Goal: Obtain resource: Download file/media

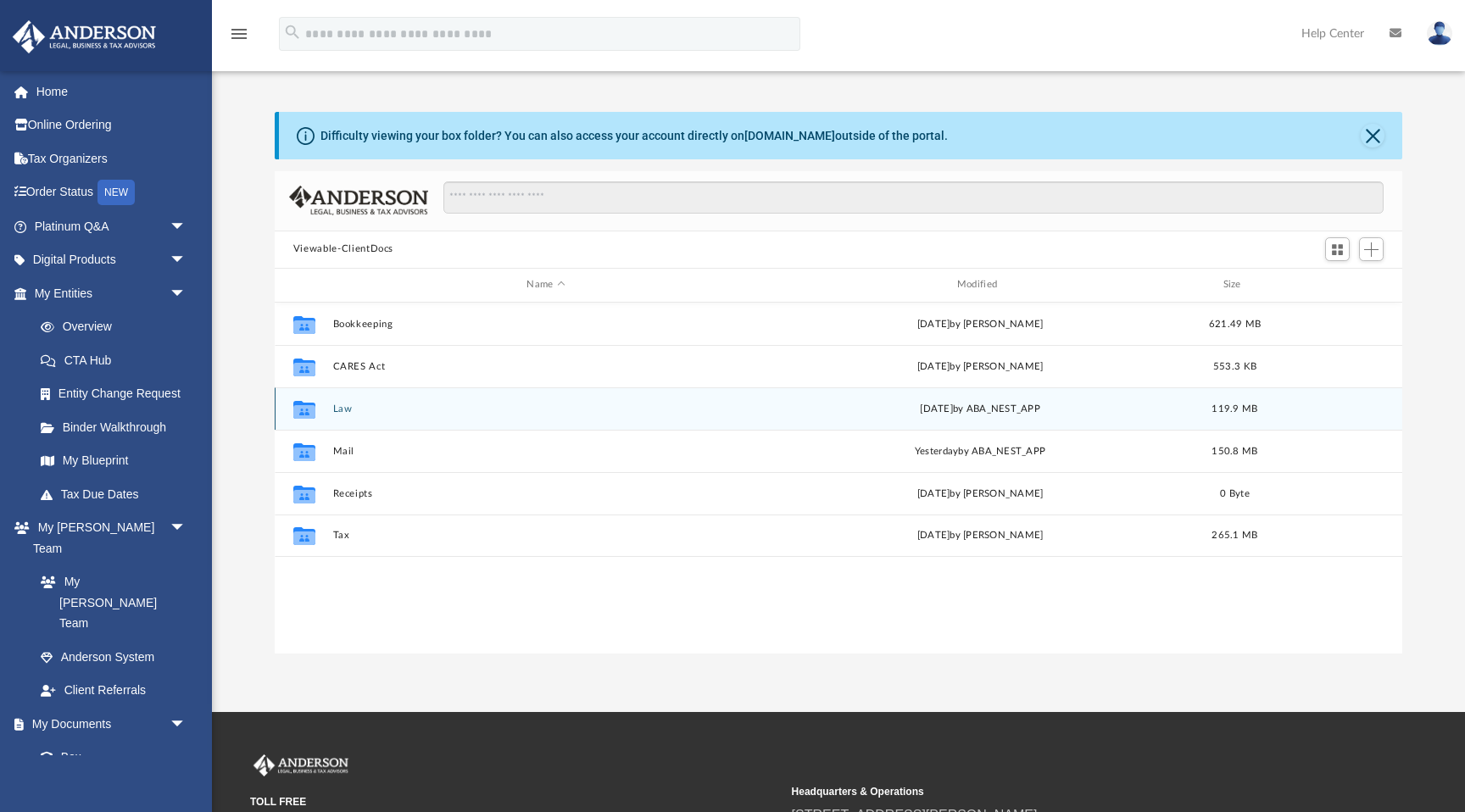
scroll to position [385, 1127]
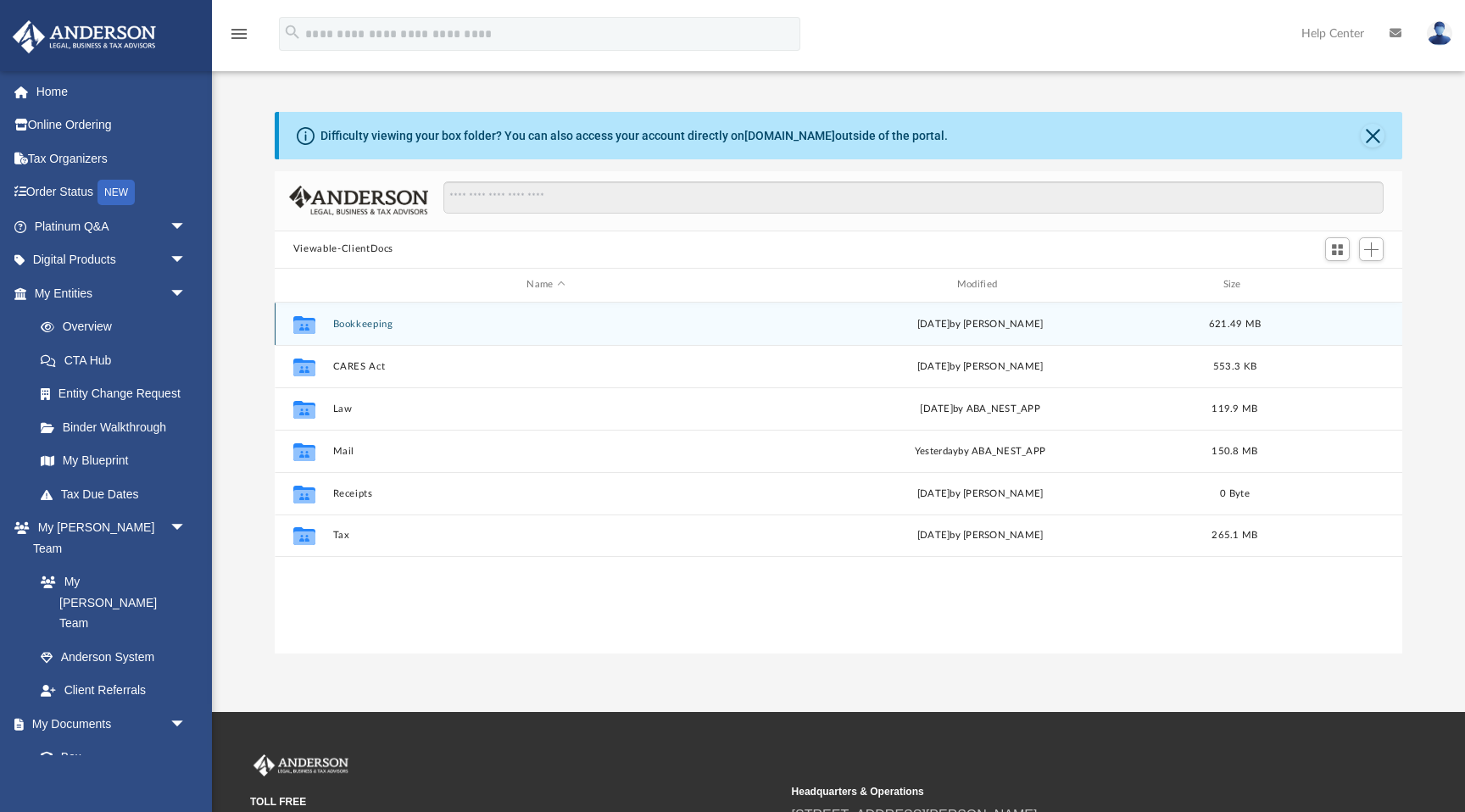
click at [357, 322] on button "Bookkeeping" at bounding box center [545, 324] width 426 height 11
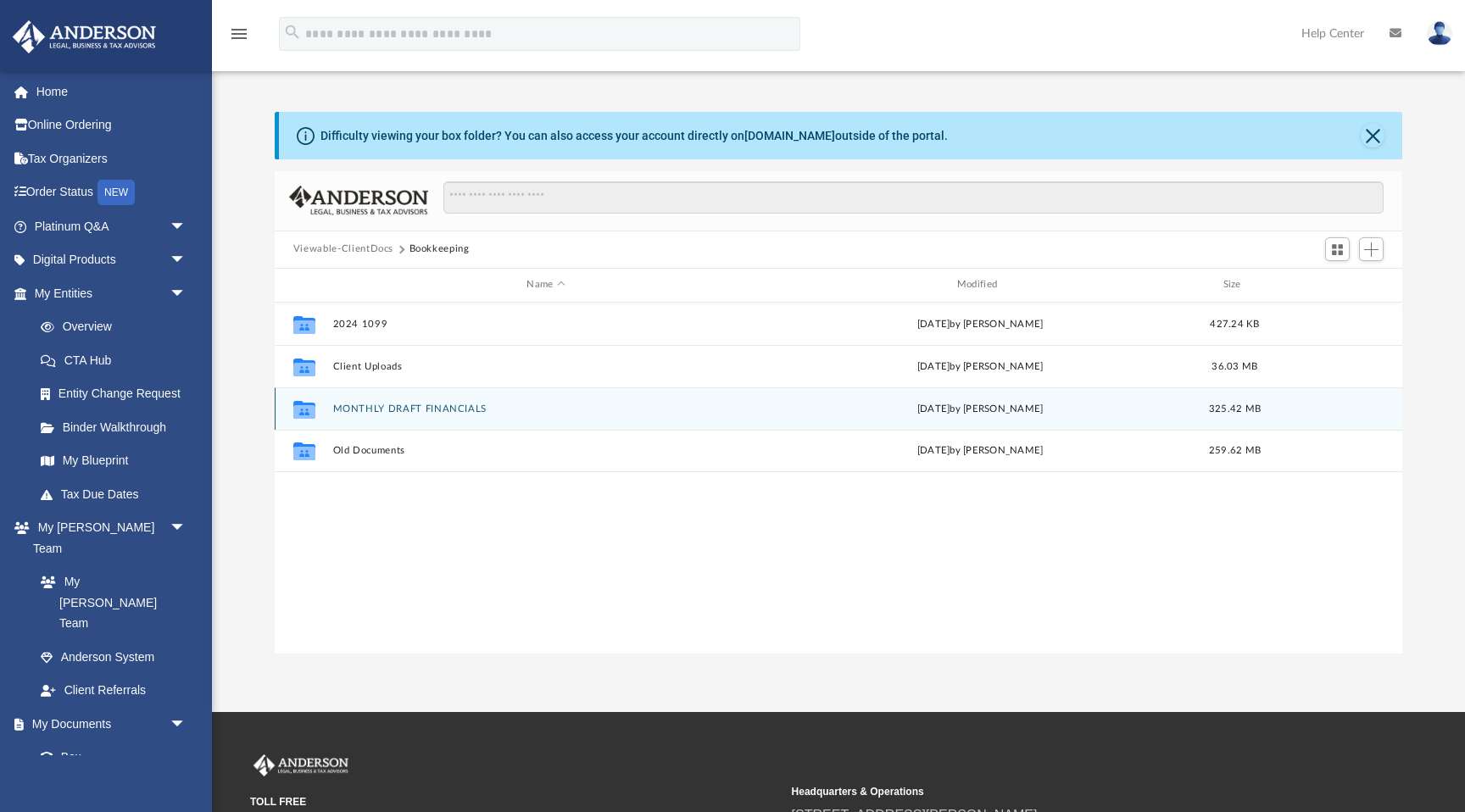
click at [364, 405] on button "MONTHLY DRAFT FINANCIALS" at bounding box center [545, 409] width 426 height 11
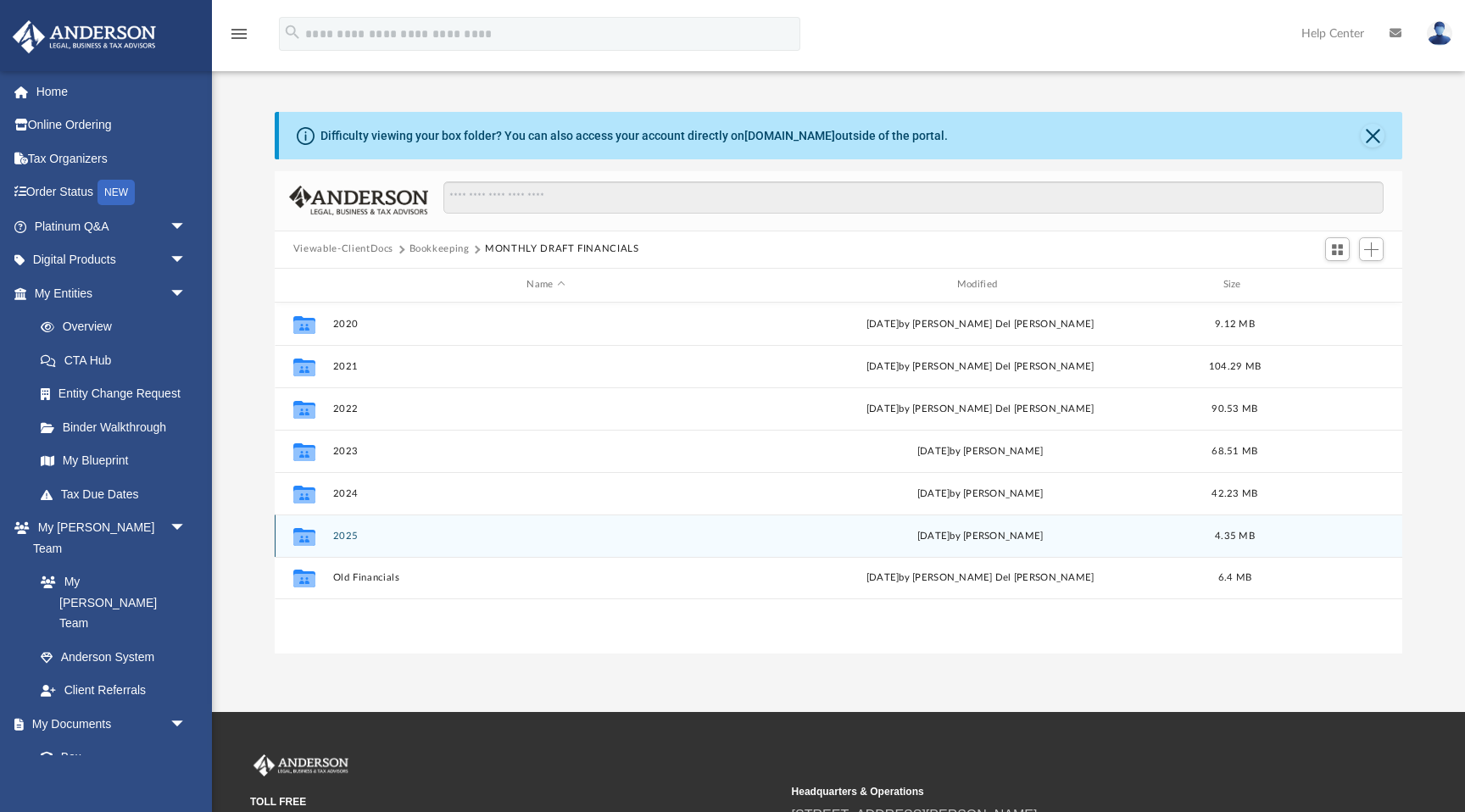
click at [341, 536] on button "2025" at bounding box center [545, 536] width 426 height 11
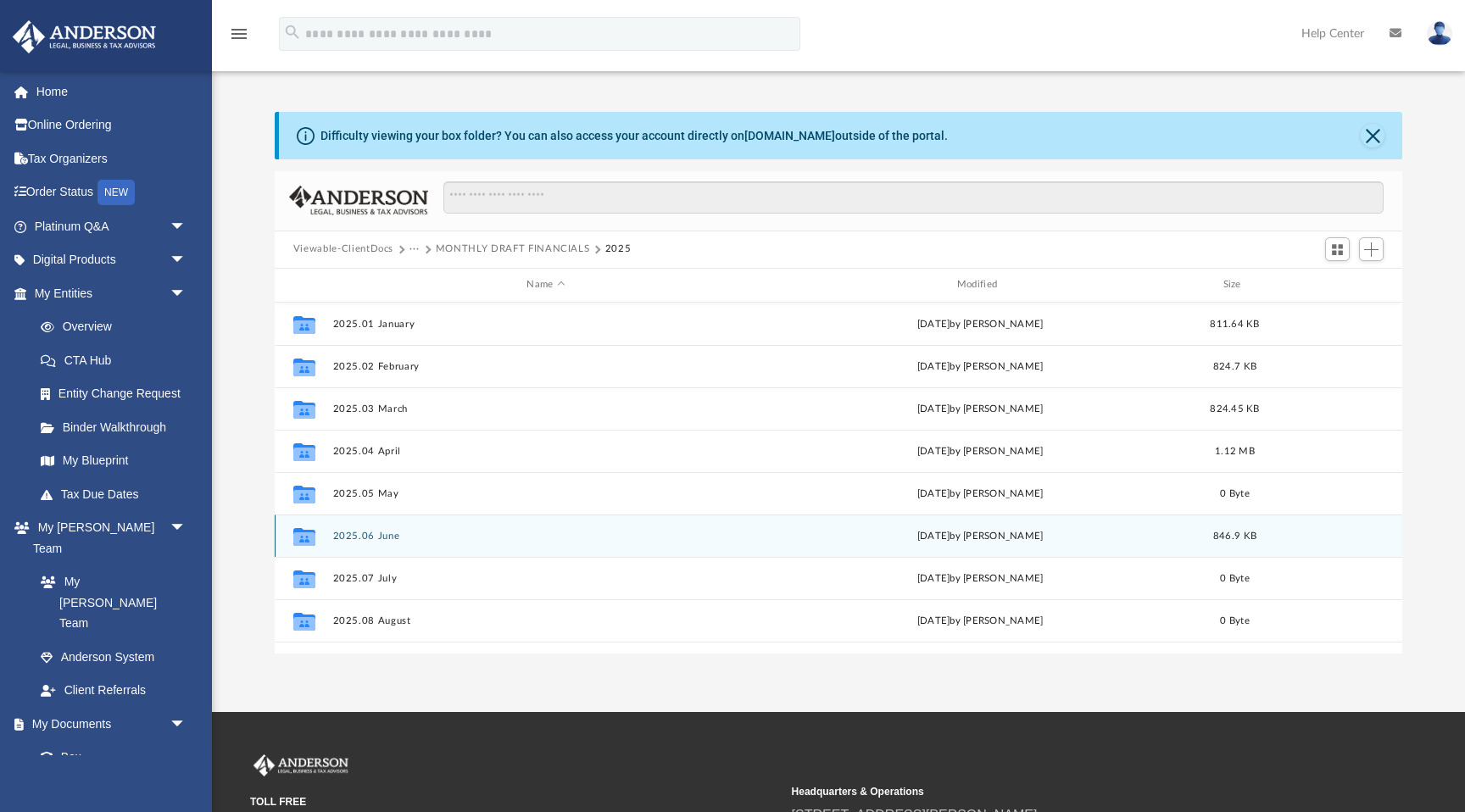
click at [361, 539] on button "2025.06 June" at bounding box center [545, 536] width 426 height 11
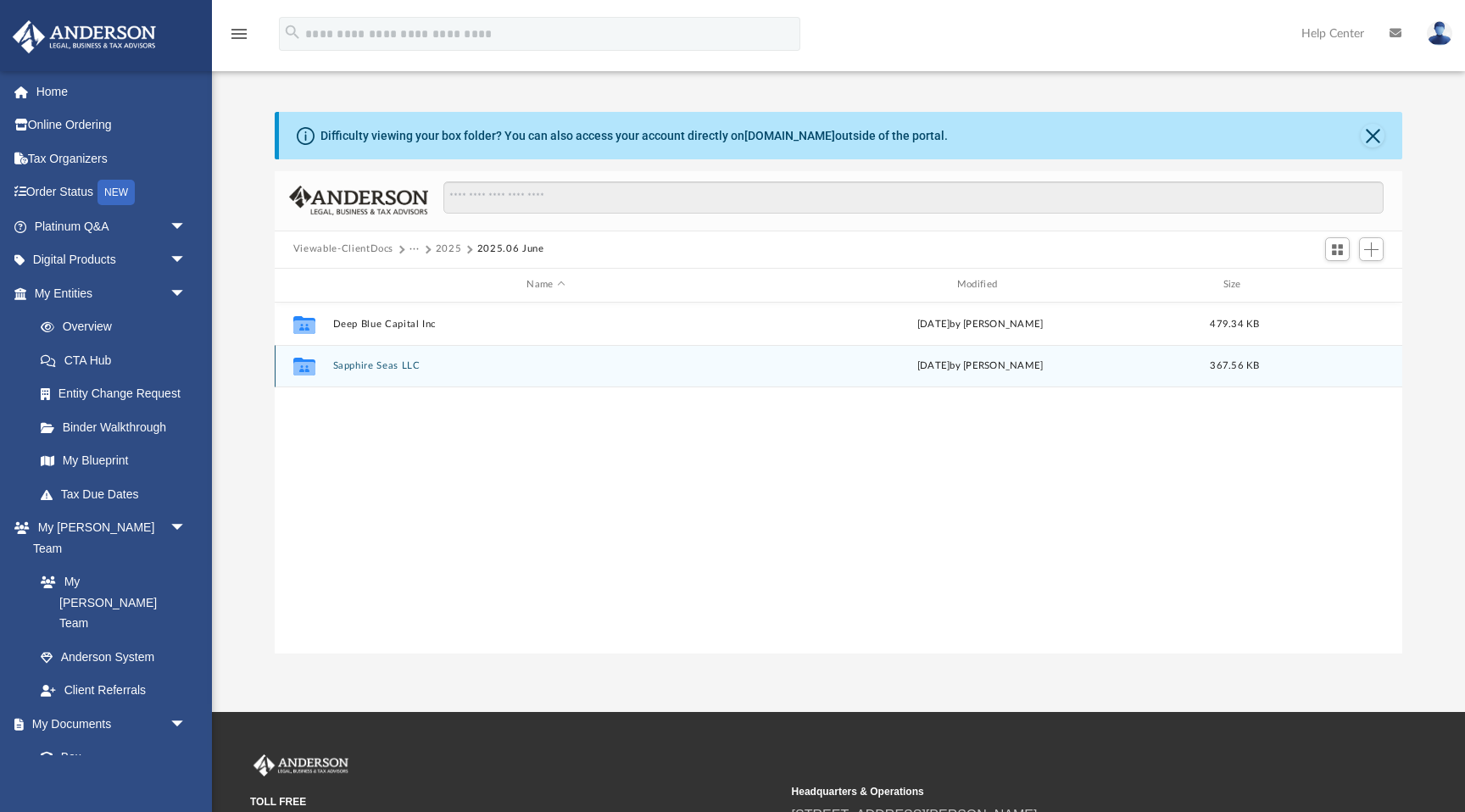
click at [369, 363] on button "Sapphire Seas LLC" at bounding box center [545, 366] width 426 height 11
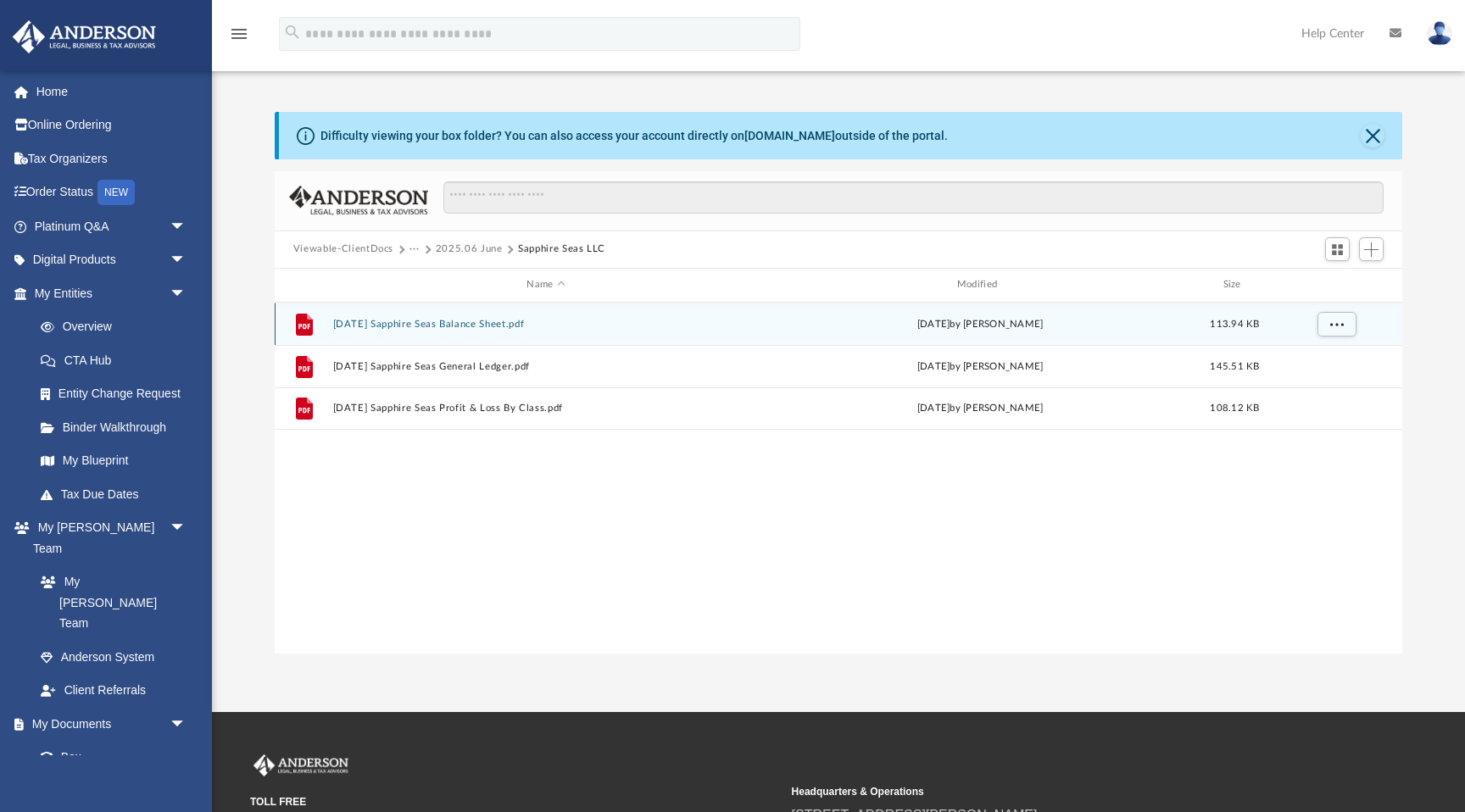
click at [399, 324] on button "[DATE] Sapphire Seas Balance Sheet.pdf" at bounding box center [545, 324] width 426 height 11
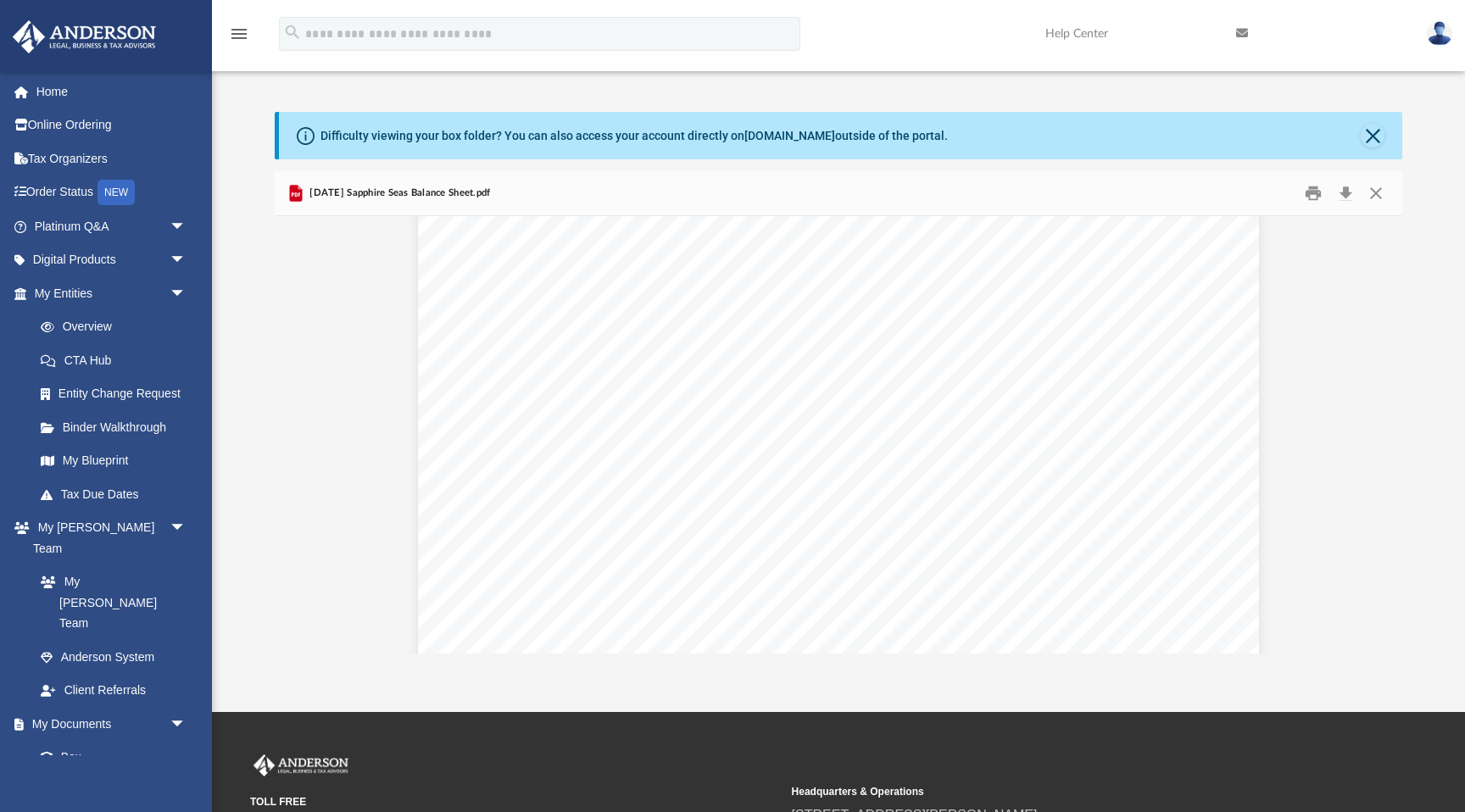
scroll to position [1599, 0]
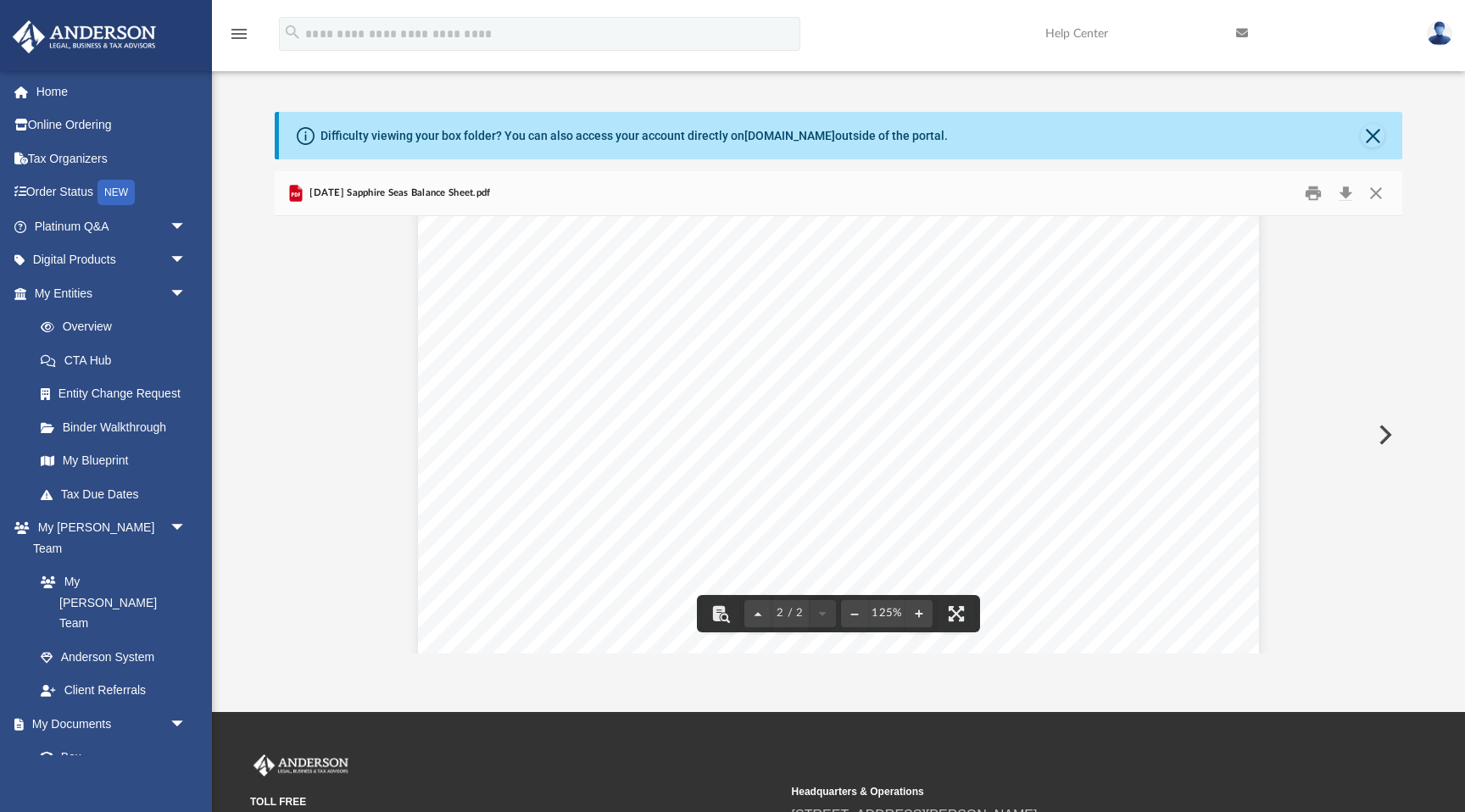
click at [1081, 457] on span "-2,602.00" at bounding box center [1074, 458] width 55 height 12
click at [1138, 457] on div "[DATE] TOTAL ASSETS 448,595.70 LIABILITIES & EQUITY Liabilities Current Liabili…" at bounding box center [838, 439] width 841 height 1189
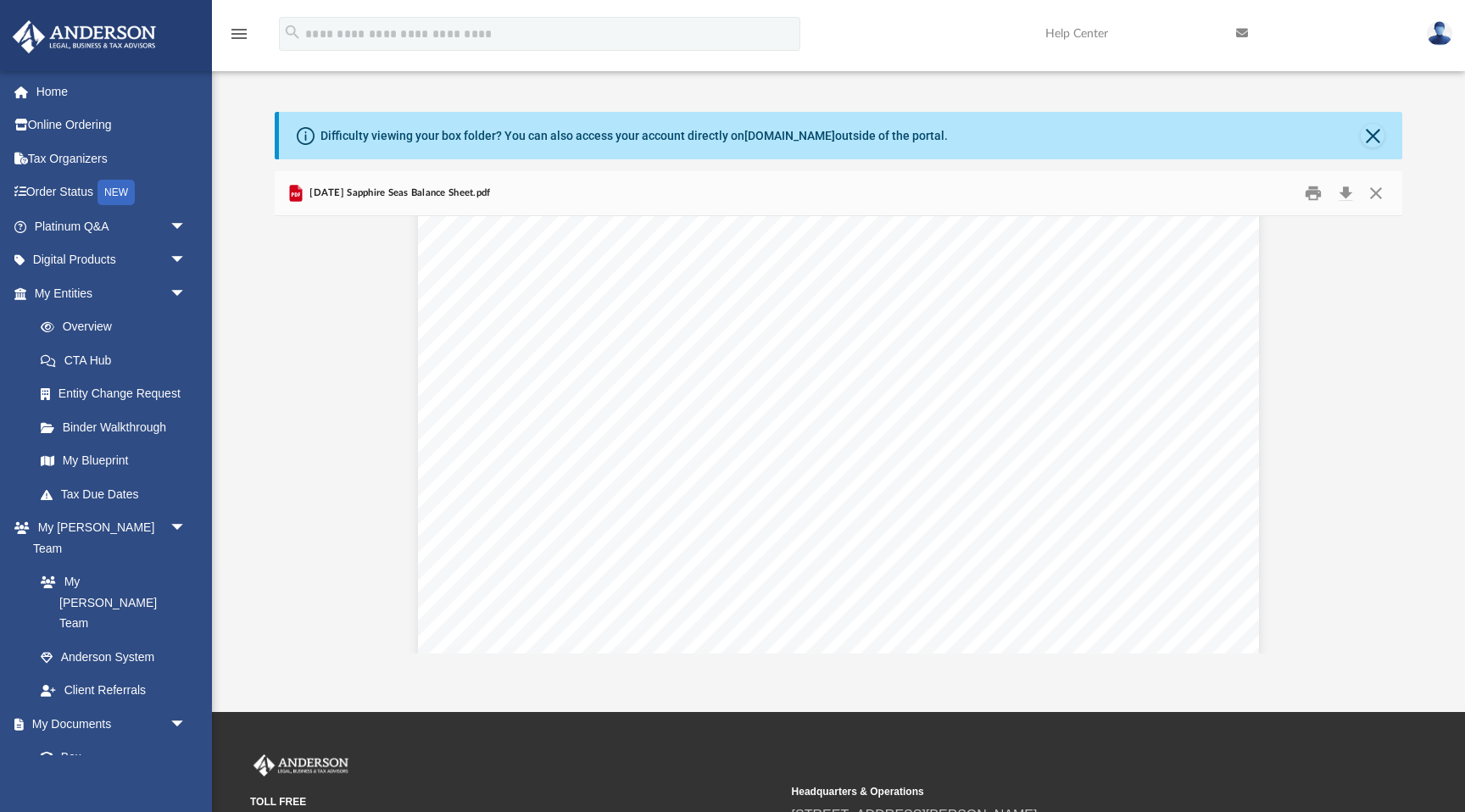
scroll to position [1693, 0]
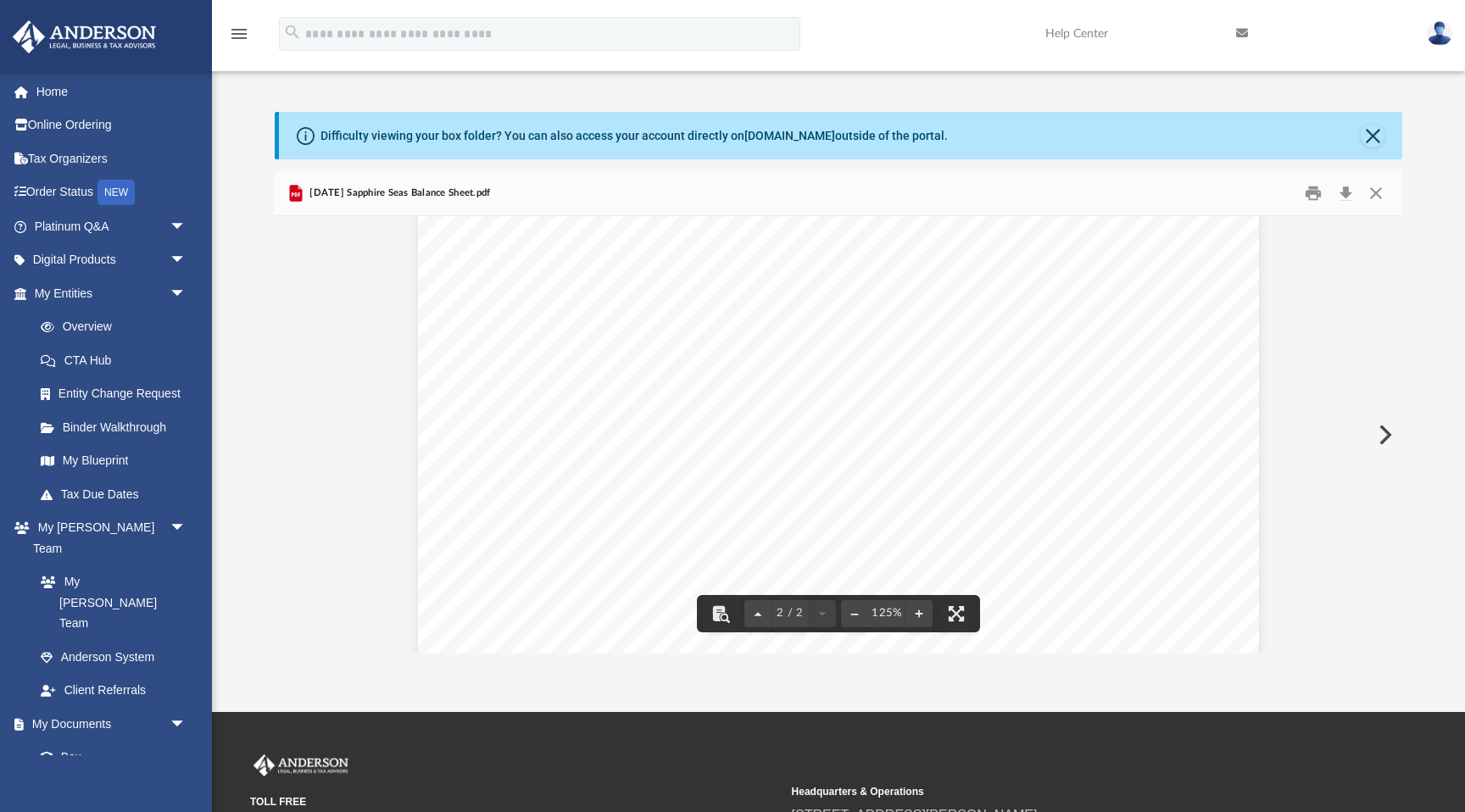
click at [1140, 496] on span "448,595.70" at bounding box center [1138, 496] width 63 height 12
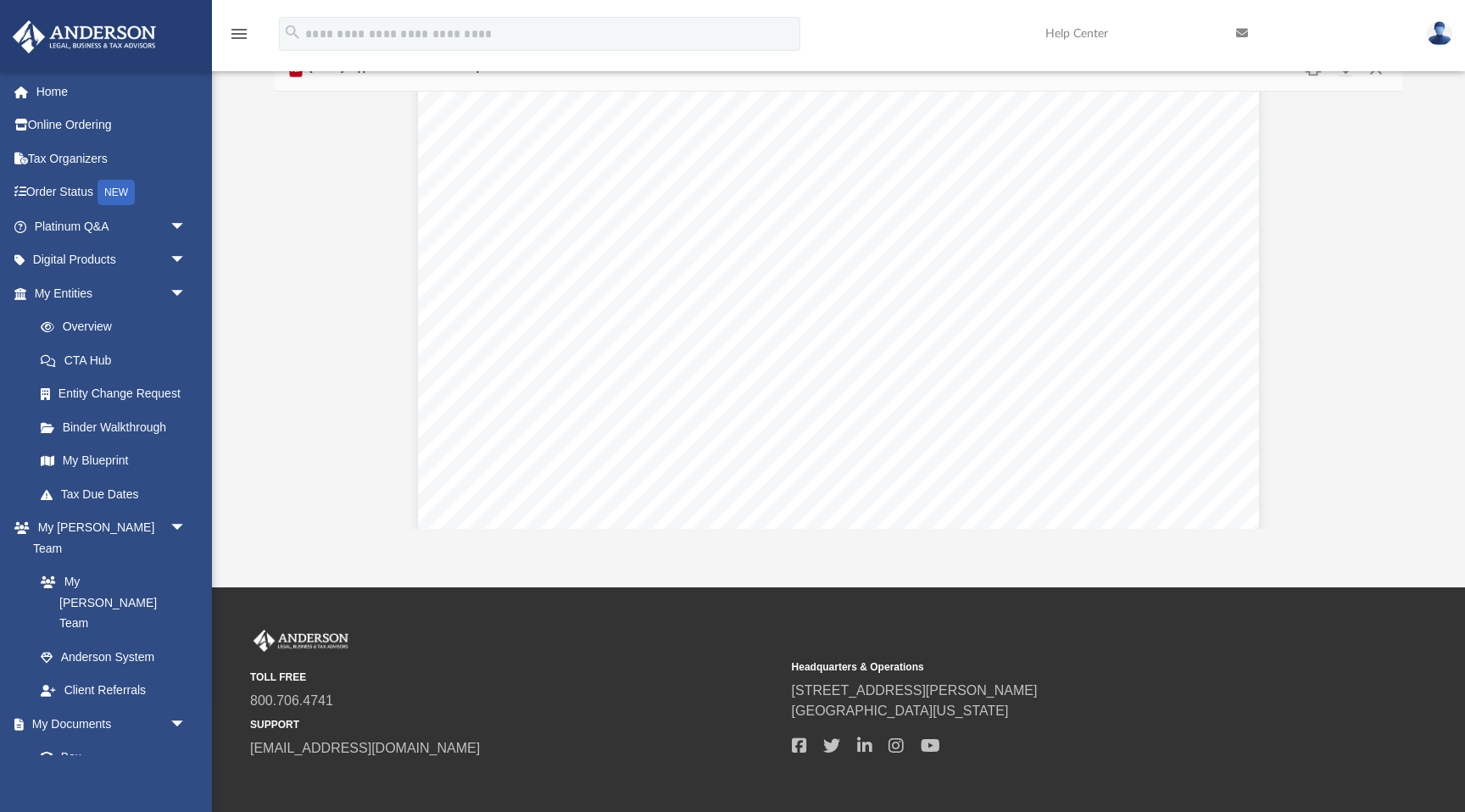
scroll to position [0, 0]
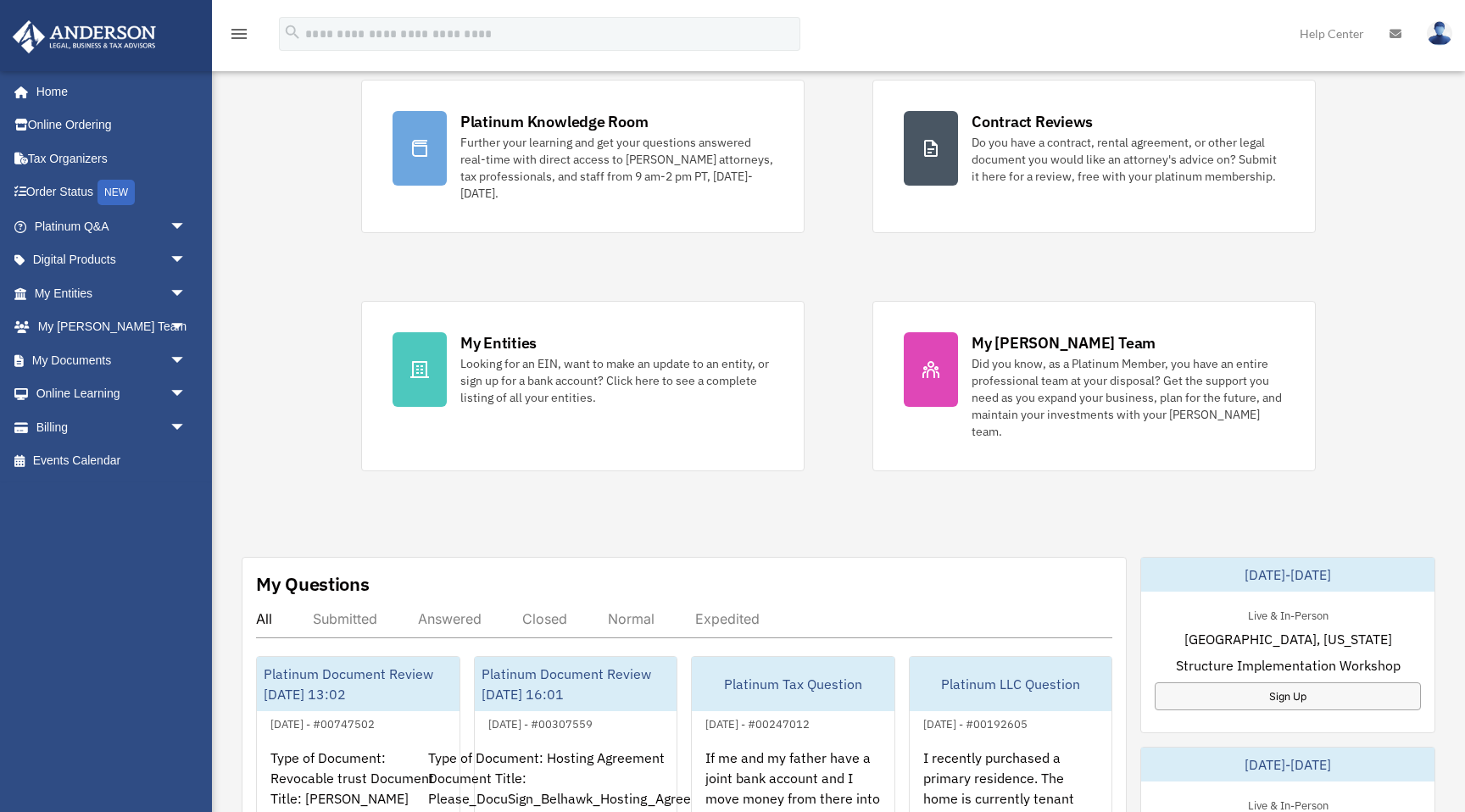
scroll to position [155, 0]
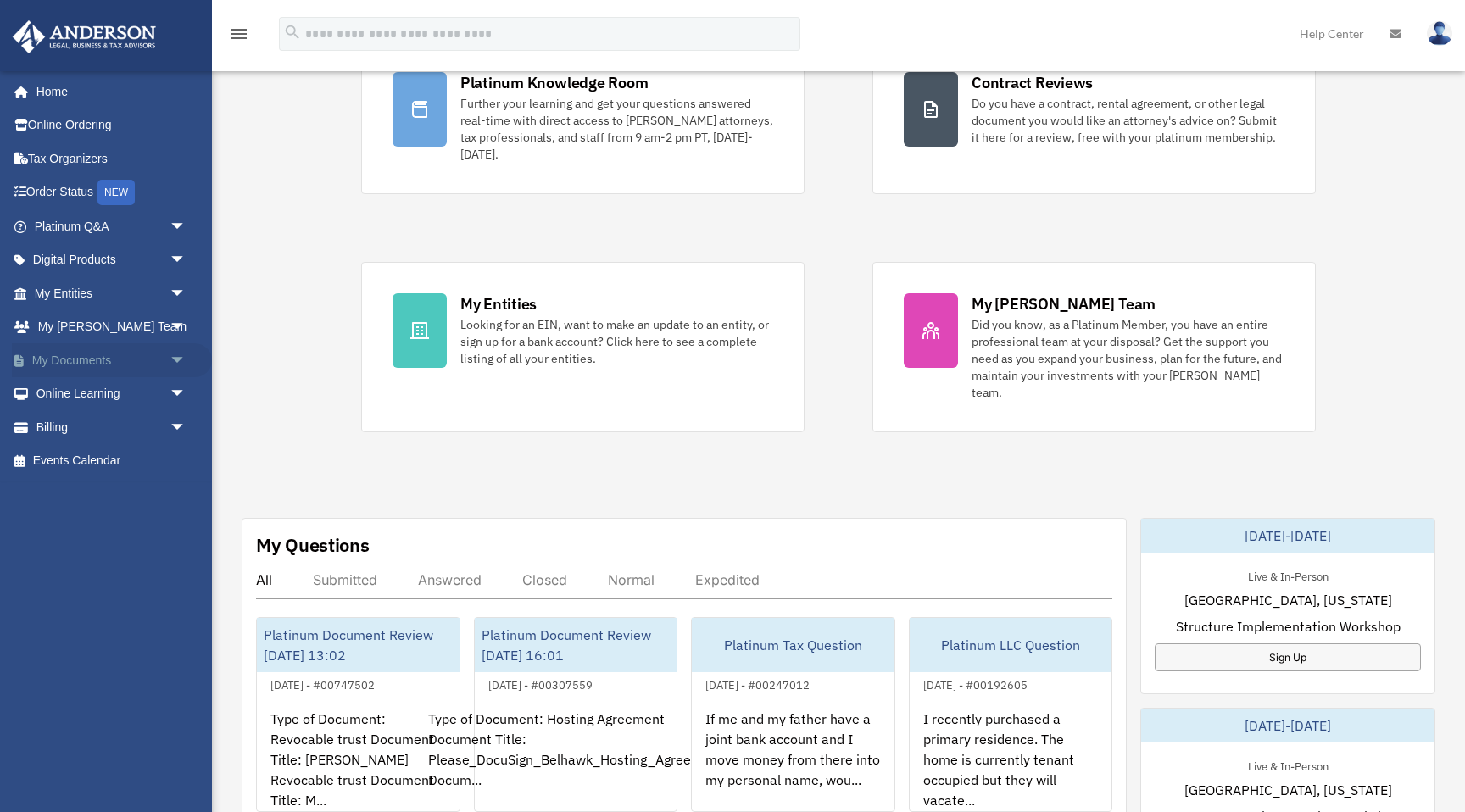
click at [85, 368] on link "My Documents arrow_drop_down" at bounding box center [112, 360] width 200 height 34
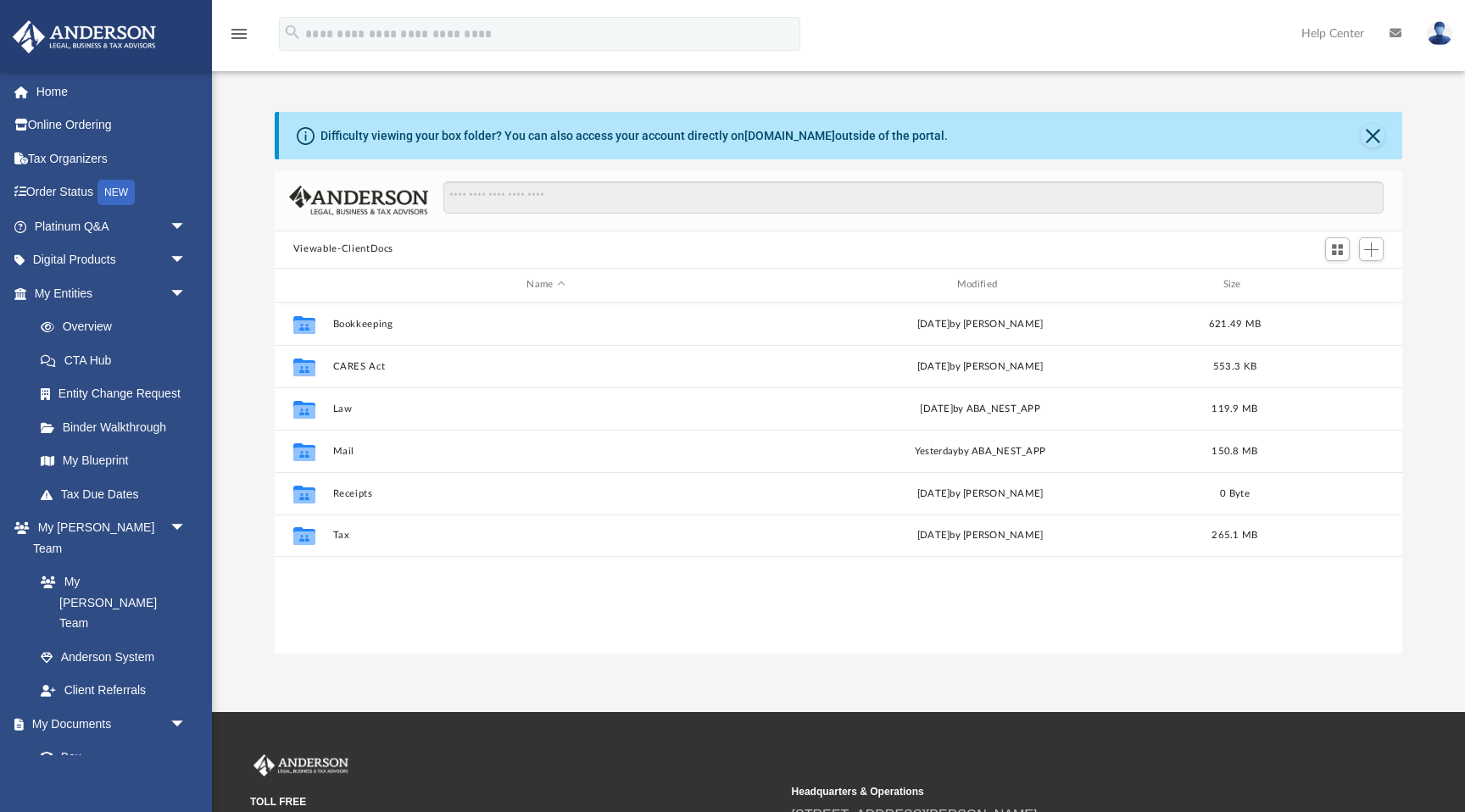
scroll to position [385, 1127]
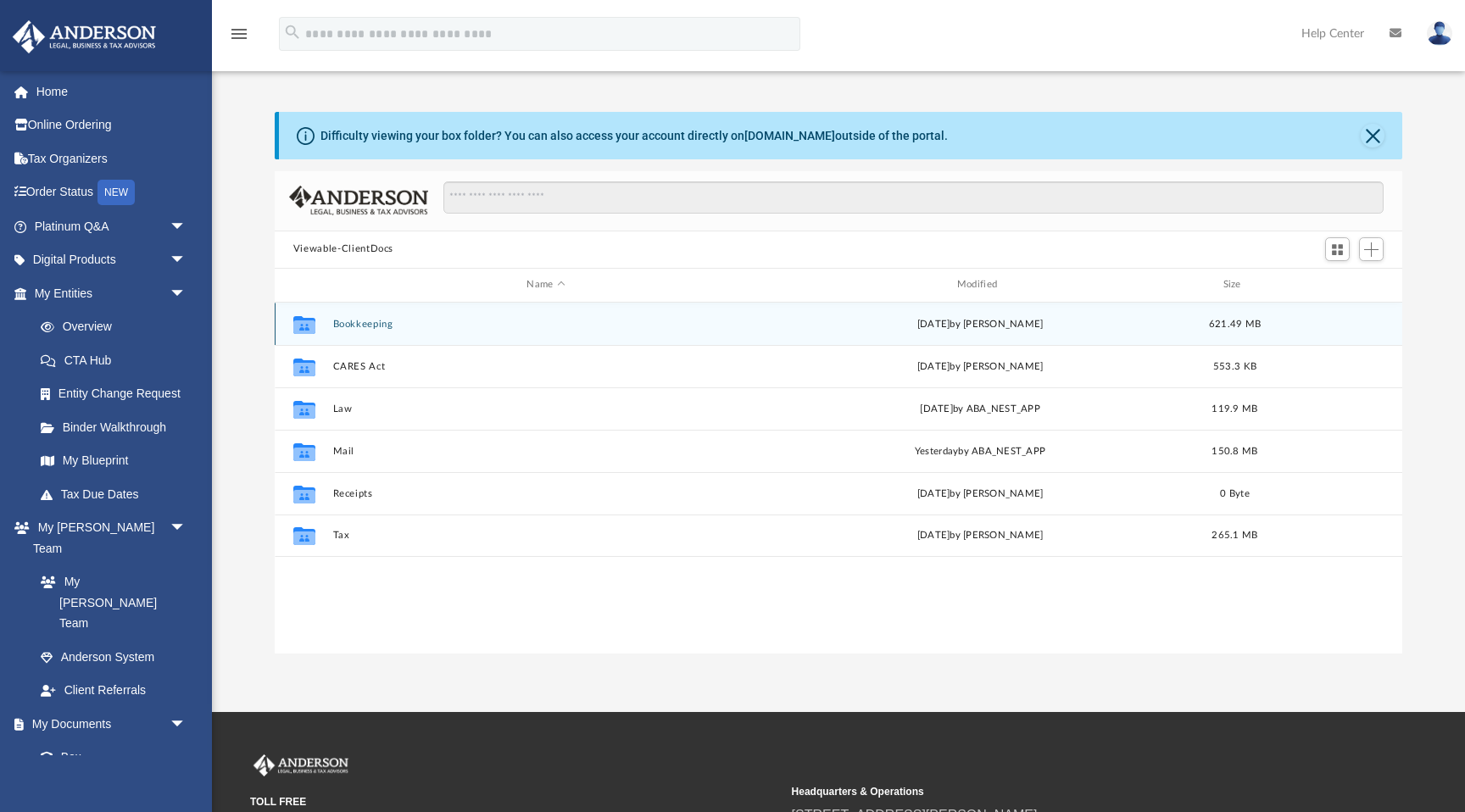
click at [364, 321] on button "Bookkeeping" at bounding box center [545, 324] width 426 height 11
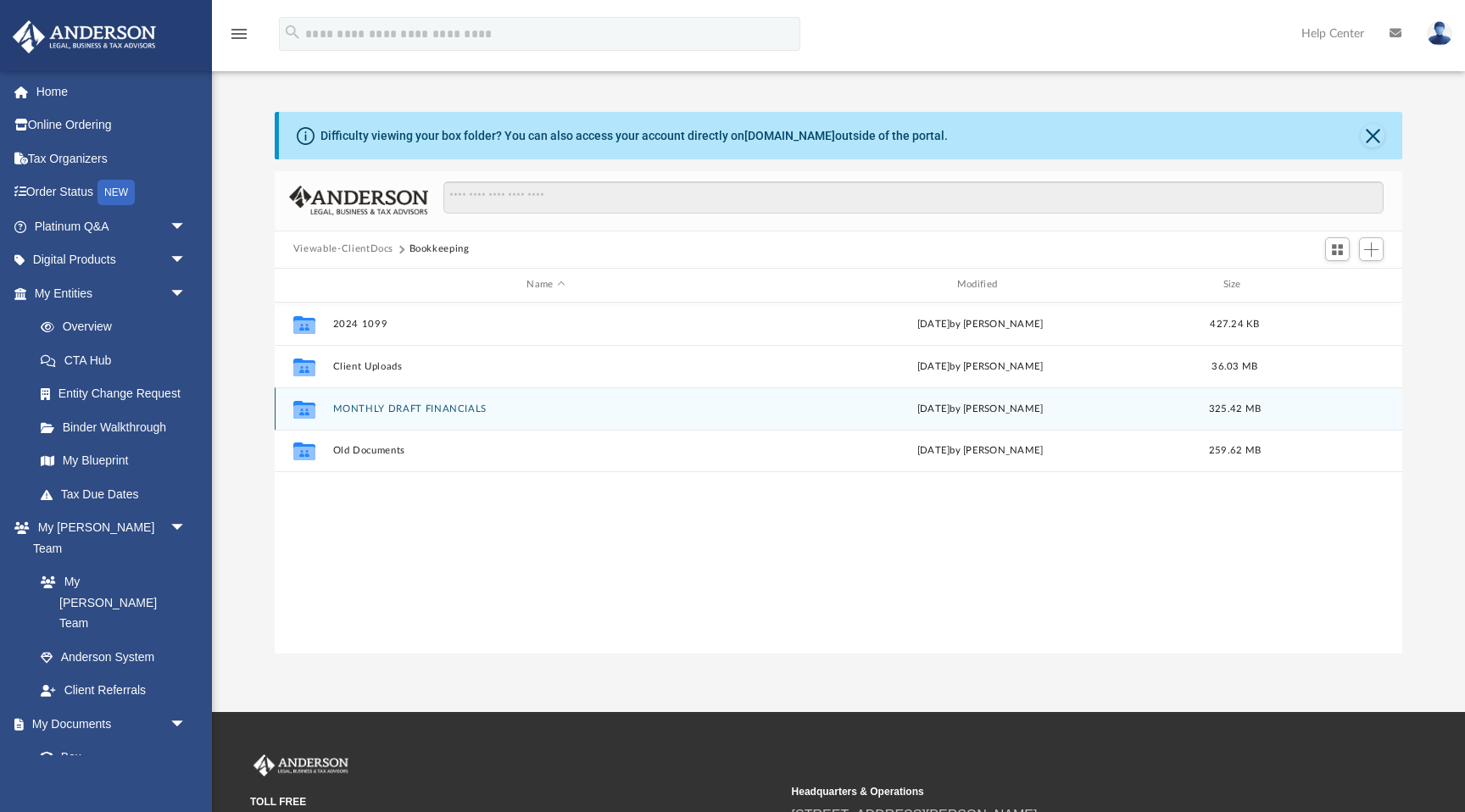
click at [371, 409] on button "MONTHLY DRAFT FINANCIALS" at bounding box center [545, 409] width 426 height 11
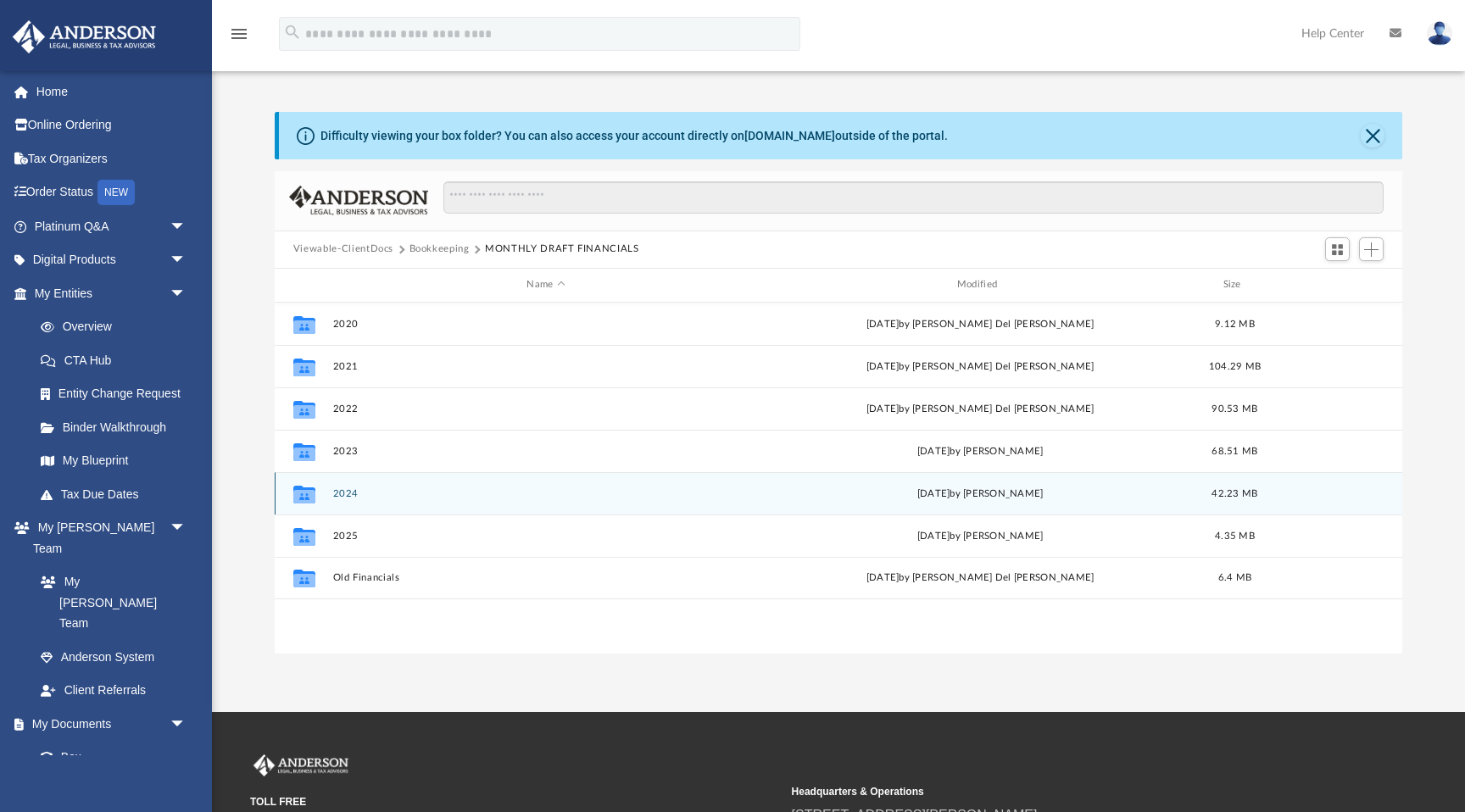
click at [333, 491] on button "2024" at bounding box center [545, 494] width 426 height 11
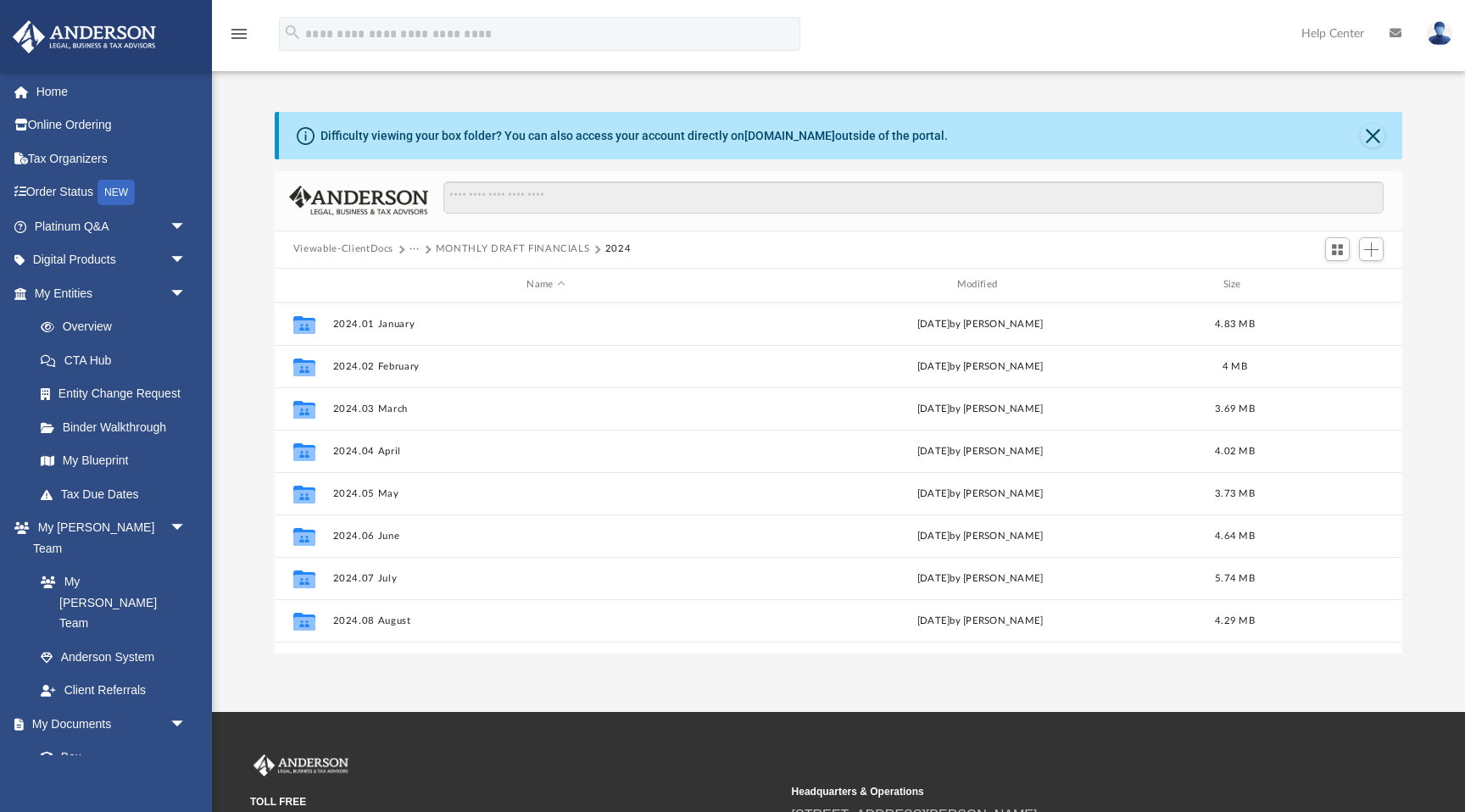
click at [469, 247] on button "MONTHLY DRAFT FINANCIALS" at bounding box center [513, 249] width 155 height 15
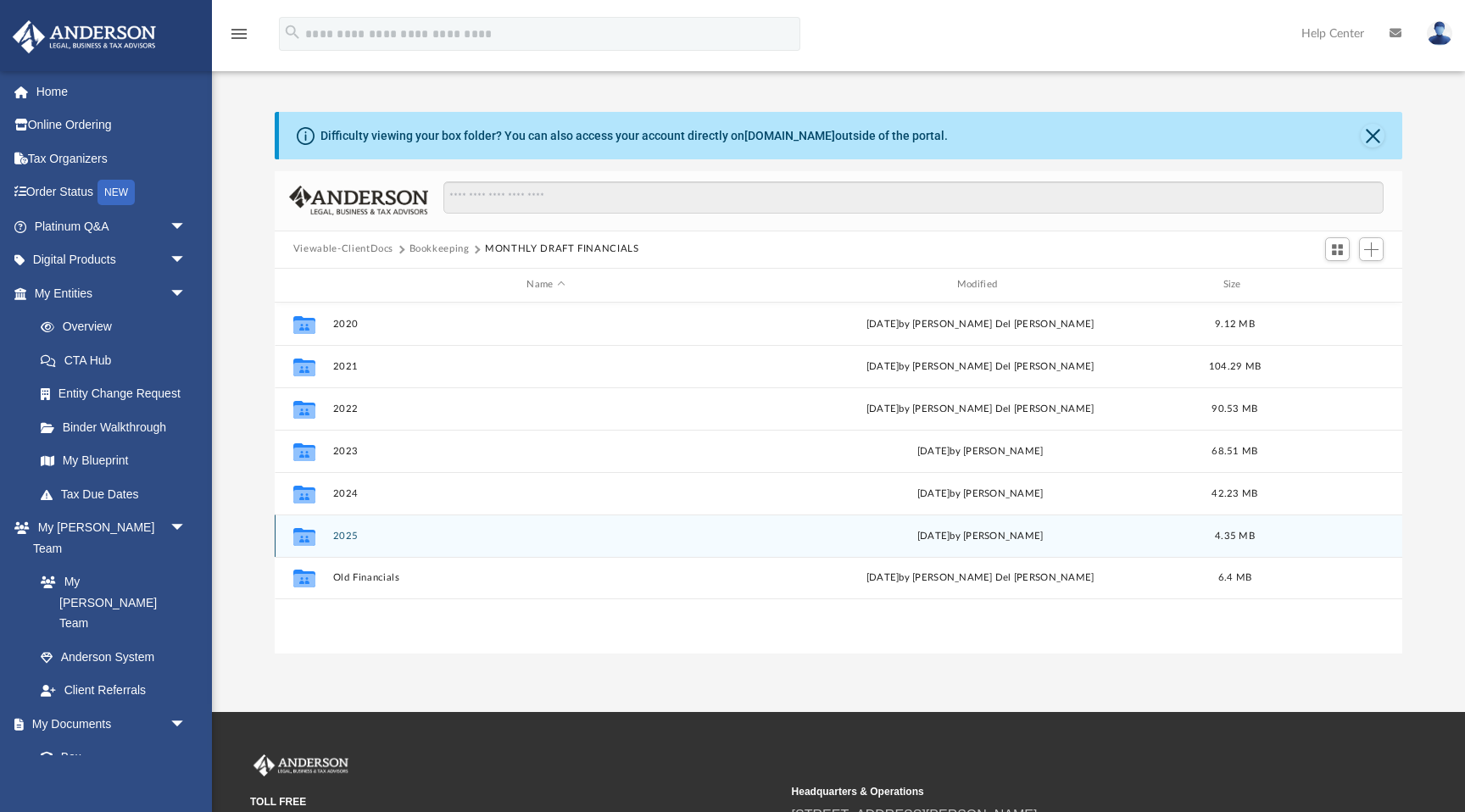
click at [348, 539] on button "2025" at bounding box center [545, 536] width 426 height 11
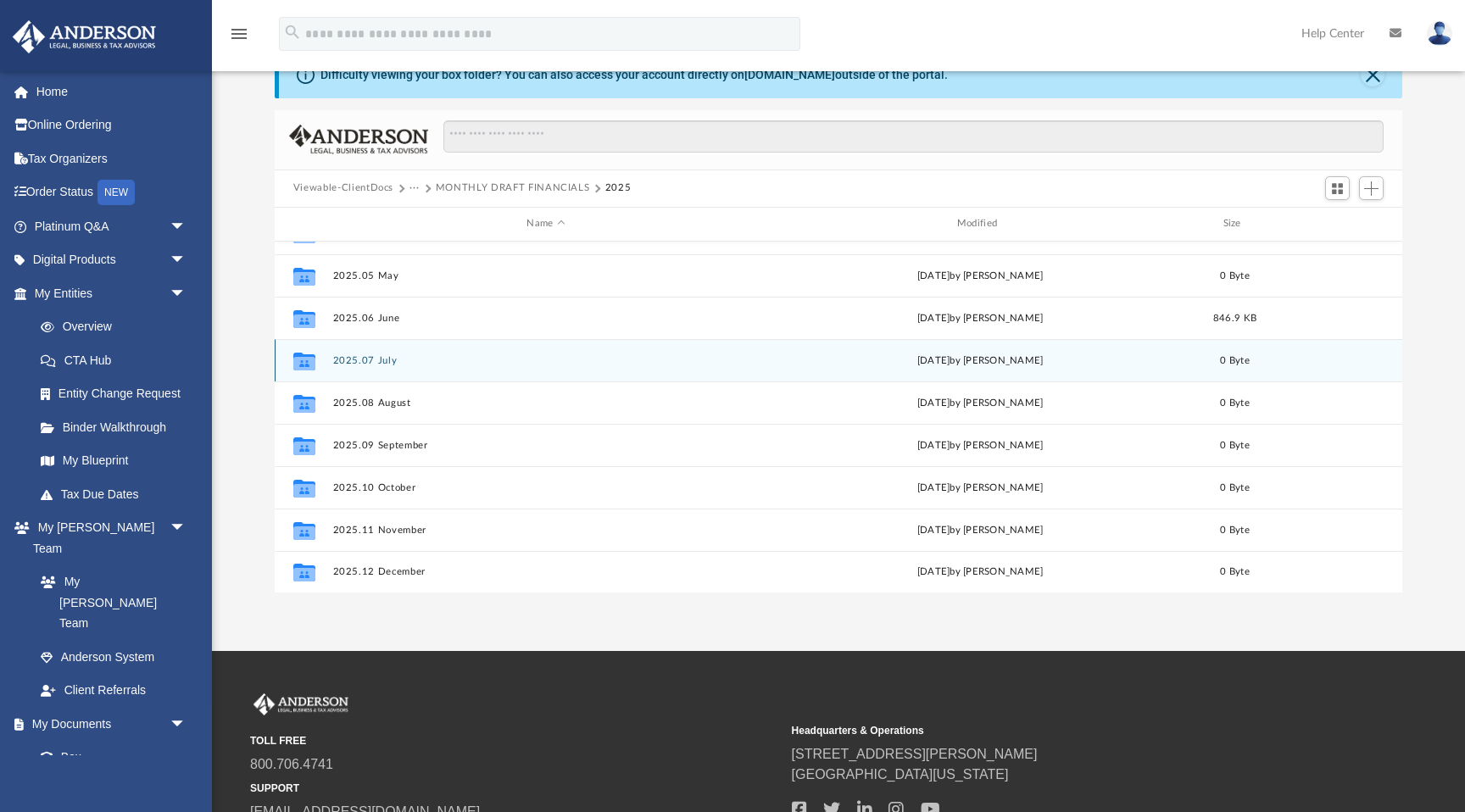
scroll to position [66, 0]
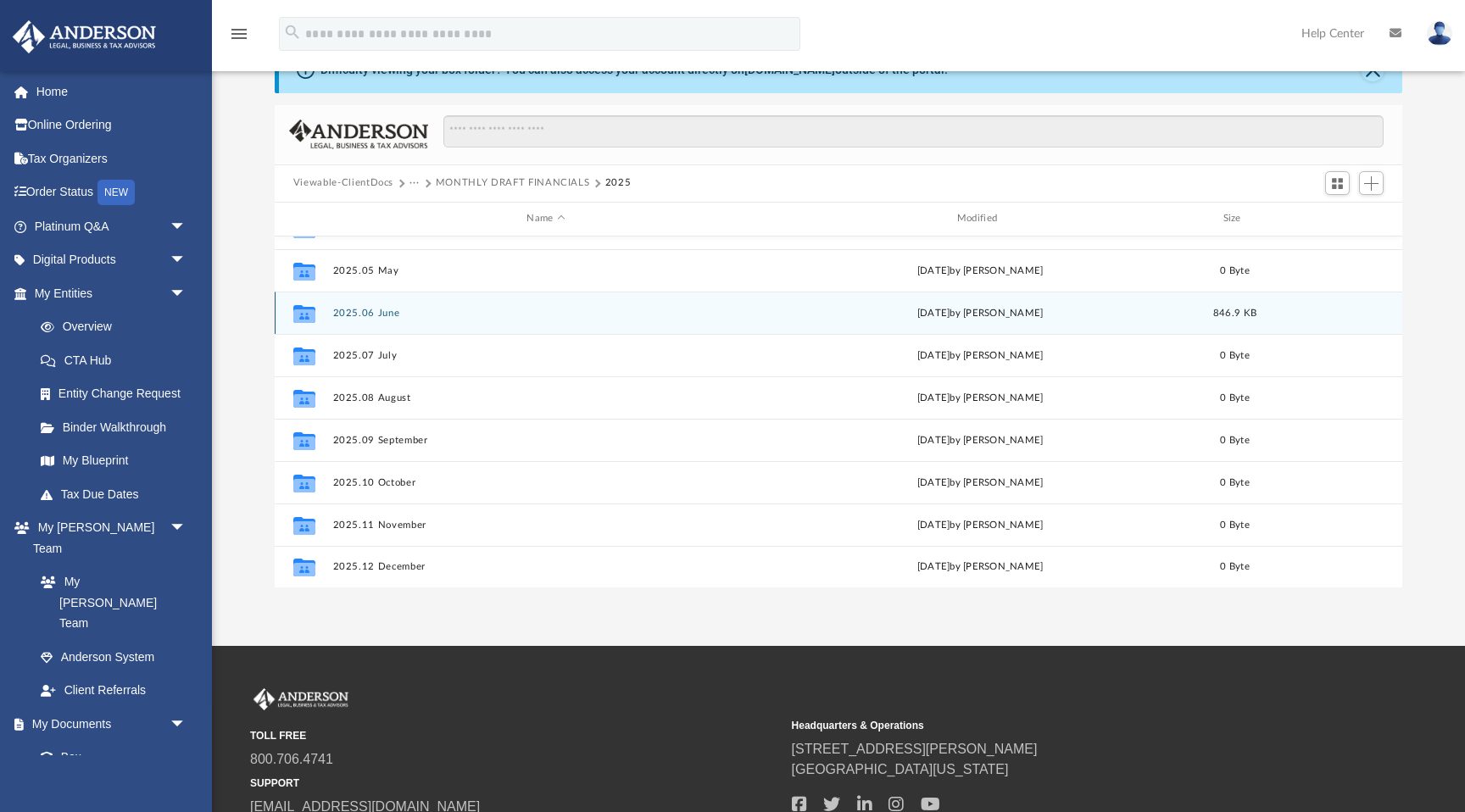
click at [375, 314] on button "2025.06 June" at bounding box center [545, 313] width 426 height 11
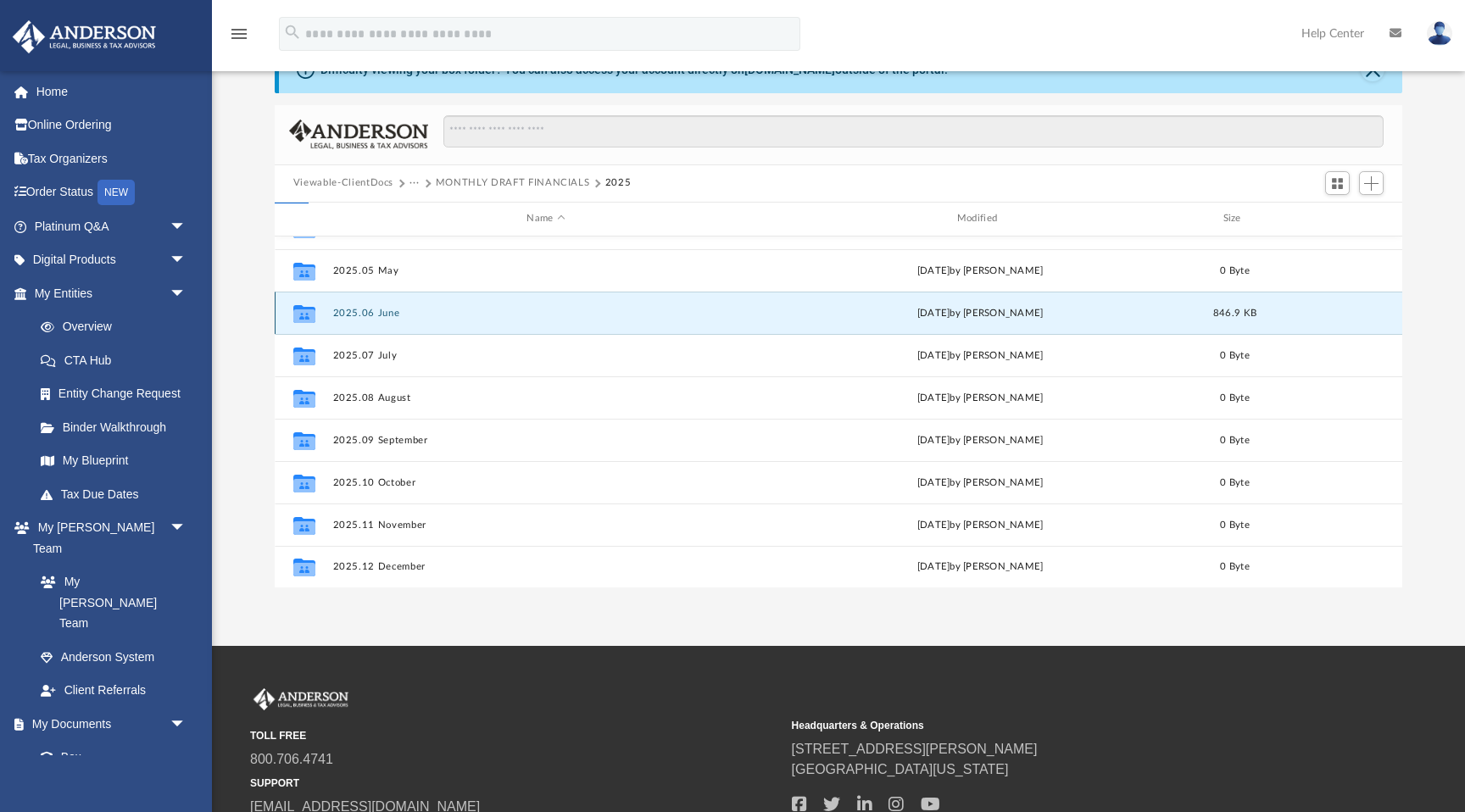
scroll to position [0, 0]
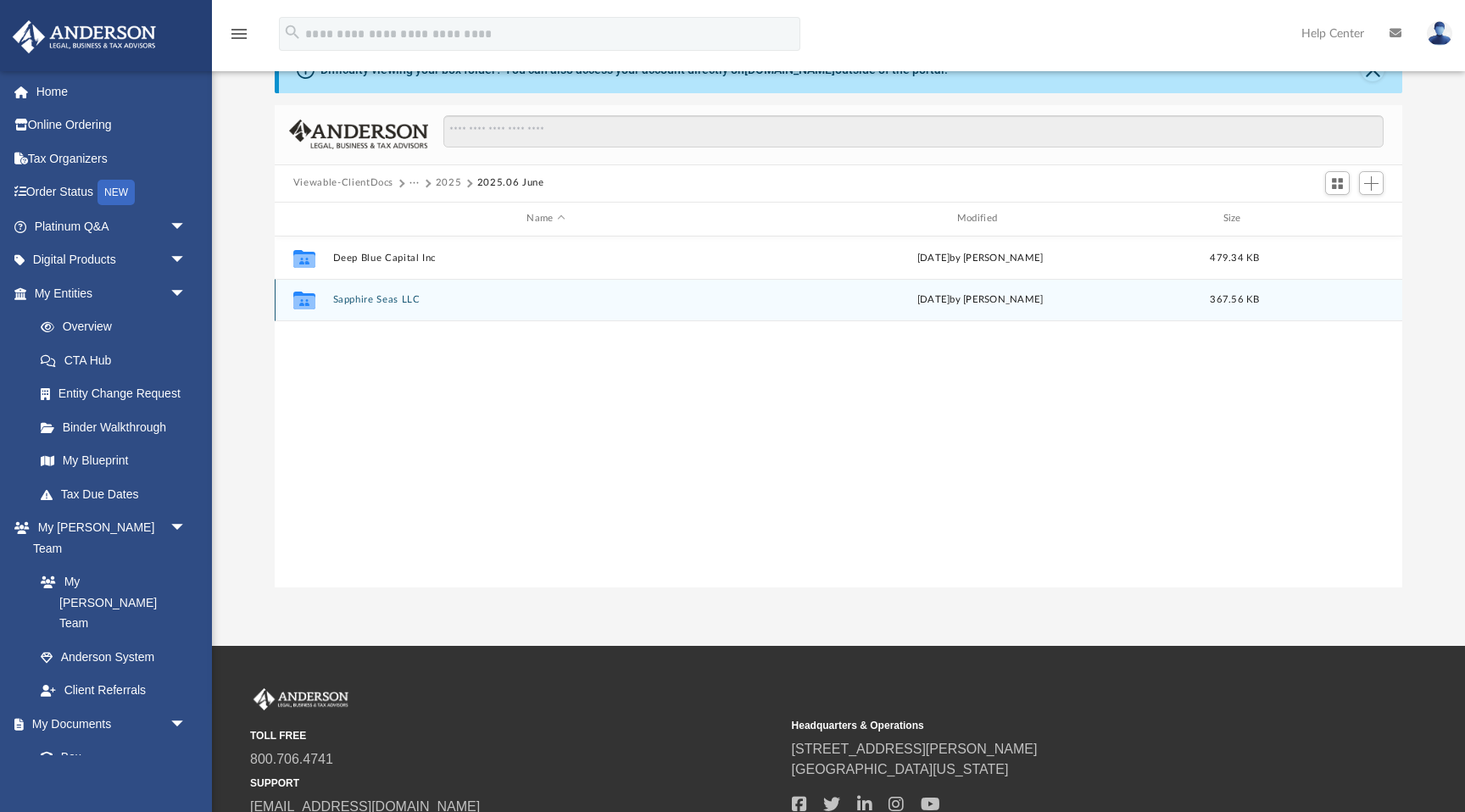
click at [377, 299] on button "Sapphire Seas LLC" at bounding box center [545, 300] width 426 height 11
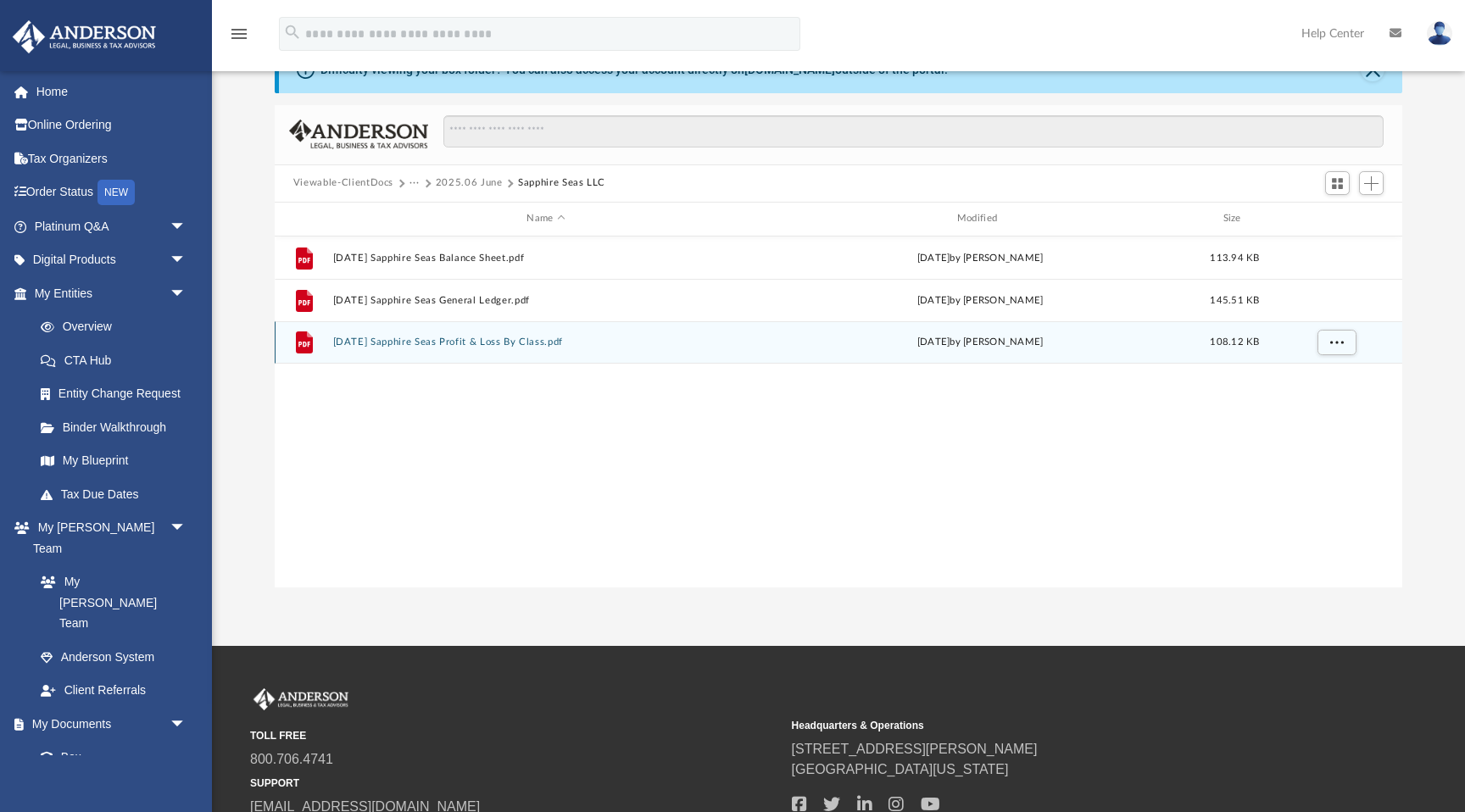
click at [425, 342] on button "[DATE] Sapphire Seas Profit & Loss By Class.pdf" at bounding box center [545, 342] width 426 height 11
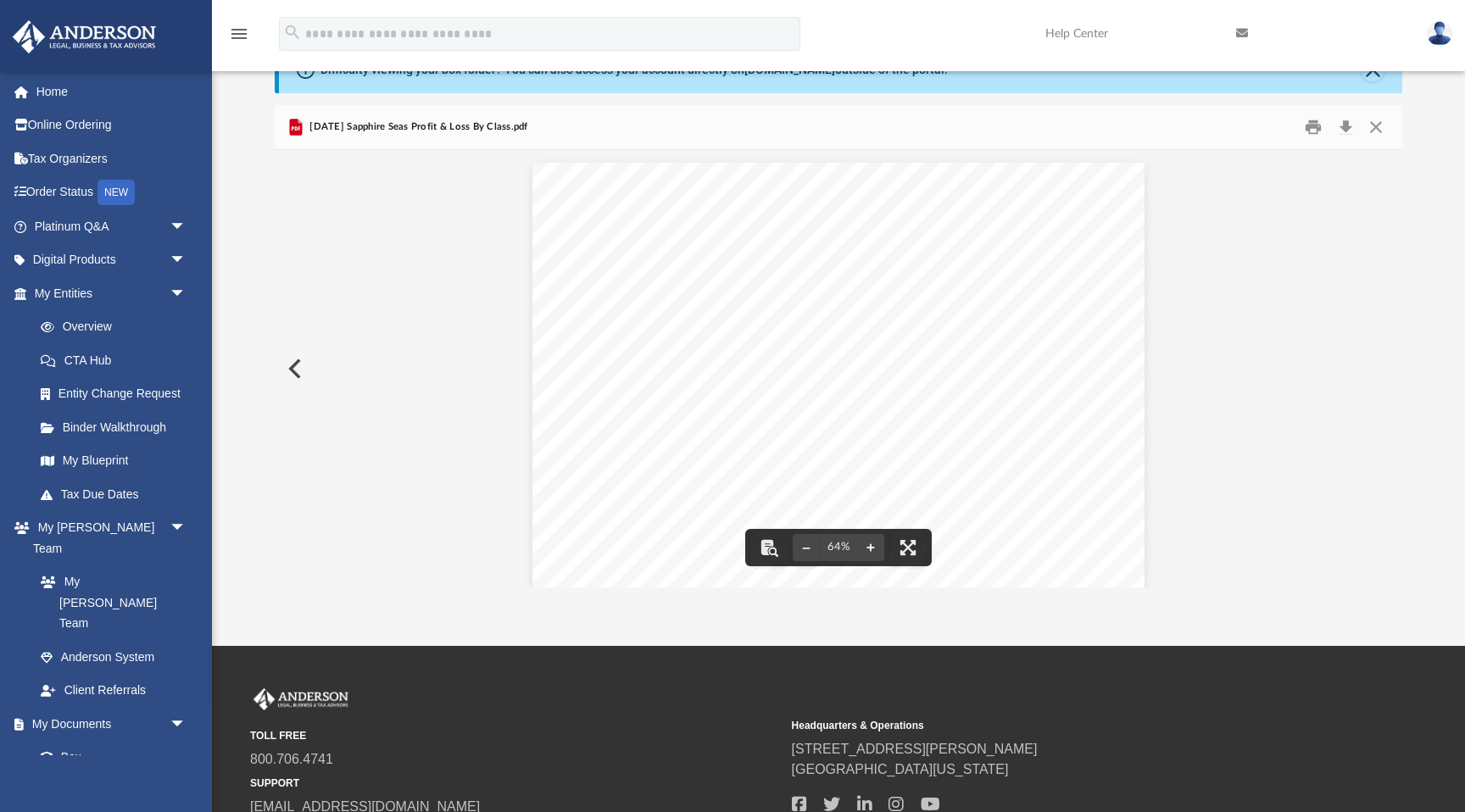
click at [878, 547] on button "File preview" at bounding box center [870, 548] width 27 height 38
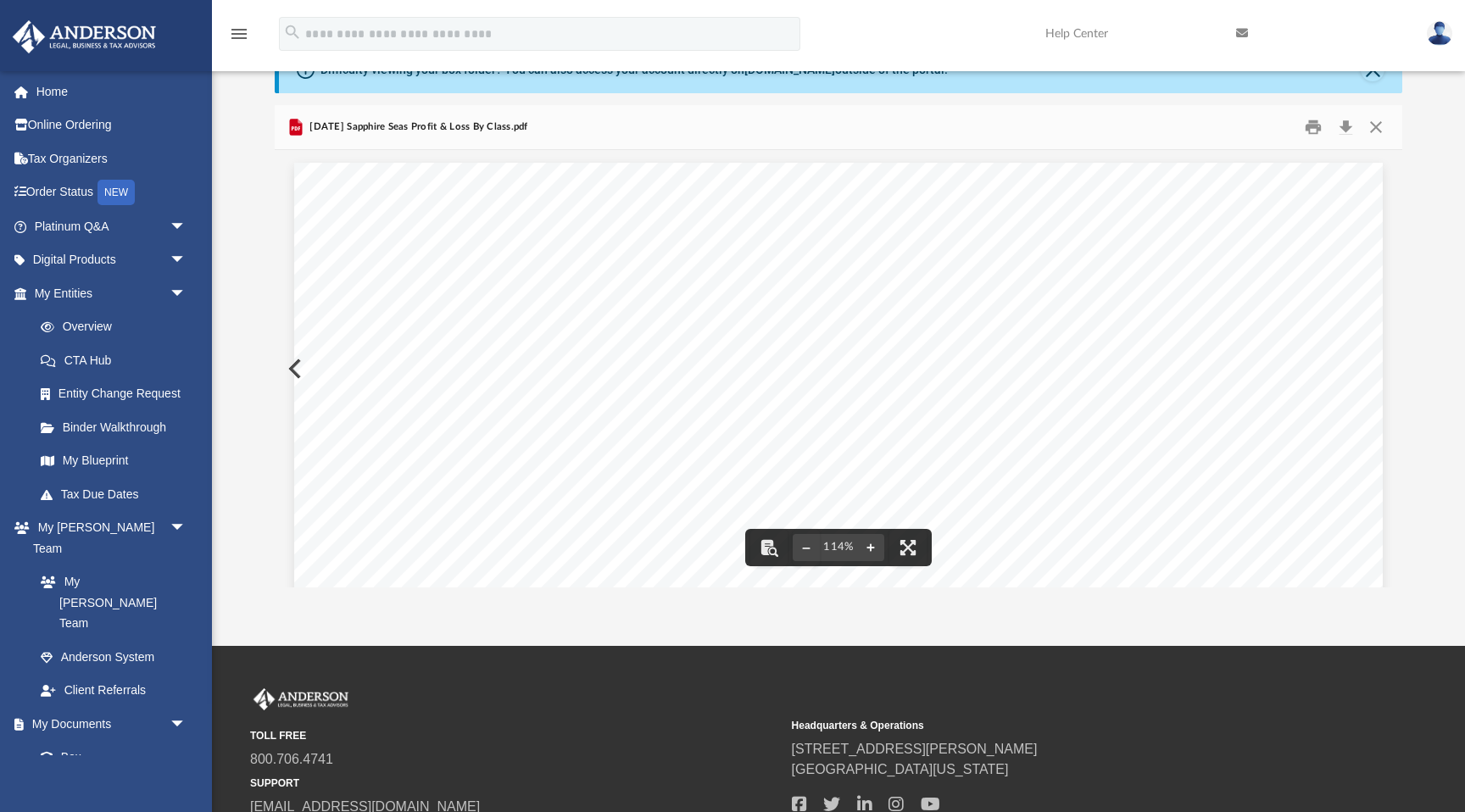
click at [878, 547] on button "File preview" at bounding box center [870, 548] width 27 height 38
click at [877, 546] on button "File preview" at bounding box center [870, 548] width 27 height 38
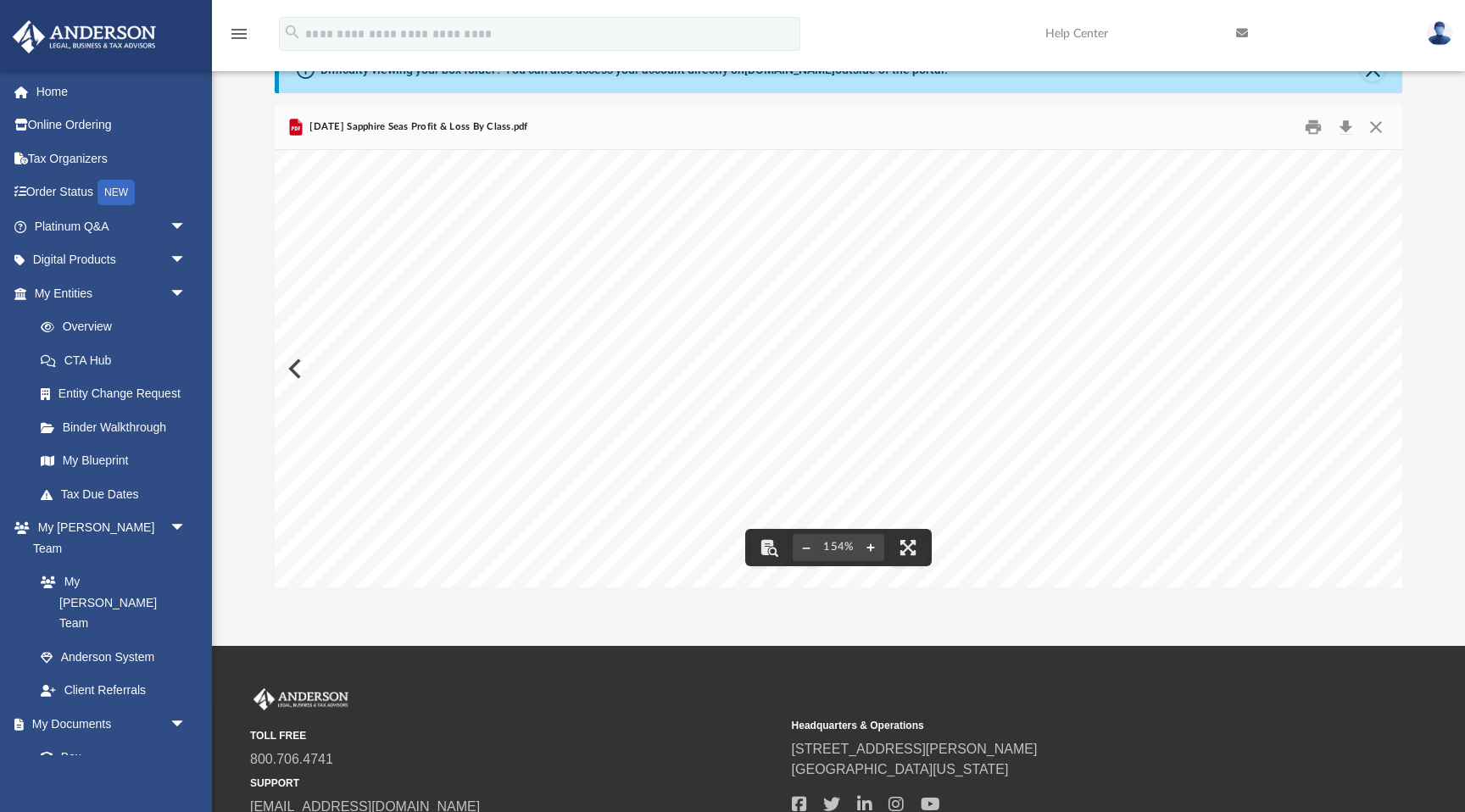
click at [877, 546] on button "File preview" at bounding box center [870, 548] width 27 height 38
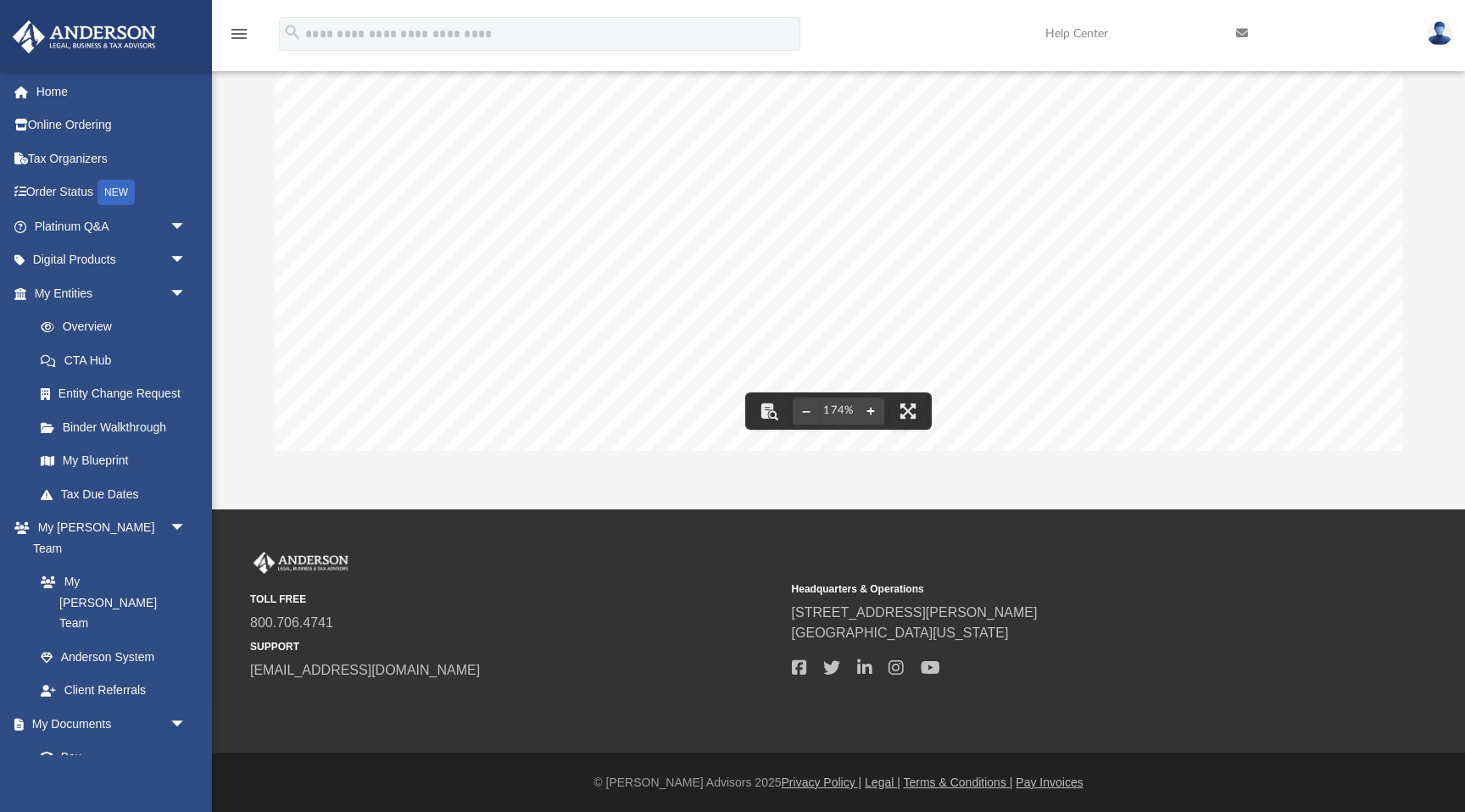
scroll to position [93, 0]
click at [642, 229] on span "3,034.62" at bounding box center [651, 227] width 26 height 7
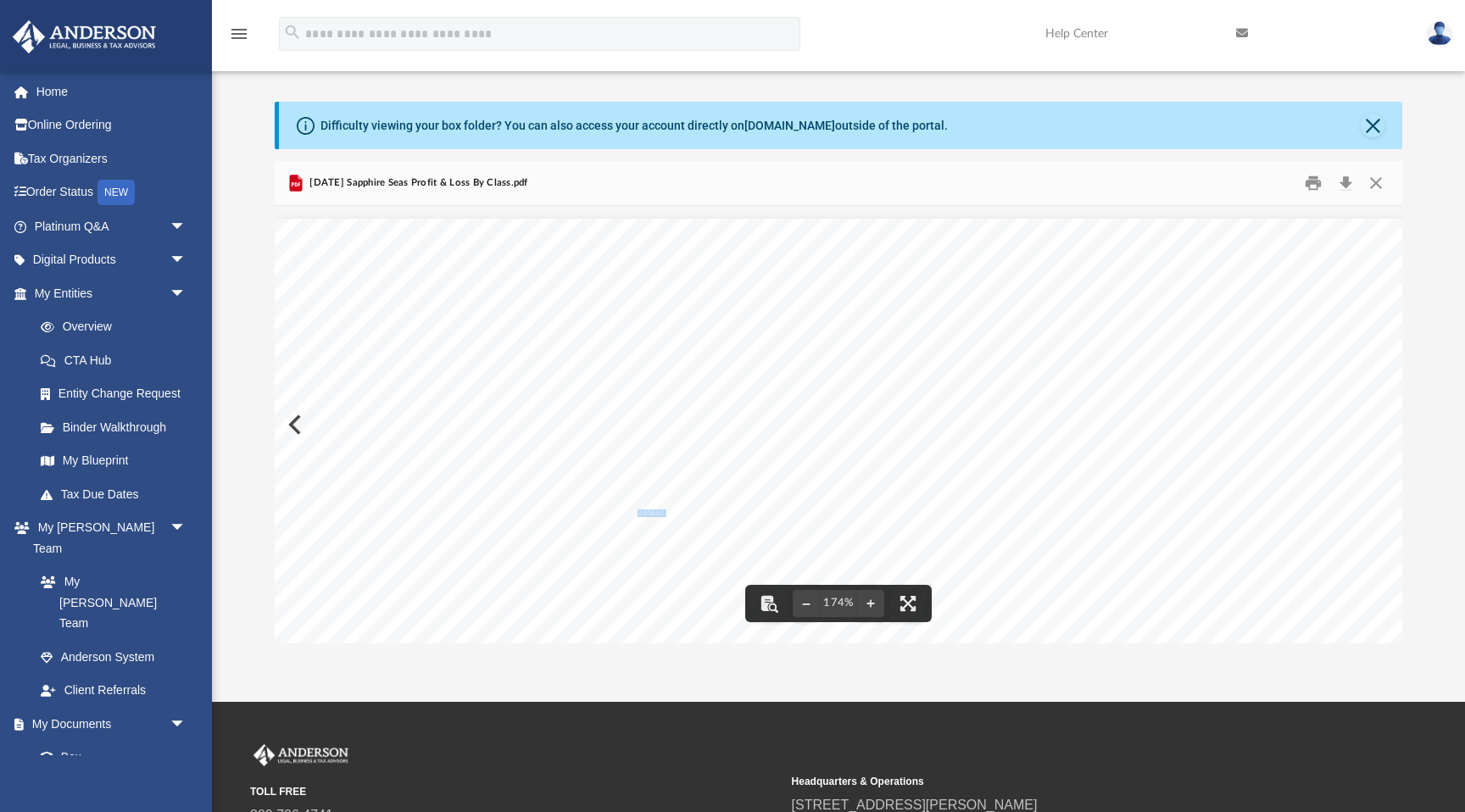
scroll to position [0, 0]
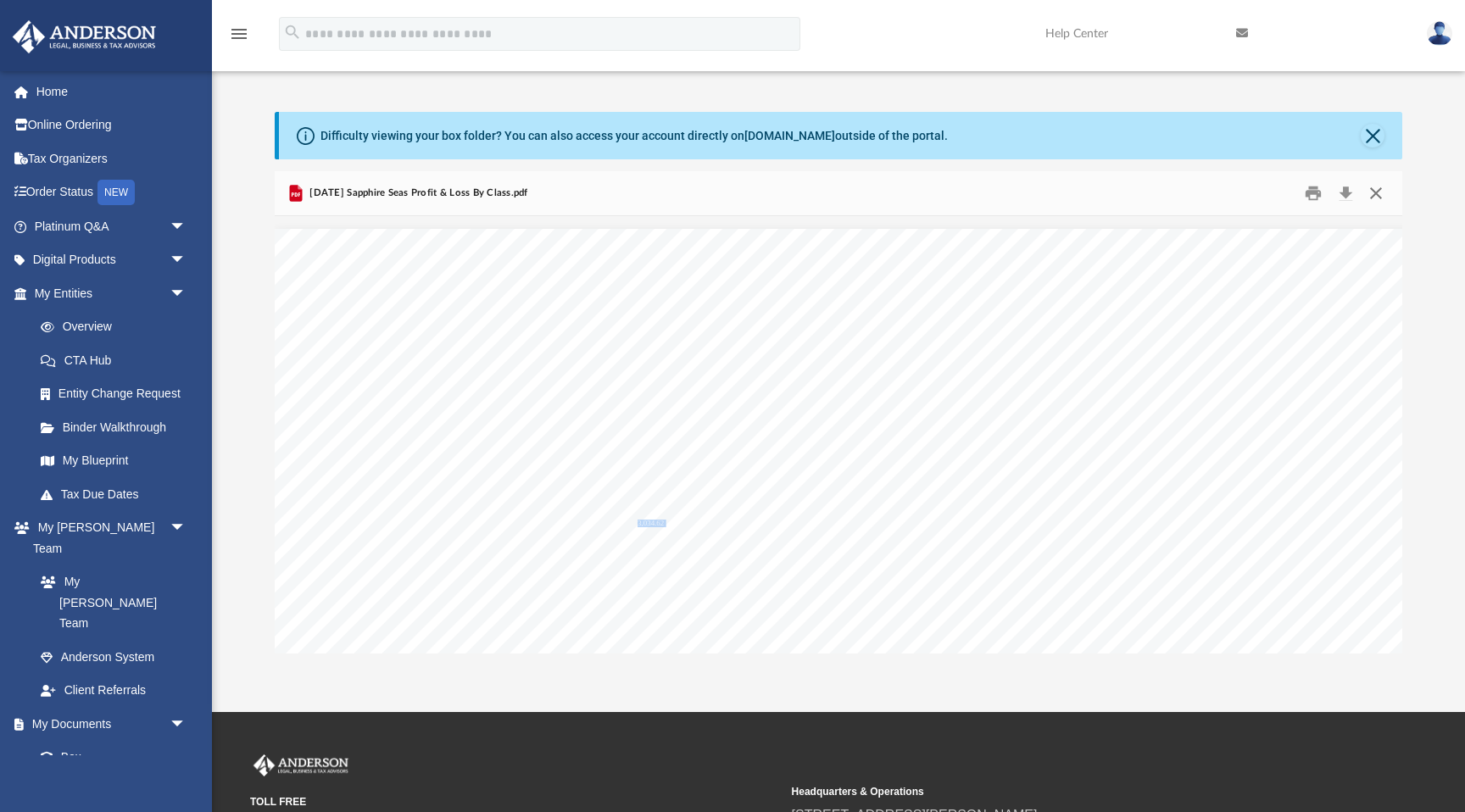
click at [1379, 192] on button "Close" at bounding box center [1375, 192] width 30 height 26
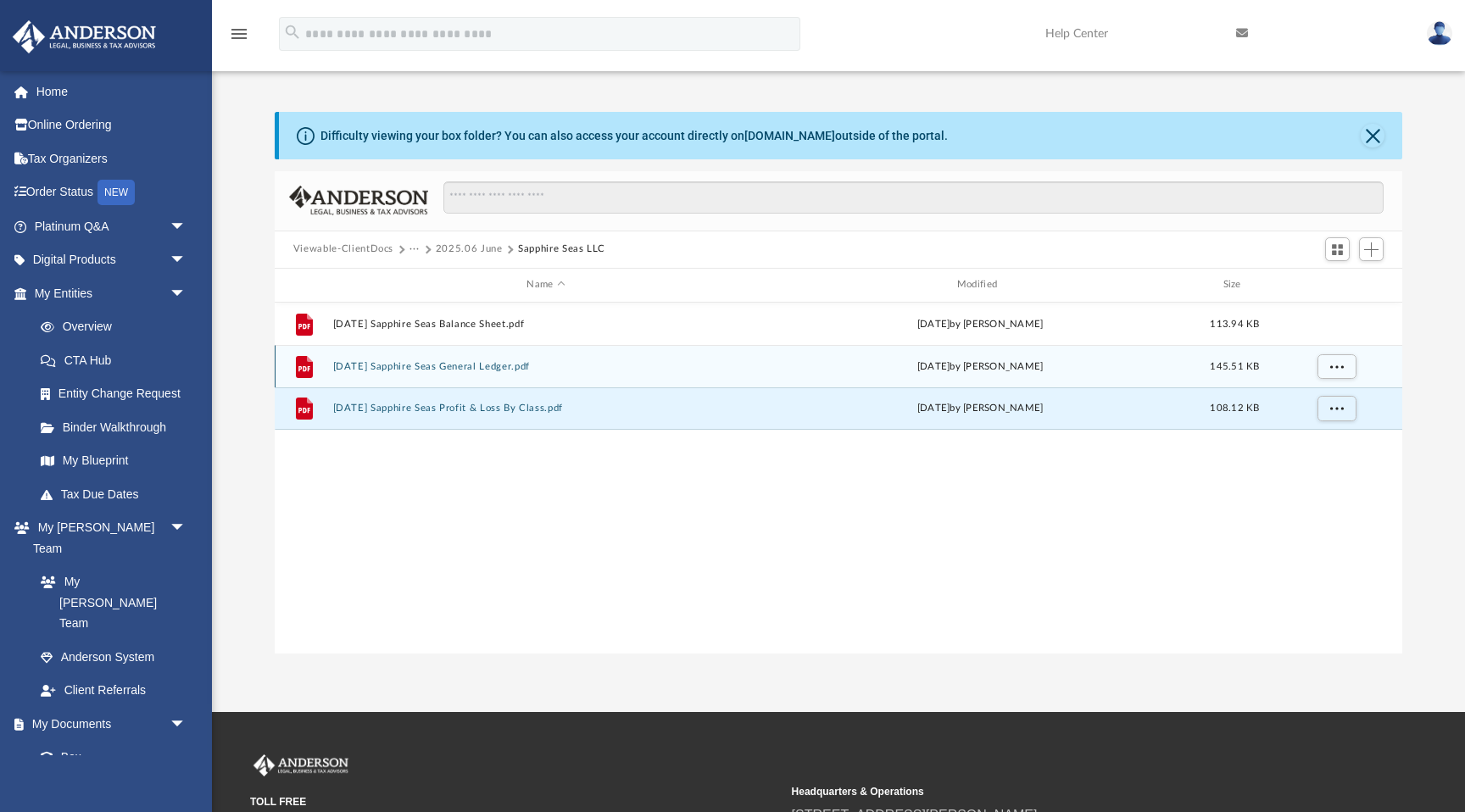
click at [488, 368] on button "[DATE] Sapphire Seas General Ledger.pdf" at bounding box center [545, 367] width 426 height 11
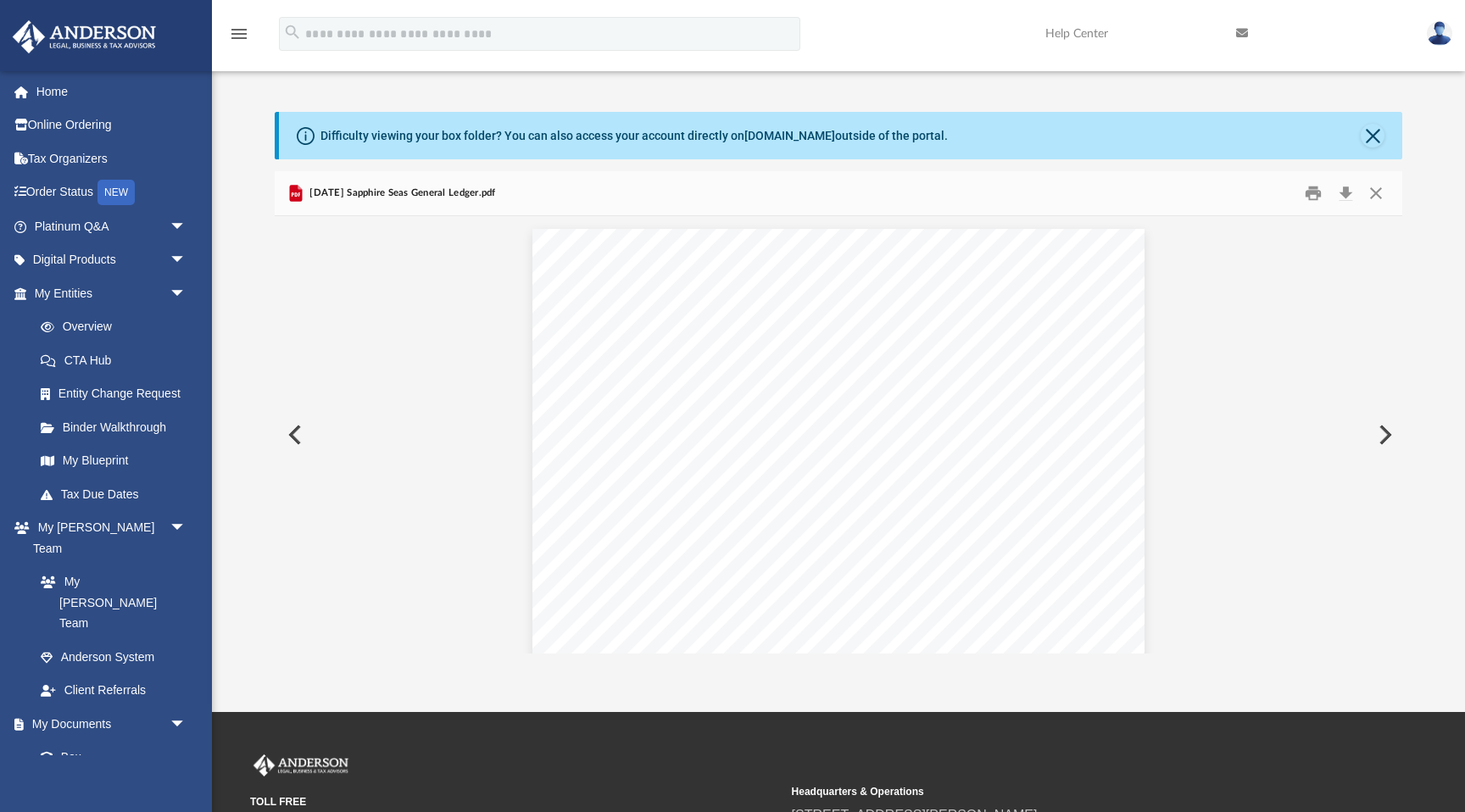
scroll to position [1848, 0]
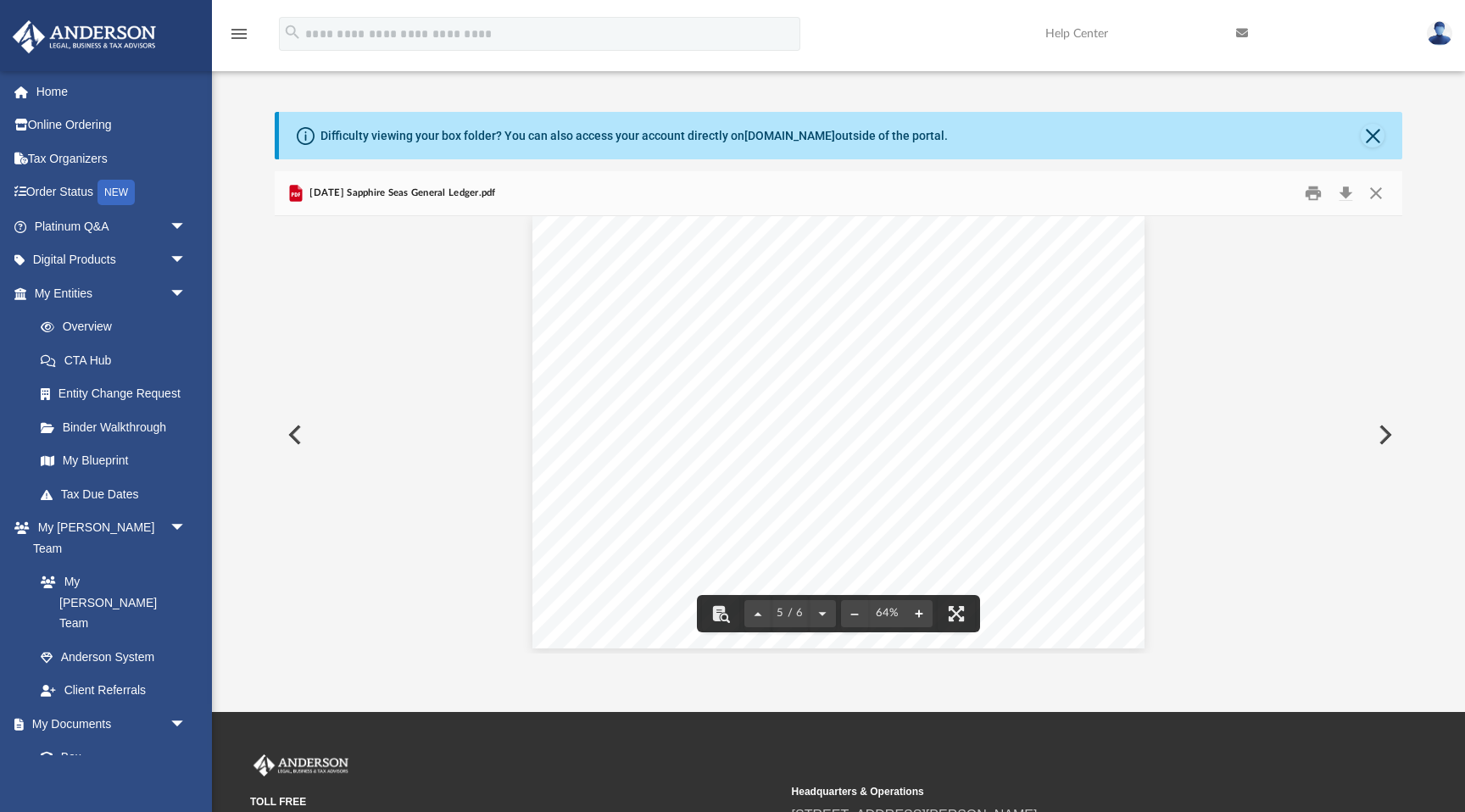
click at [923, 608] on button "File preview" at bounding box center [919, 614] width 27 height 38
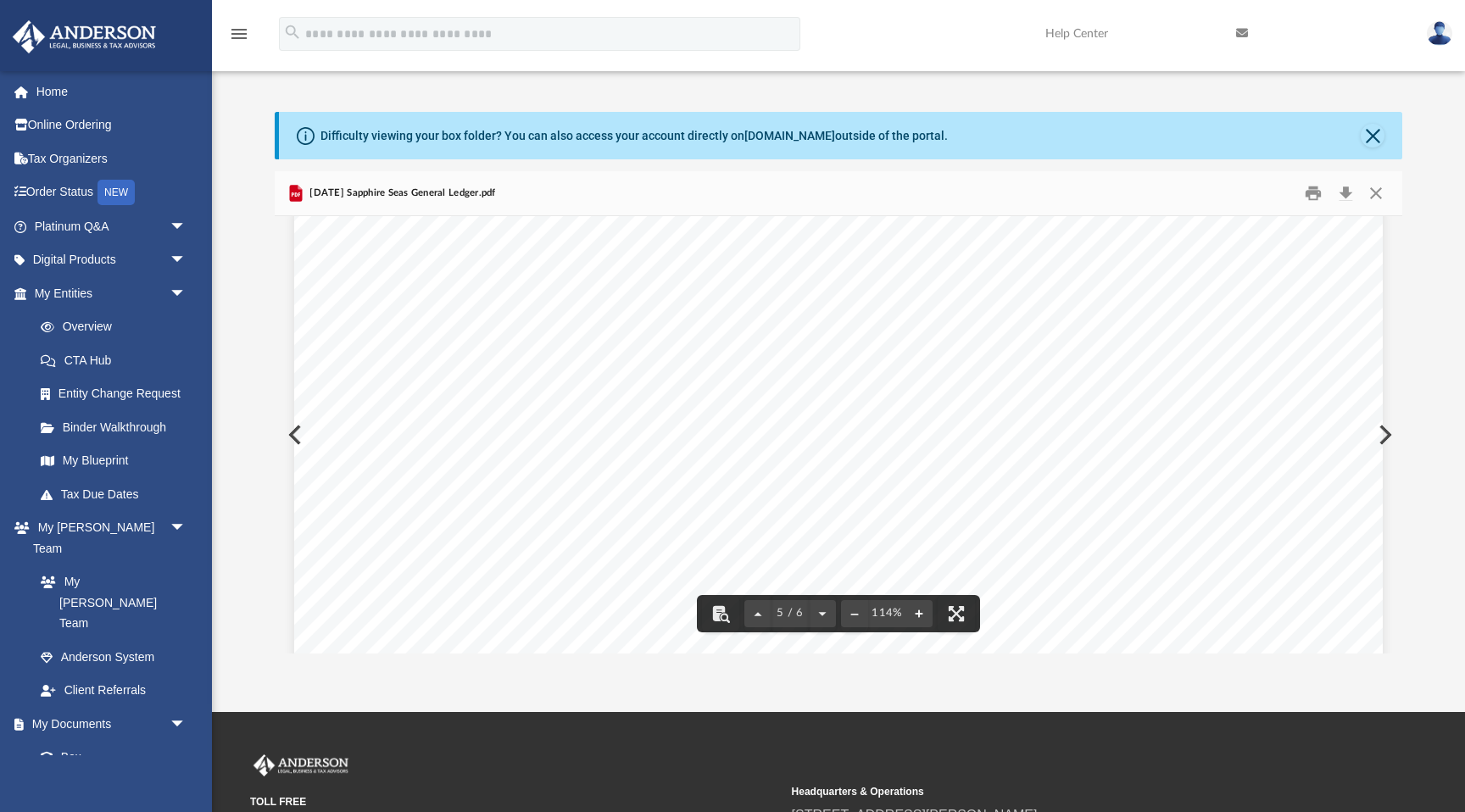
click at [923, 608] on button "File preview" at bounding box center [919, 614] width 27 height 38
click at [1289, 461] on span "86,760.84" at bounding box center [1296, 461] width 28 height 6
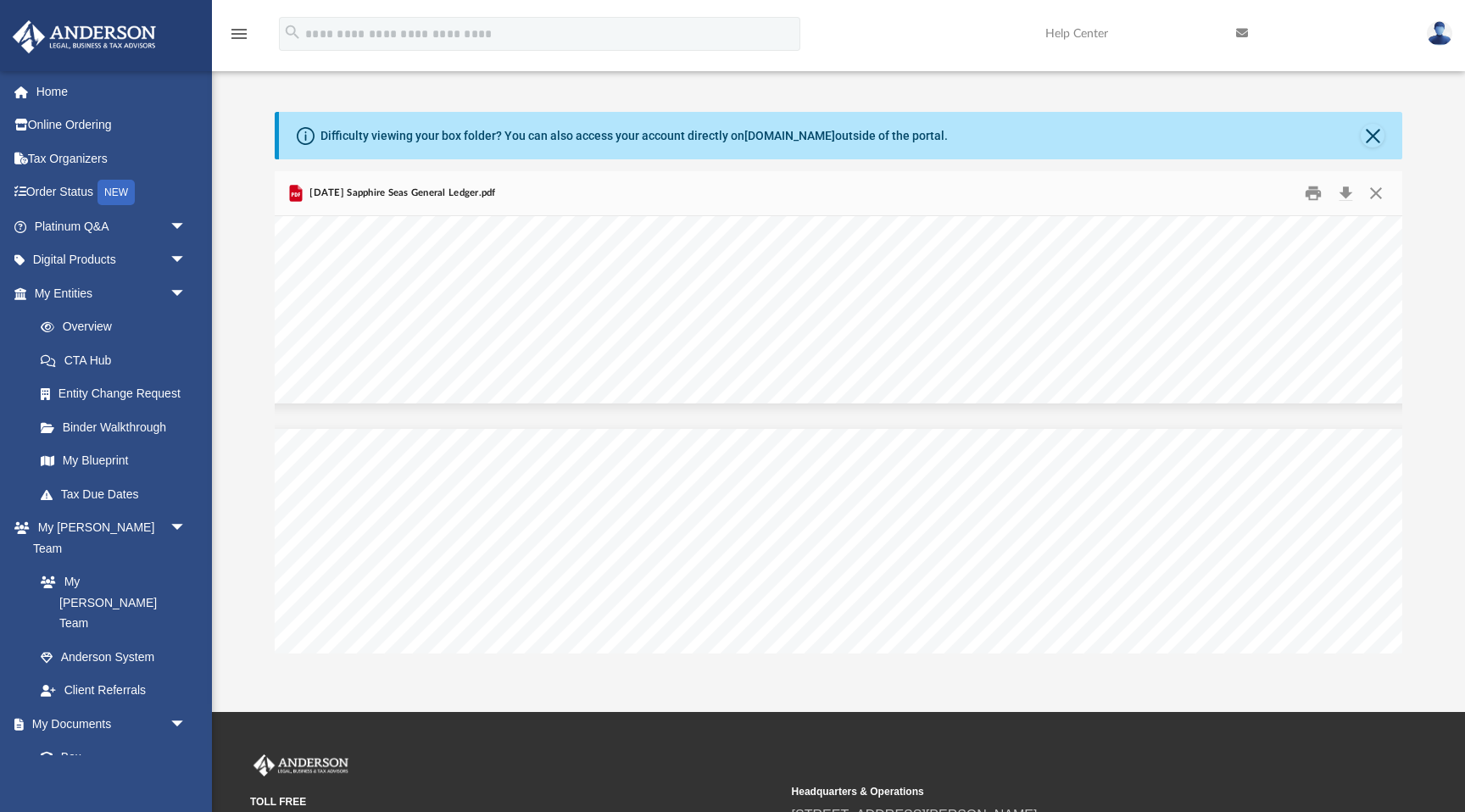
scroll to position [763, 29]
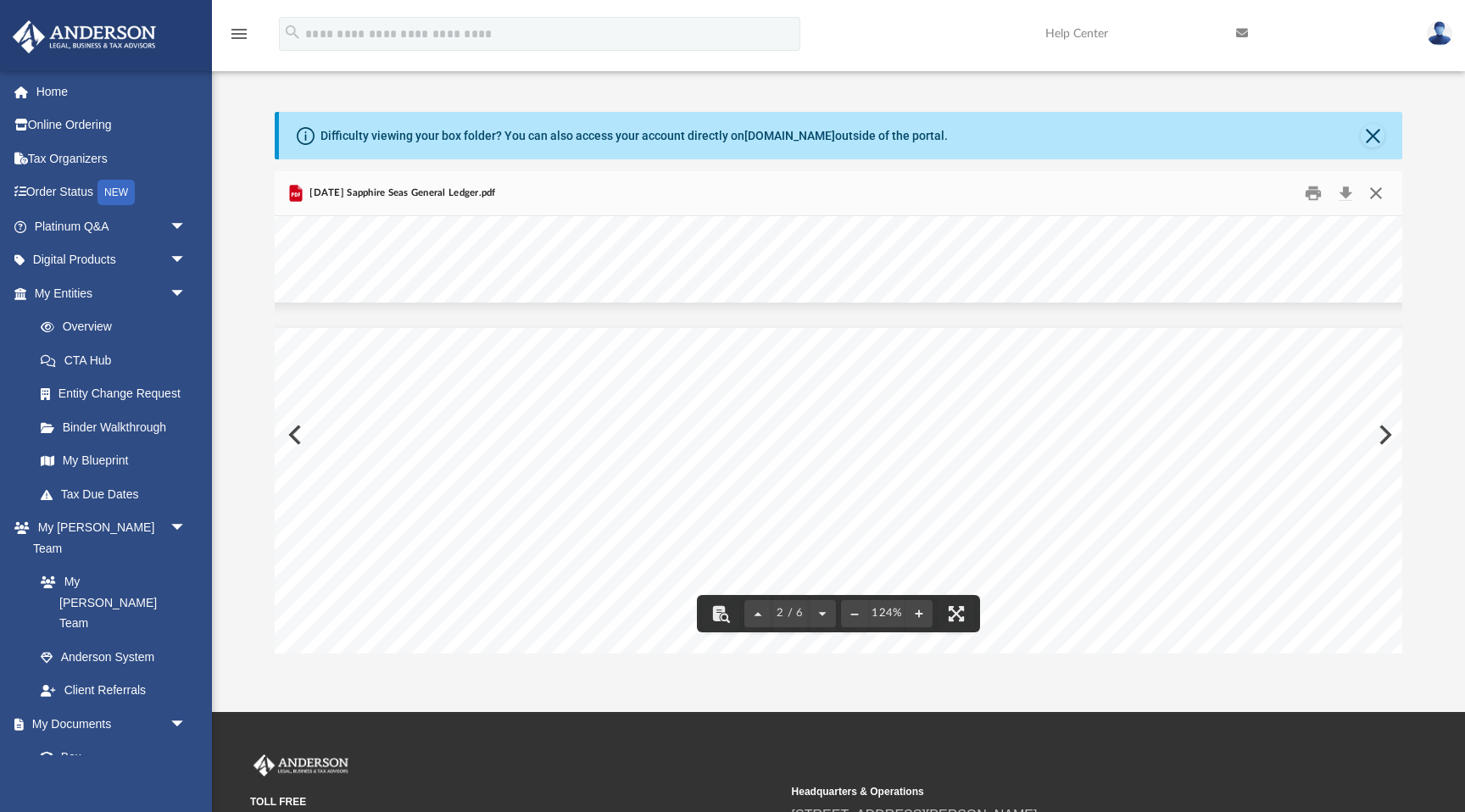
click at [1384, 195] on button "Close" at bounding box center [1375, 192] width 30 height 26
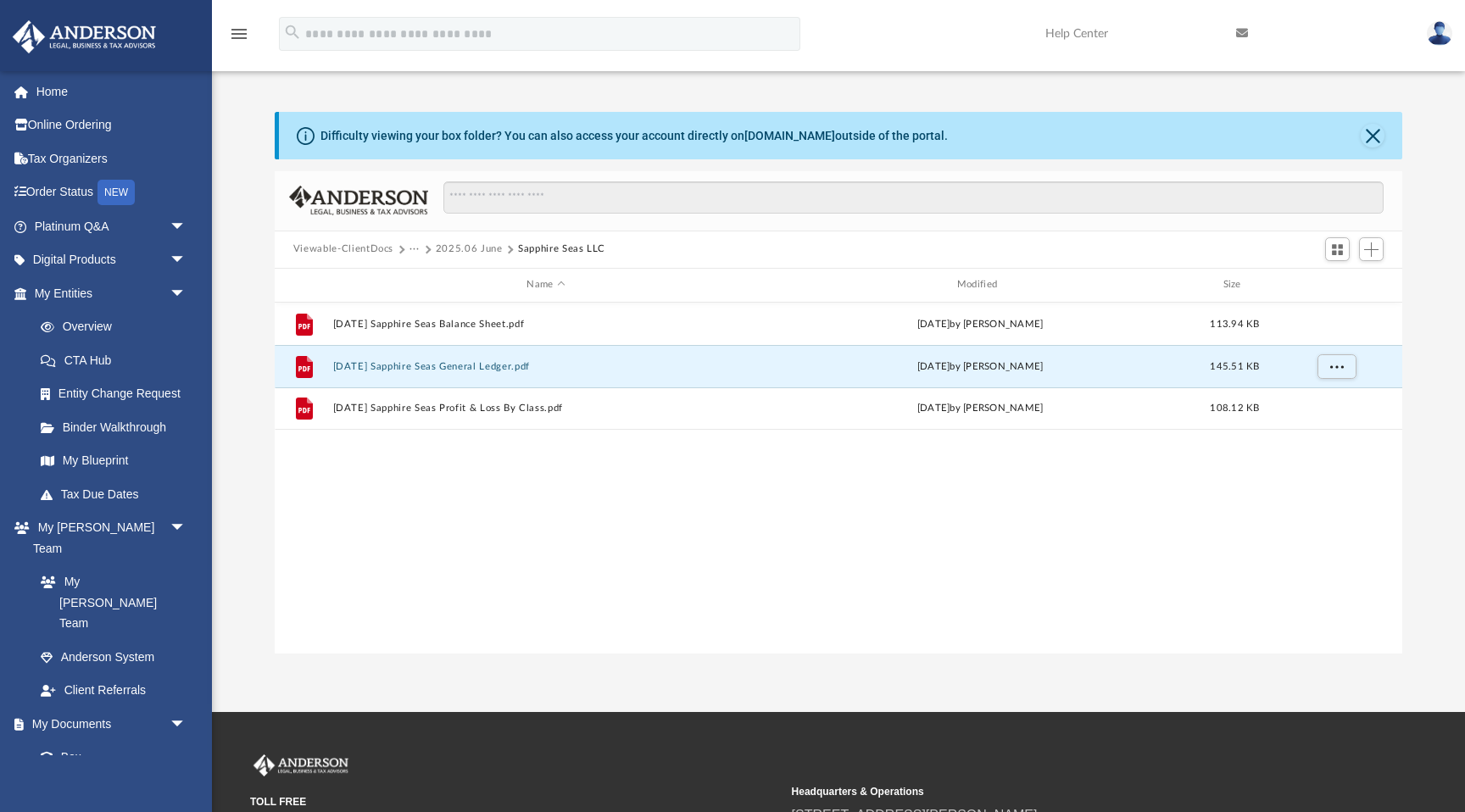
click at [459, 251] on button "2025.06 June" at bounding box center [469, 249] width 67 height 15
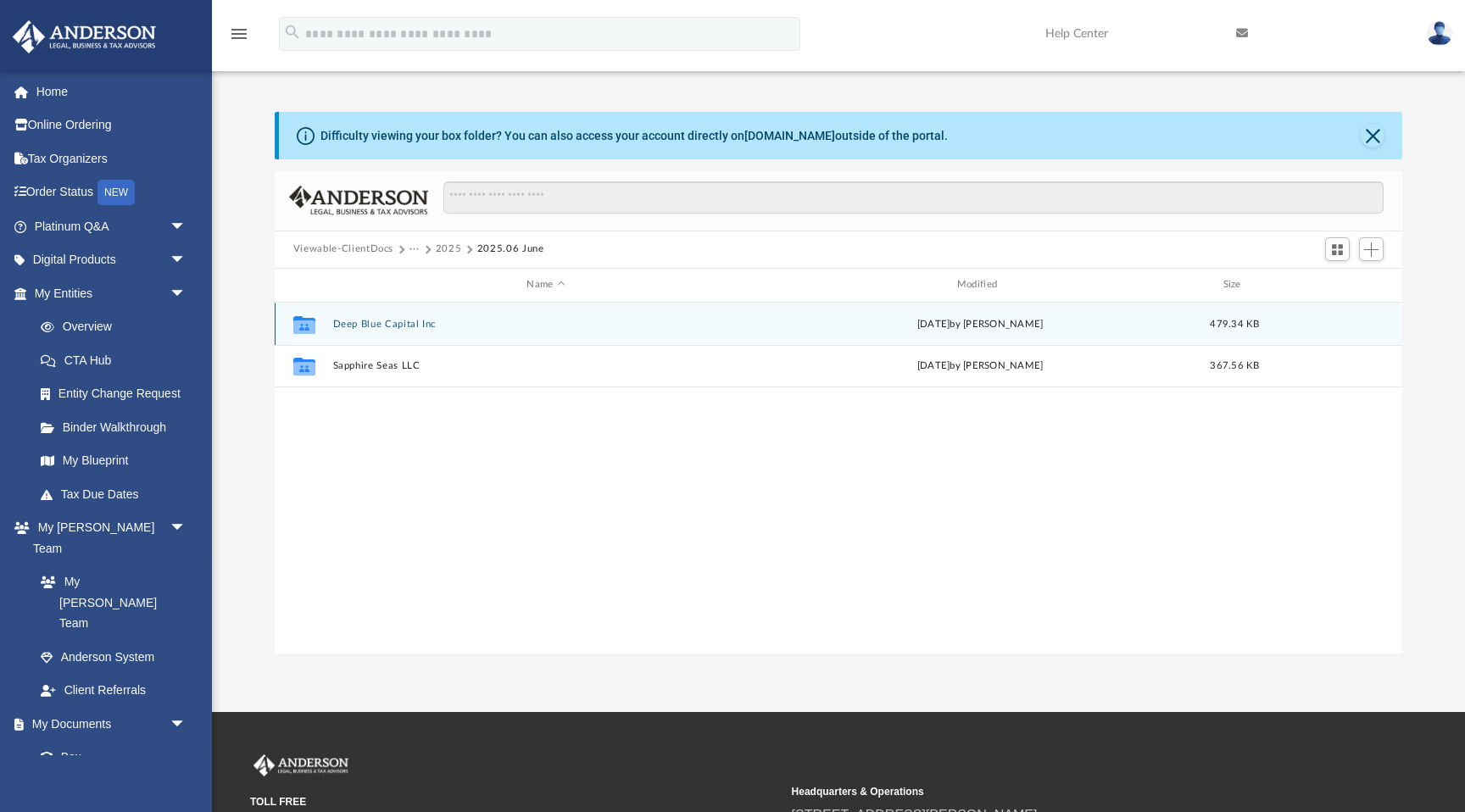
click at [380, 326] on button "Deep Blue Capital Inc" at bounding box center [545, 324] width 426 height 11
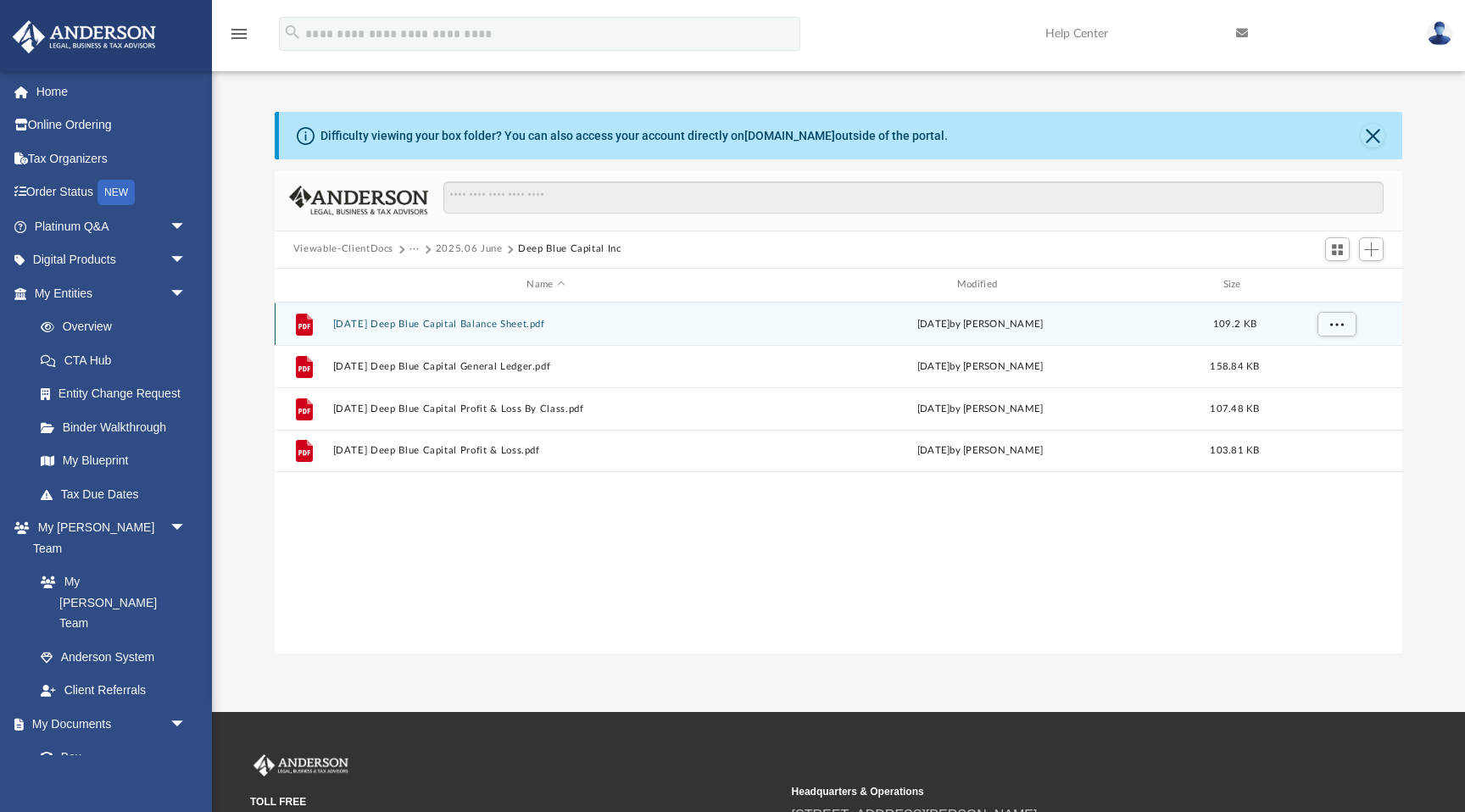
click at [450, 321] on button "2025.06.30 Deep Blue Capital Balance Sheet.pdf" at bounding box center [545, 324] width 426 height 11
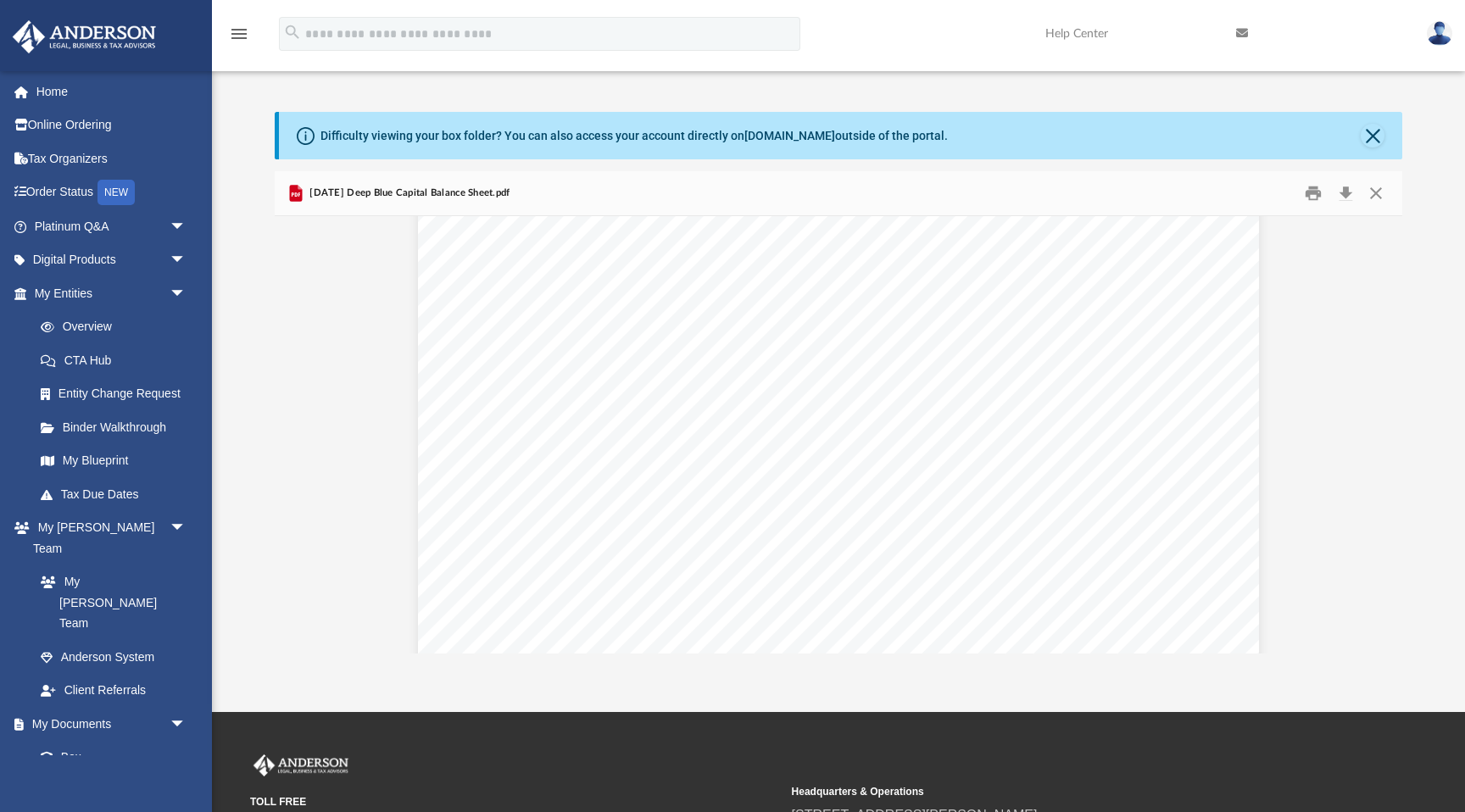
scroll to position [697, 0]
click at [696, 462] on span "Promissory Note - Shareholder" at bounding box center [653, 460] width 175 height 12
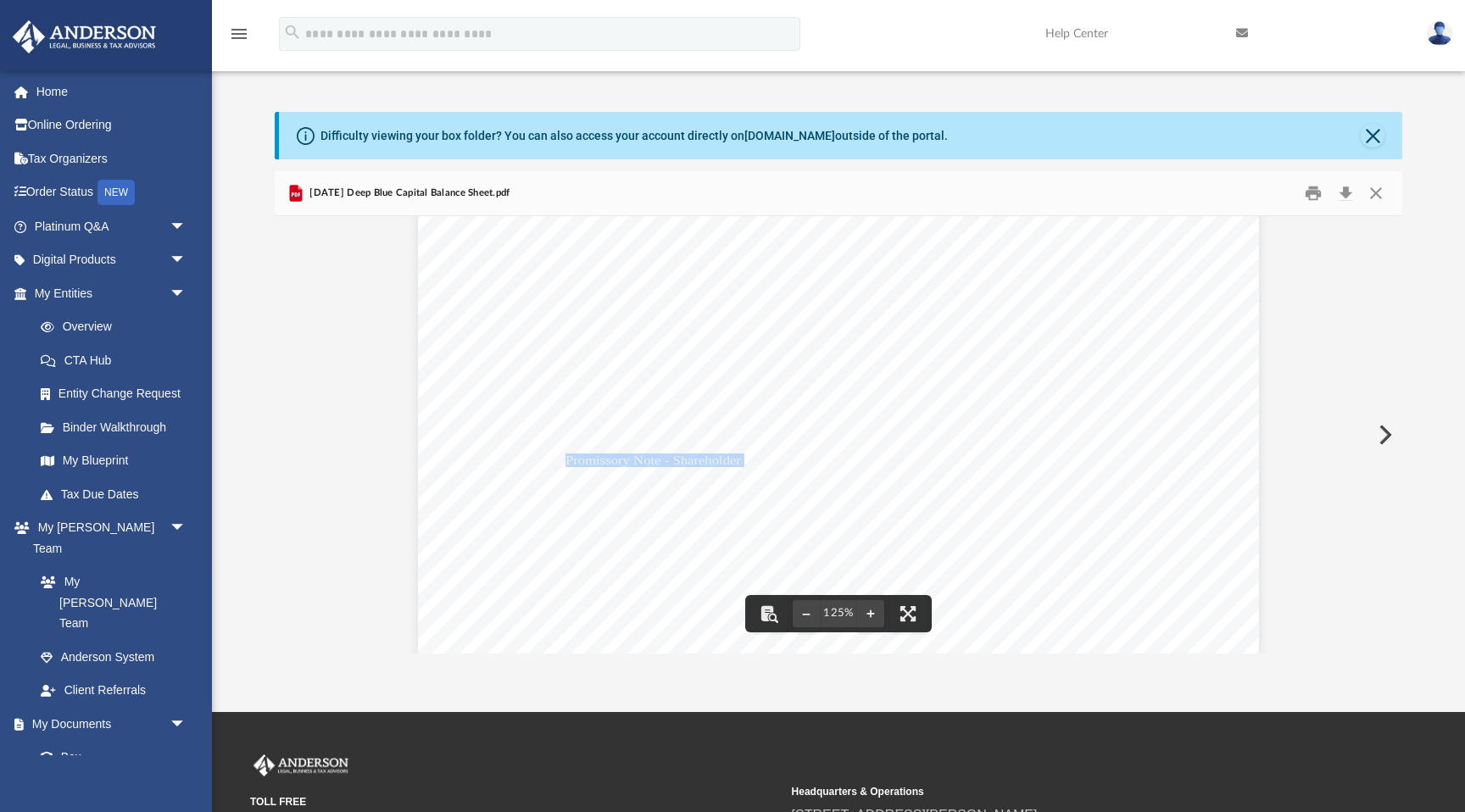
click at [696, 462] on span "Promissory Note - Shareholder" at bounding box center [653, 460] width 175 height 12
click at [1136, 459] on span "167,499.22" at bounding box center [1138, 460] width 63 height 12
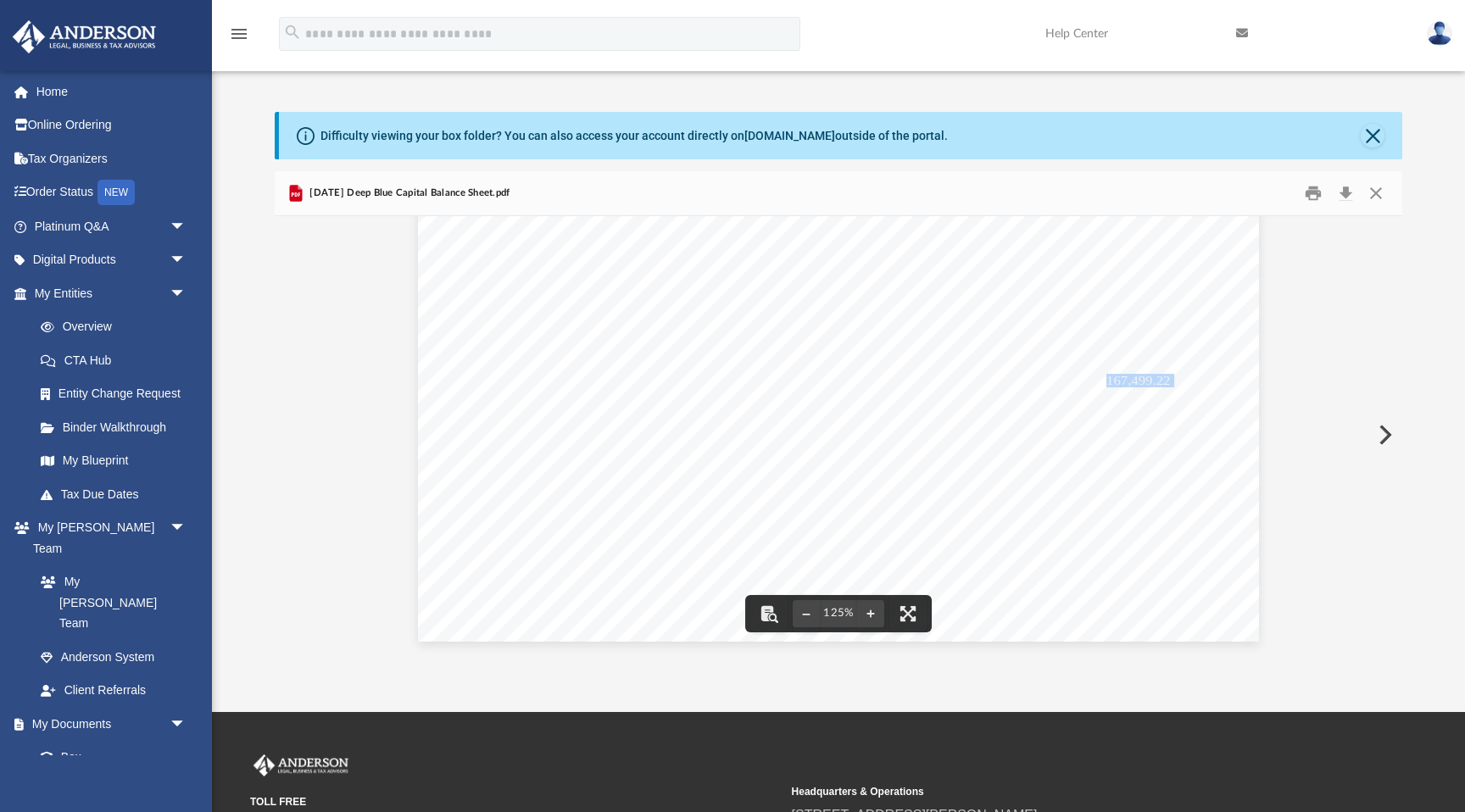
click at [1151, 497] on span "-22,558.55" at bounding box center [1140, 501] width 61 height 12
click at [1375, 192] on button "Close" at bounding box center [1375, 192] width 30 height 26
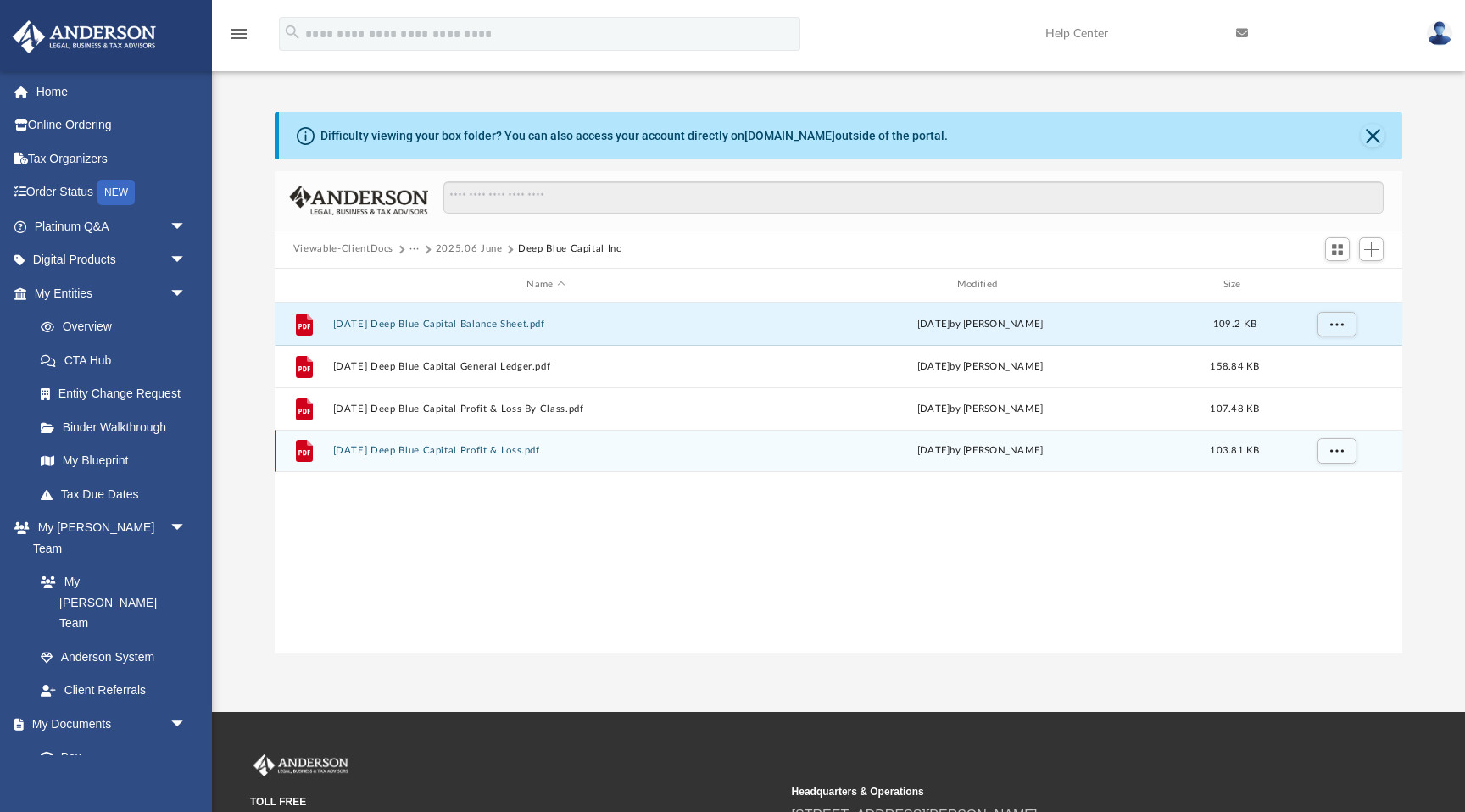
click at [494, 449] on button "2025.06.30 Deep Blue Capital Profit & Loss.pdf" at bounding box center [545, 451] width 426 height 11
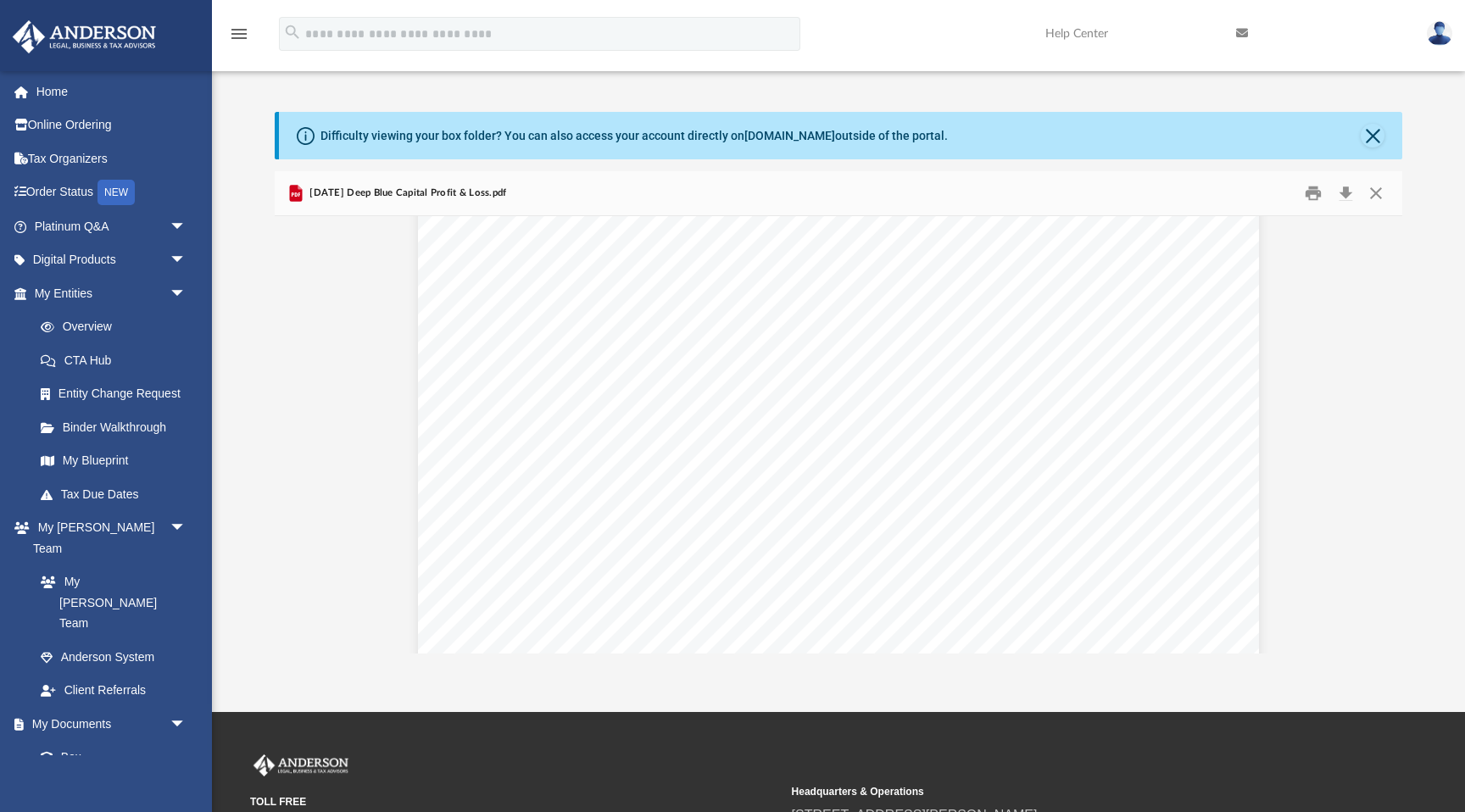
scroll to position [215, 0]
click at [616, 429] on span "Lease Expense" at bounding box center [608, 427] width 88 height 12
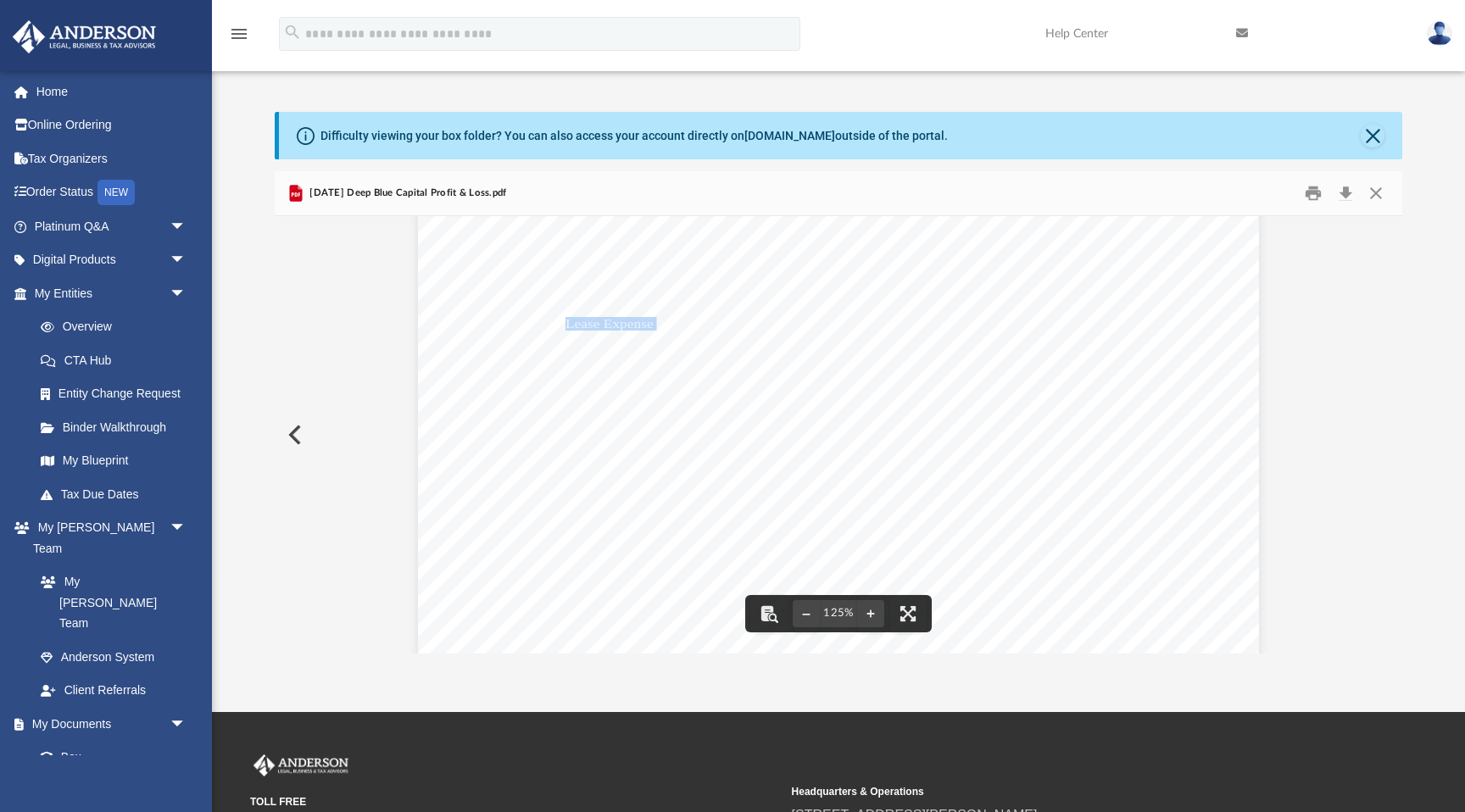
click at [1160, 323] on span "16,000.00" at bounding box center [1142, 323] width 57 height 12
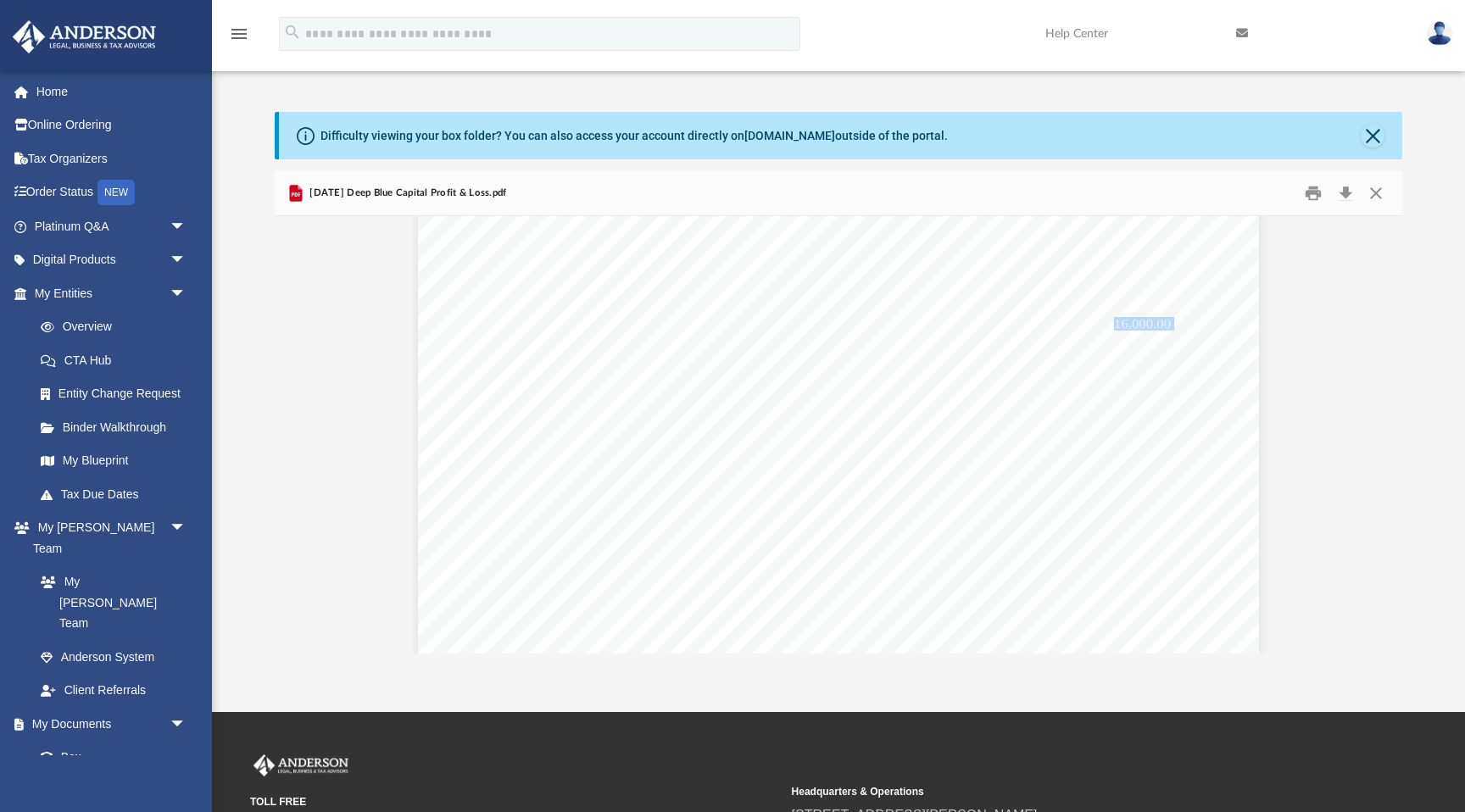
scroll to position [322, 0]
click at [1158, 324] on span "16,000.00" at bounding box center [1142, 321] width 57 height 12
drag, startPoint x: 1165, startPoint y: 322, endPoint x: 587, endPoint y: 325, distance: 578.0
click at [587, 325] on div "Oct '24 - Jun 25 Ordinary Income/Expense Income Long-Term Rental Income 15,544.…" at bounding box center [838, 501] width 841 height 1189
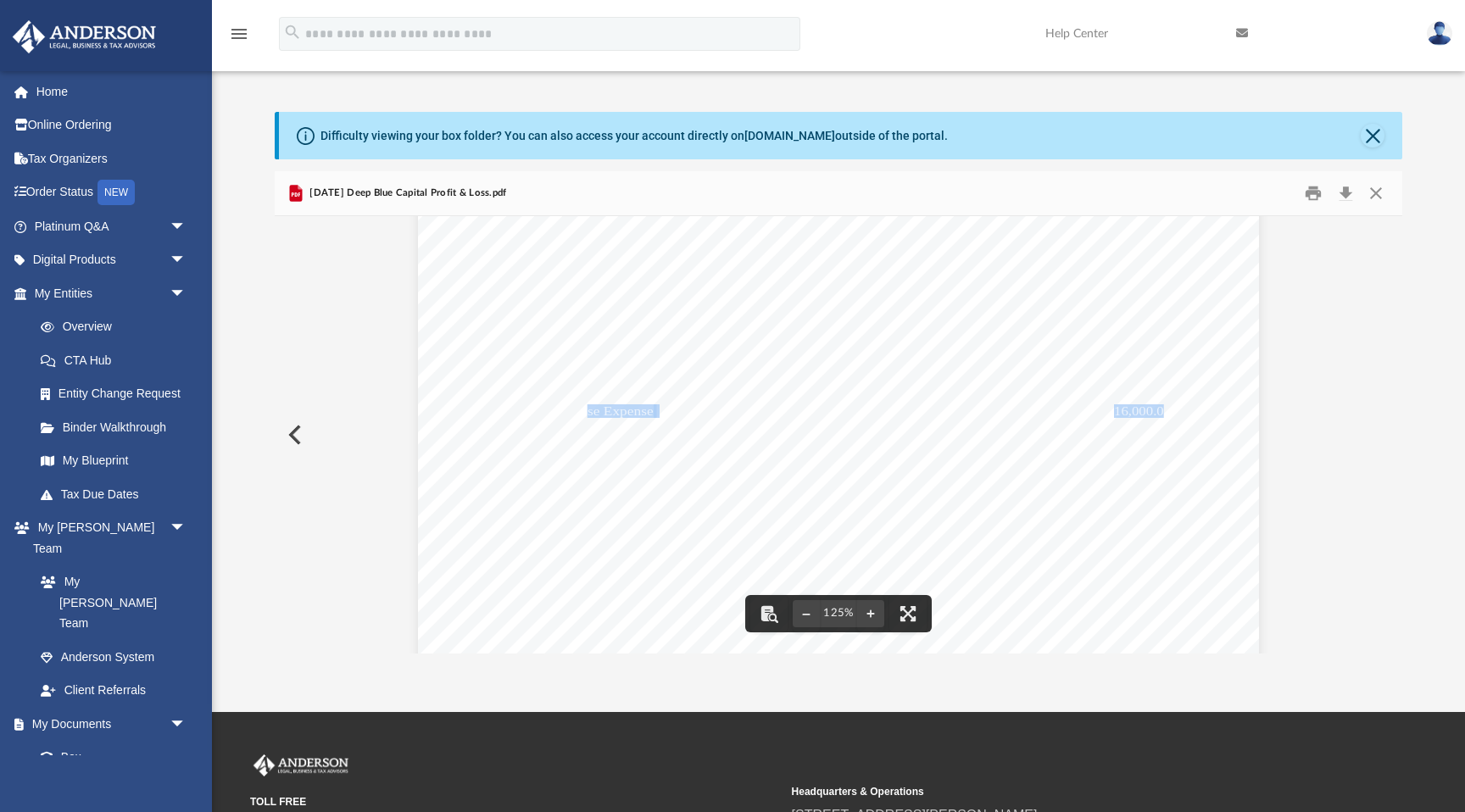
scroll to position [239, 0]
click at [1375, 194] on button "Close" at bounding box center [1375, 192] width 30 height 26
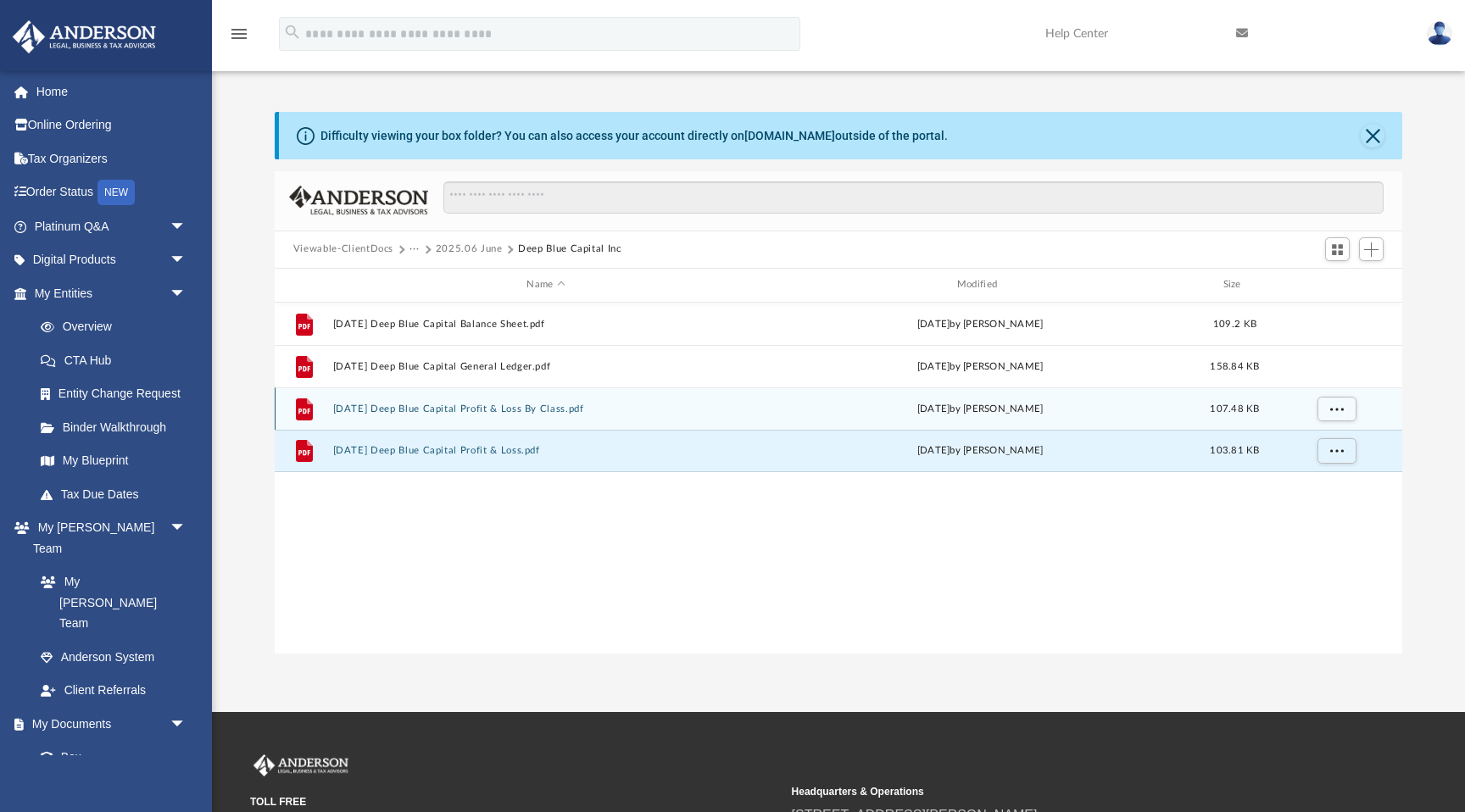
click at [542, 405] on button "2025.06.30 Deep Blue Capital Profit & Loss By Class.pdf" at bounding box center [545, 409] width 426 height 11
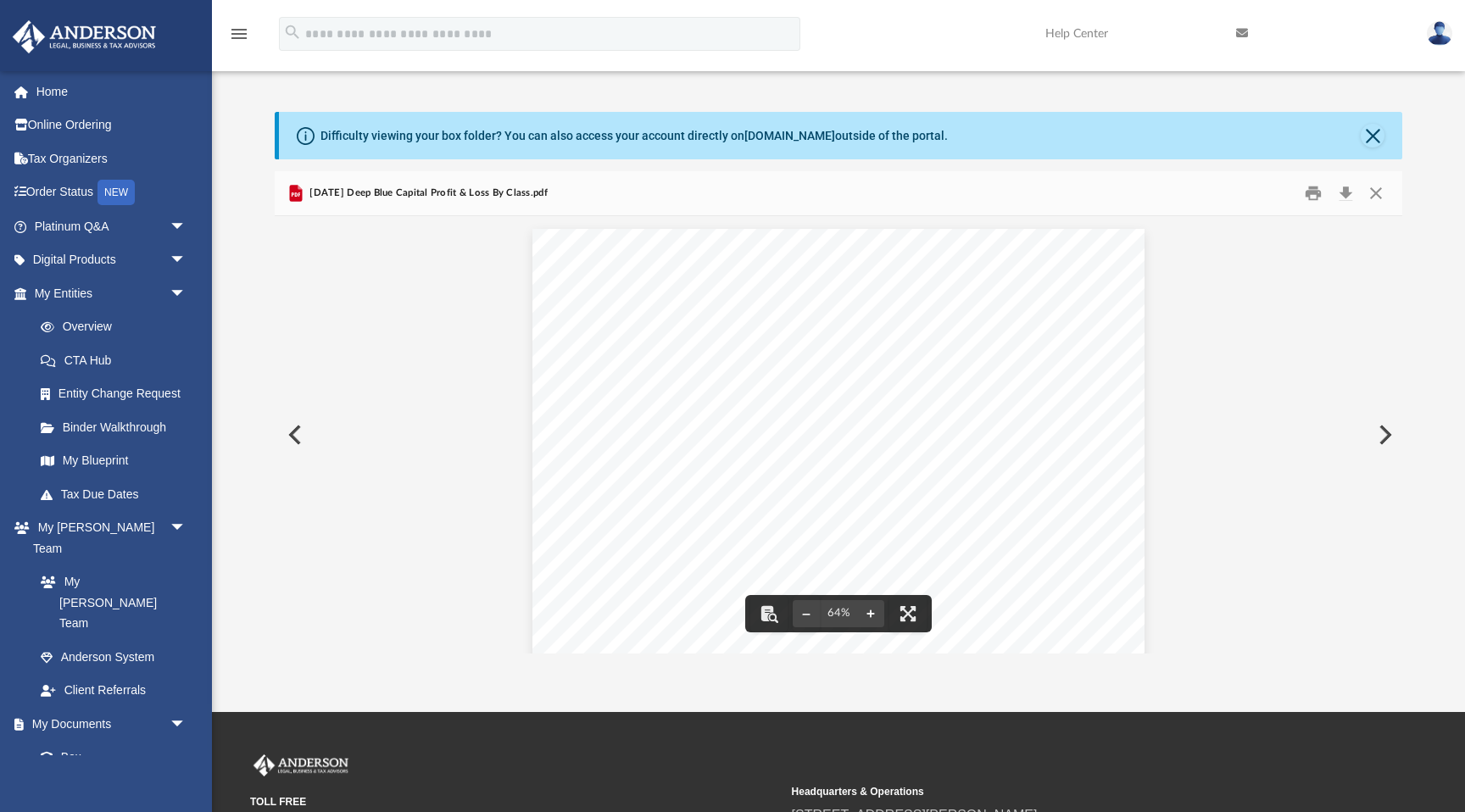
click at [873, 618] on button "File preview" at bounding box center [870, 614] width 27 height 38
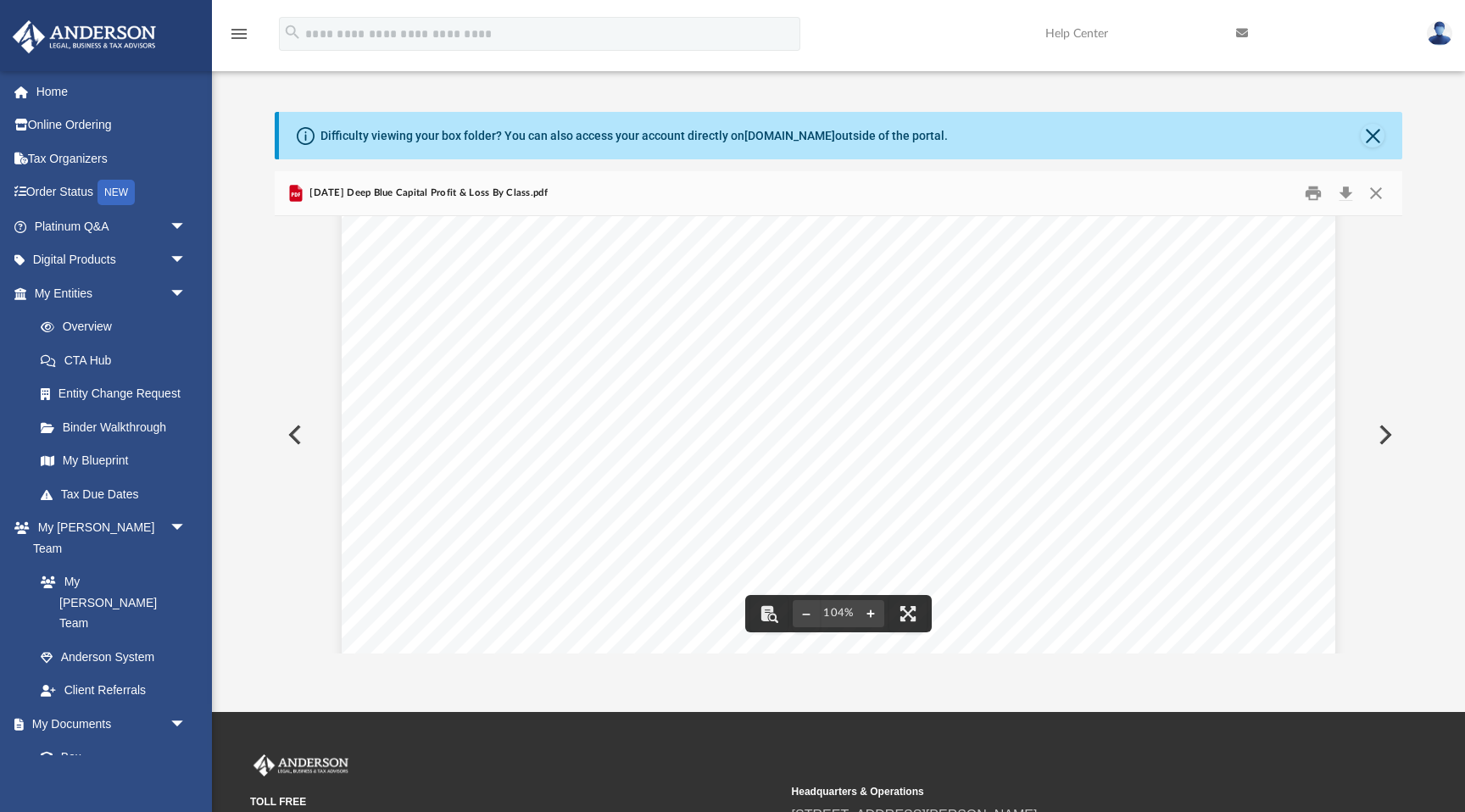
scroll to position [60, 0]
click at [807, 480] on span "16,000.00" at bounding box center [806, 481] width 38 height 8
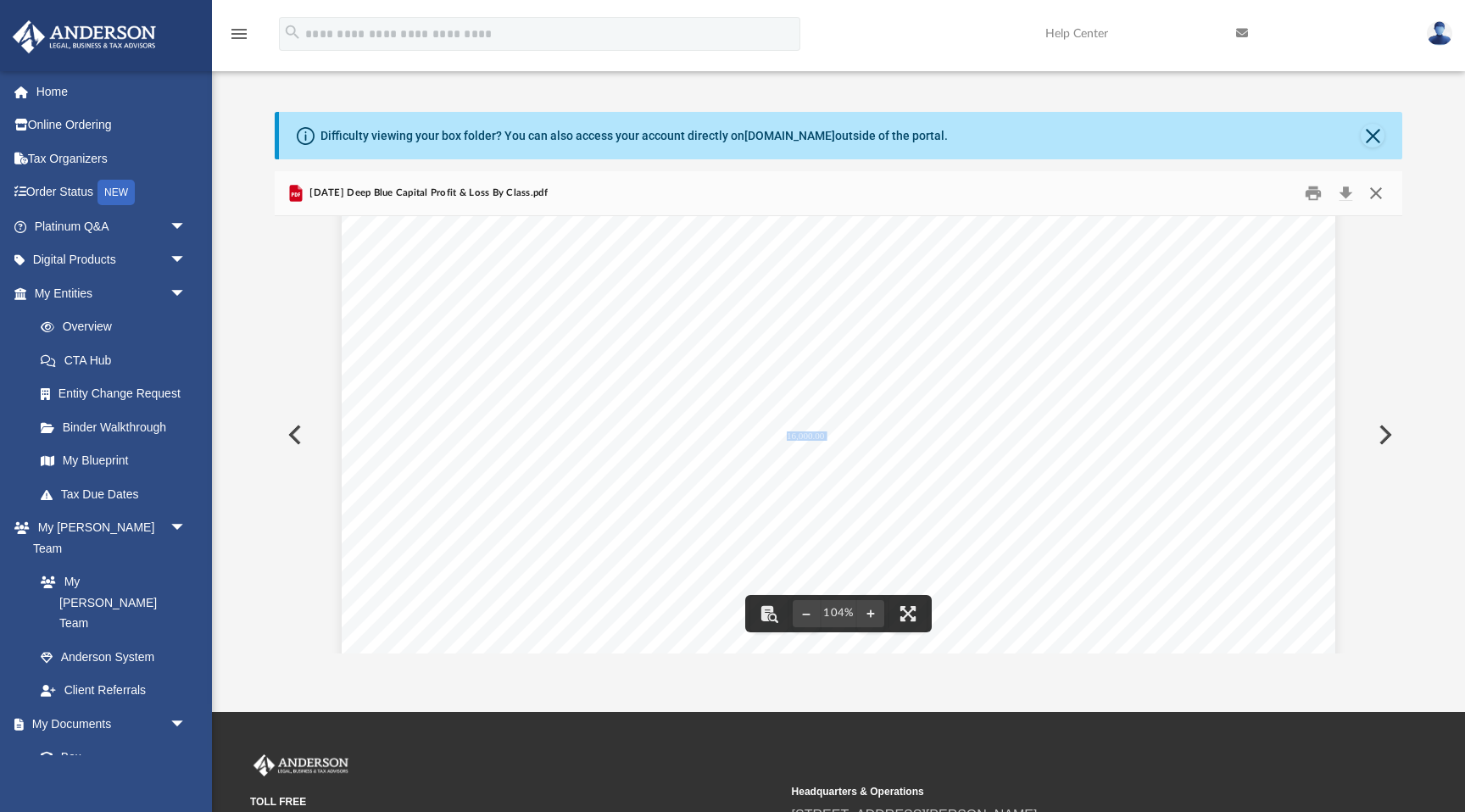
click at [1384, 189] on button "Close" at bounding box center [1375, 192] width 30 height 26
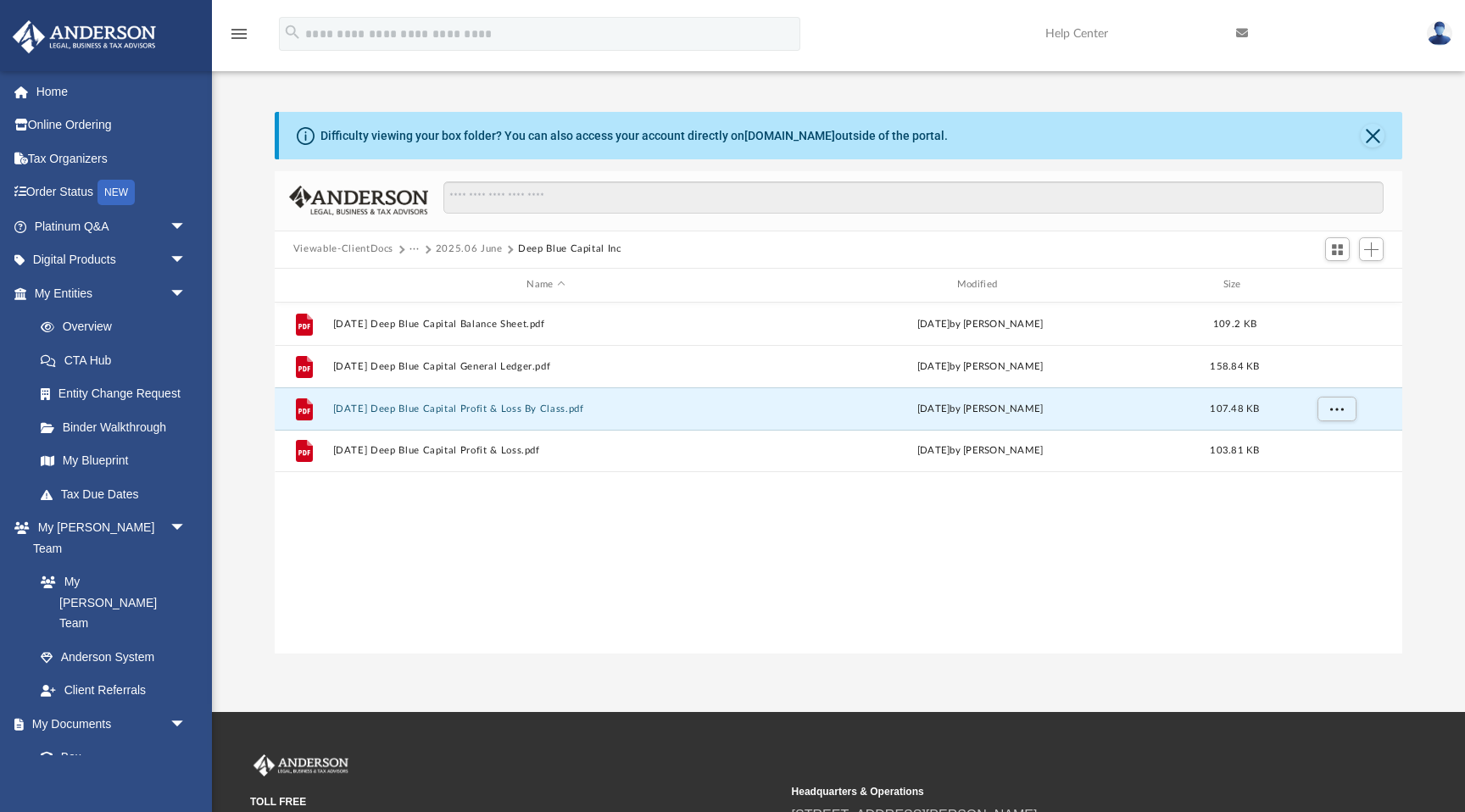
click at [459, 241] on button "2025.06 June" at bounding box center [469, 249] width 67 height 15
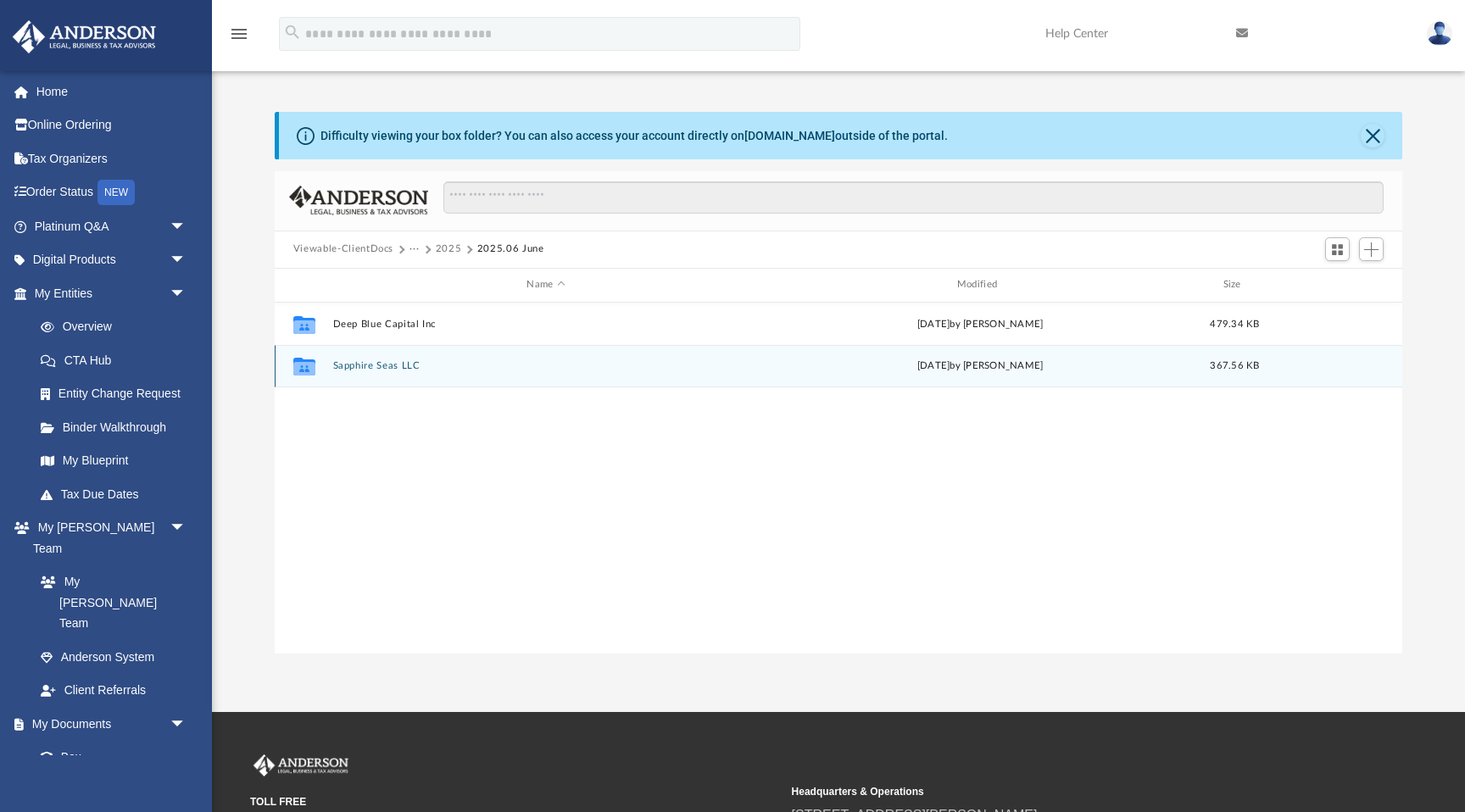
click at [375, 356] on div "Collaborated Folder Sapphire Seas LLC [DATE] by [PERSON_NAME] 367.56 KB" at bounding box center [838, 366] width 1127 height 42
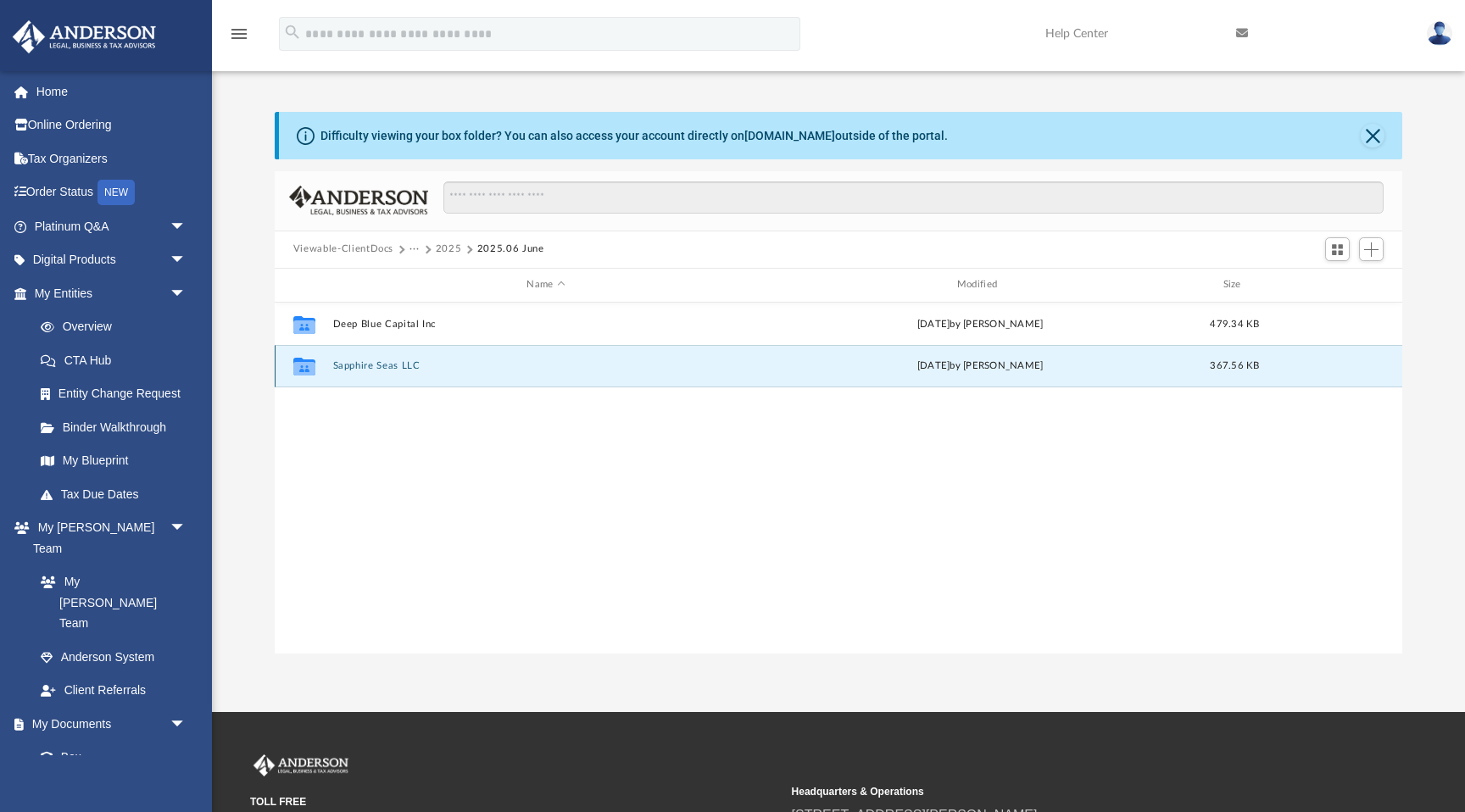
click at [391, 365] on button "Sapphire Seas LLC" at bounding box center [545, 366] width 426 height 11
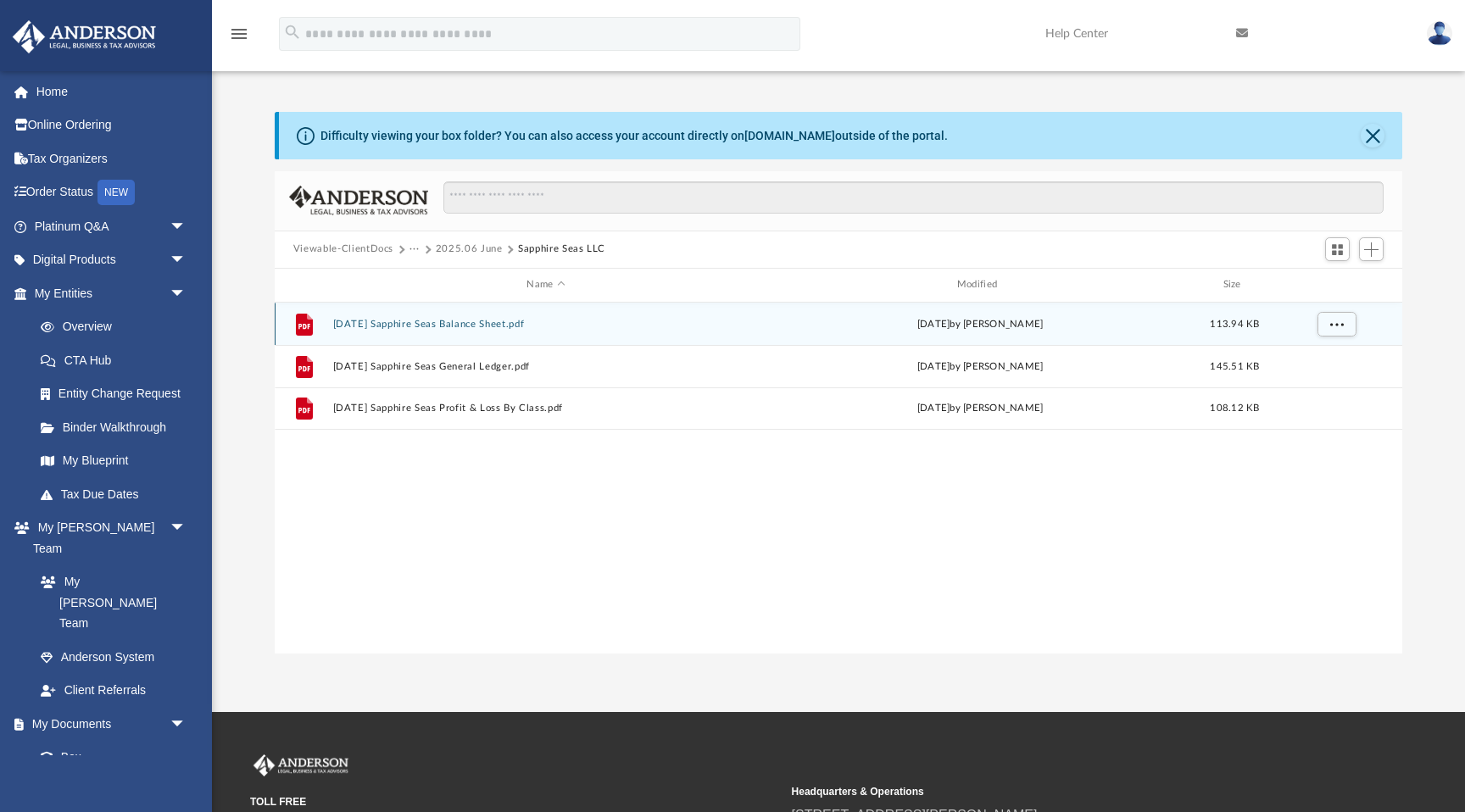
click at [421, 323] on button "[DATE] Sapphire Seas Balance Sheet.pdf" at bounding box center [545, 324] width 426 height 11
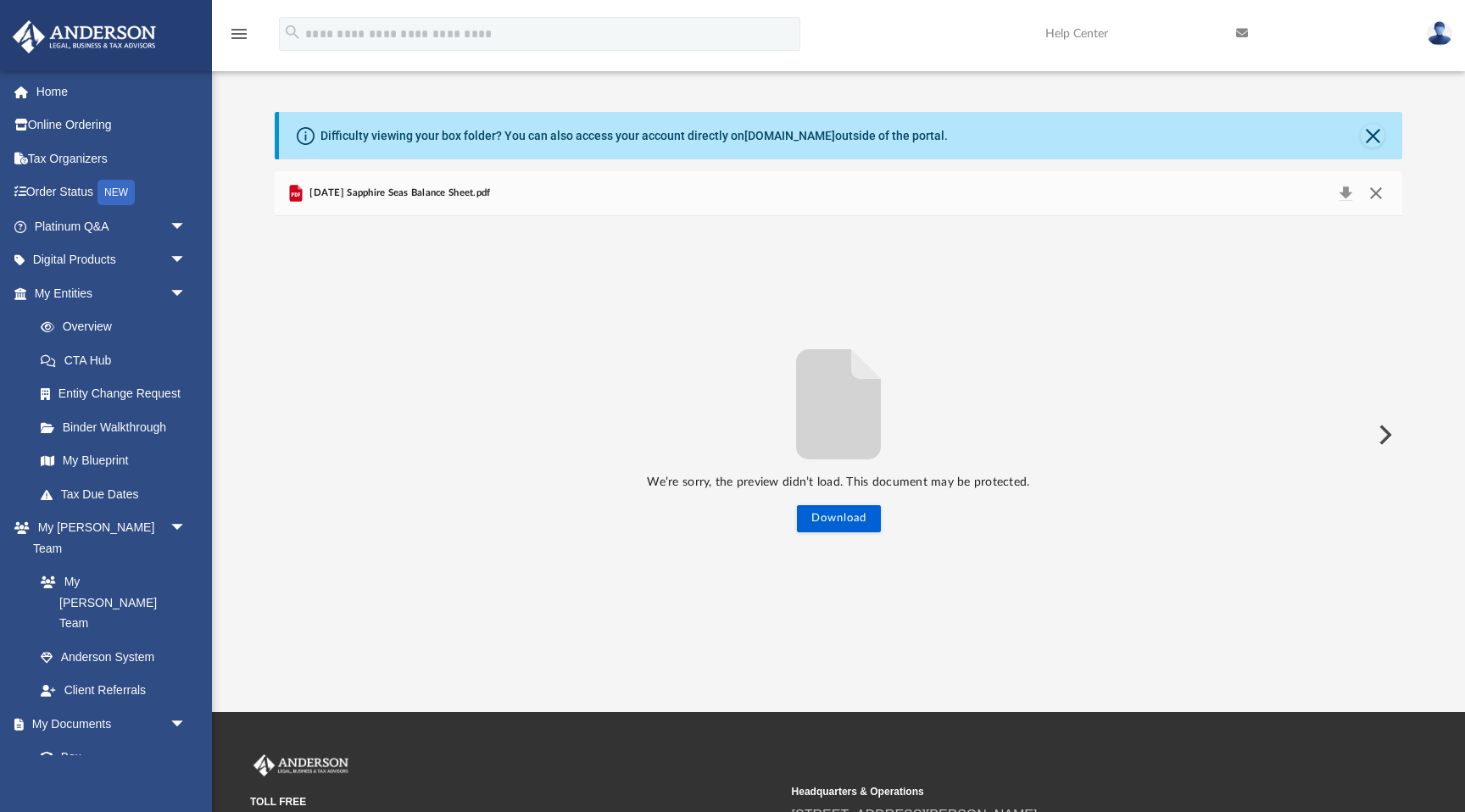
click at [1376, 191] on button "Close" at bounding box center [1375, 192] width 30 height 24
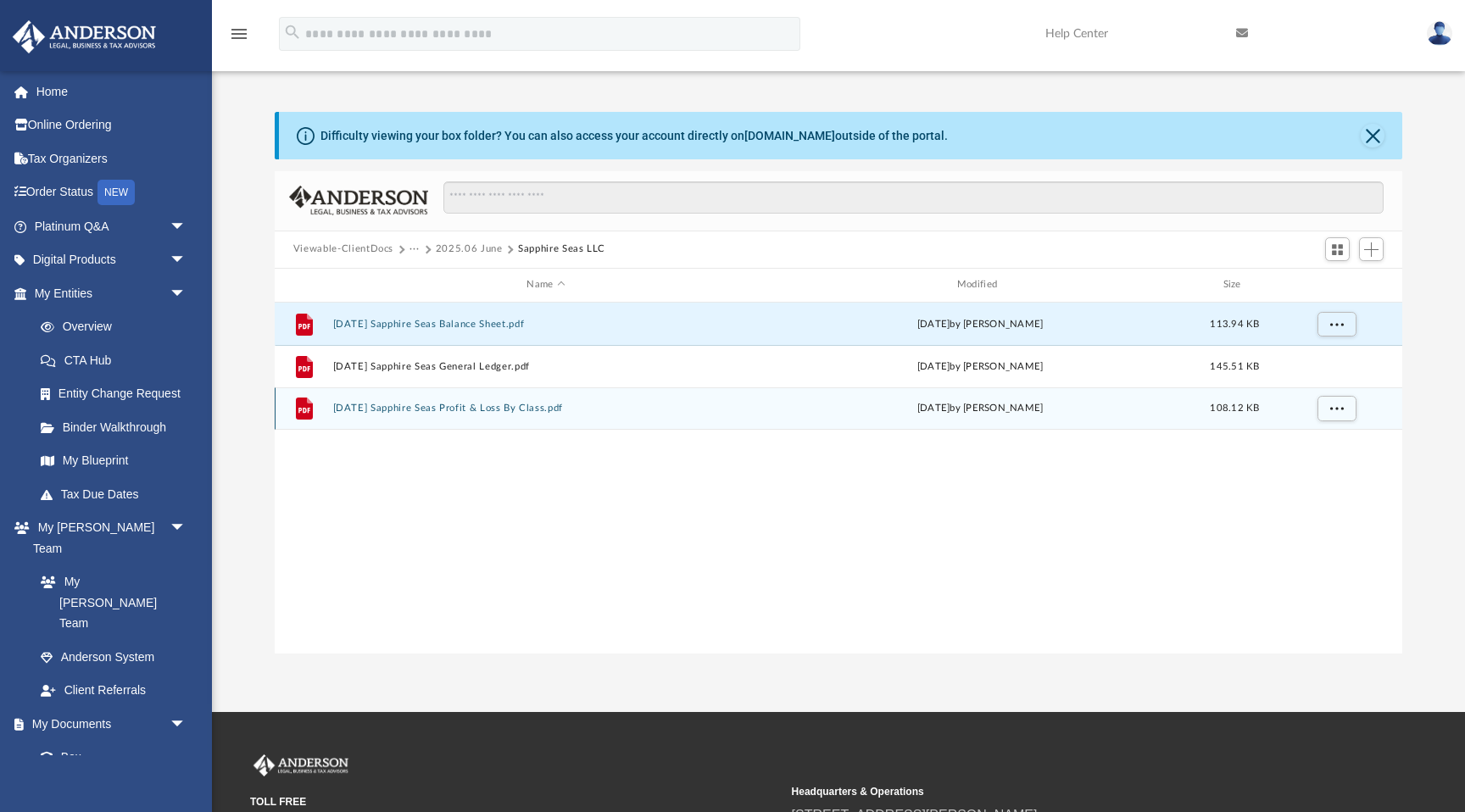
click at [541, 408] on button "[DATE] Sapphire Seas Profit & Loss By Class.pdf" at bounding box center [545, 408] width 426 height 11
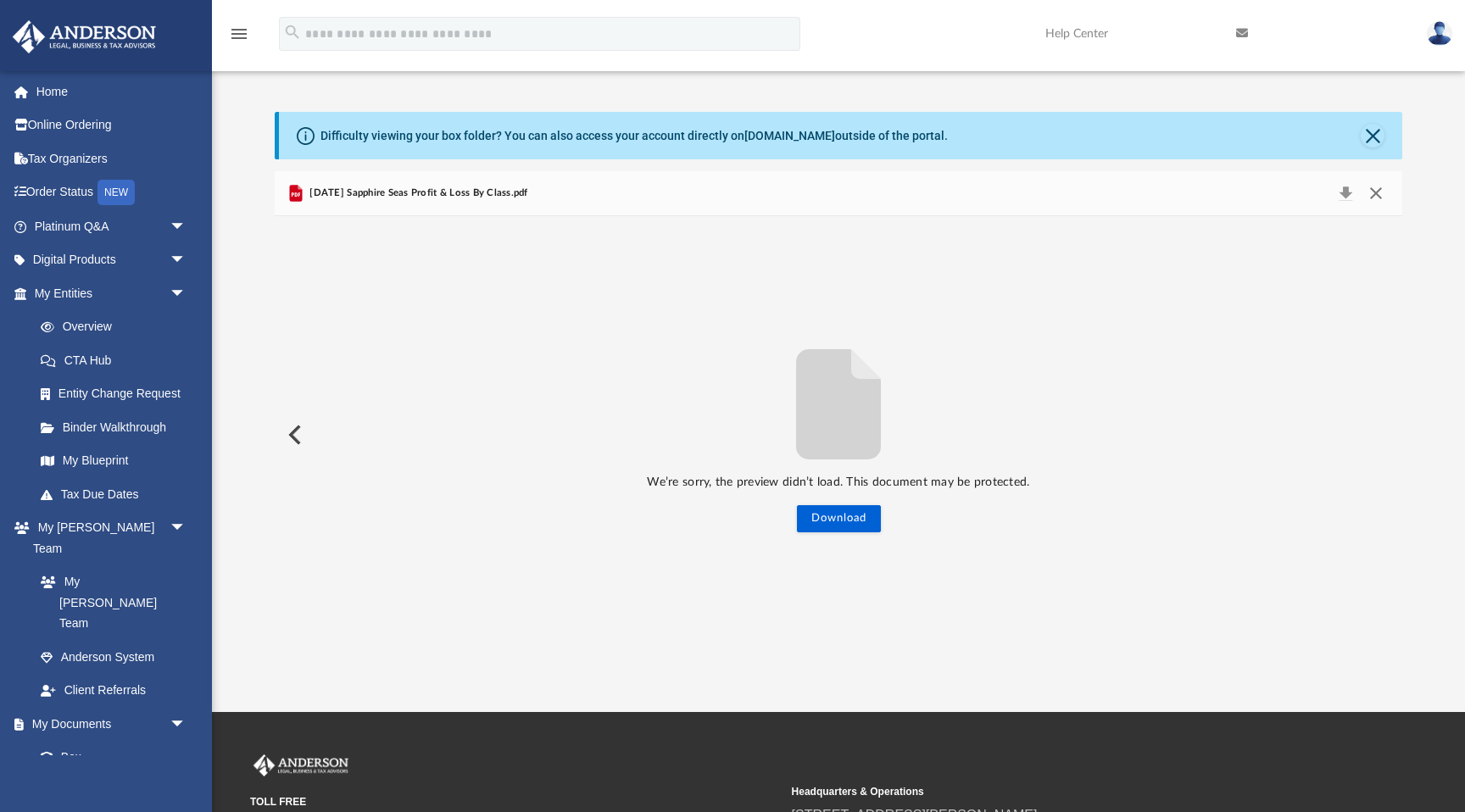
click at [1380, 189] on button "Close" at bounding box center [1375, 192] width 30 height 24
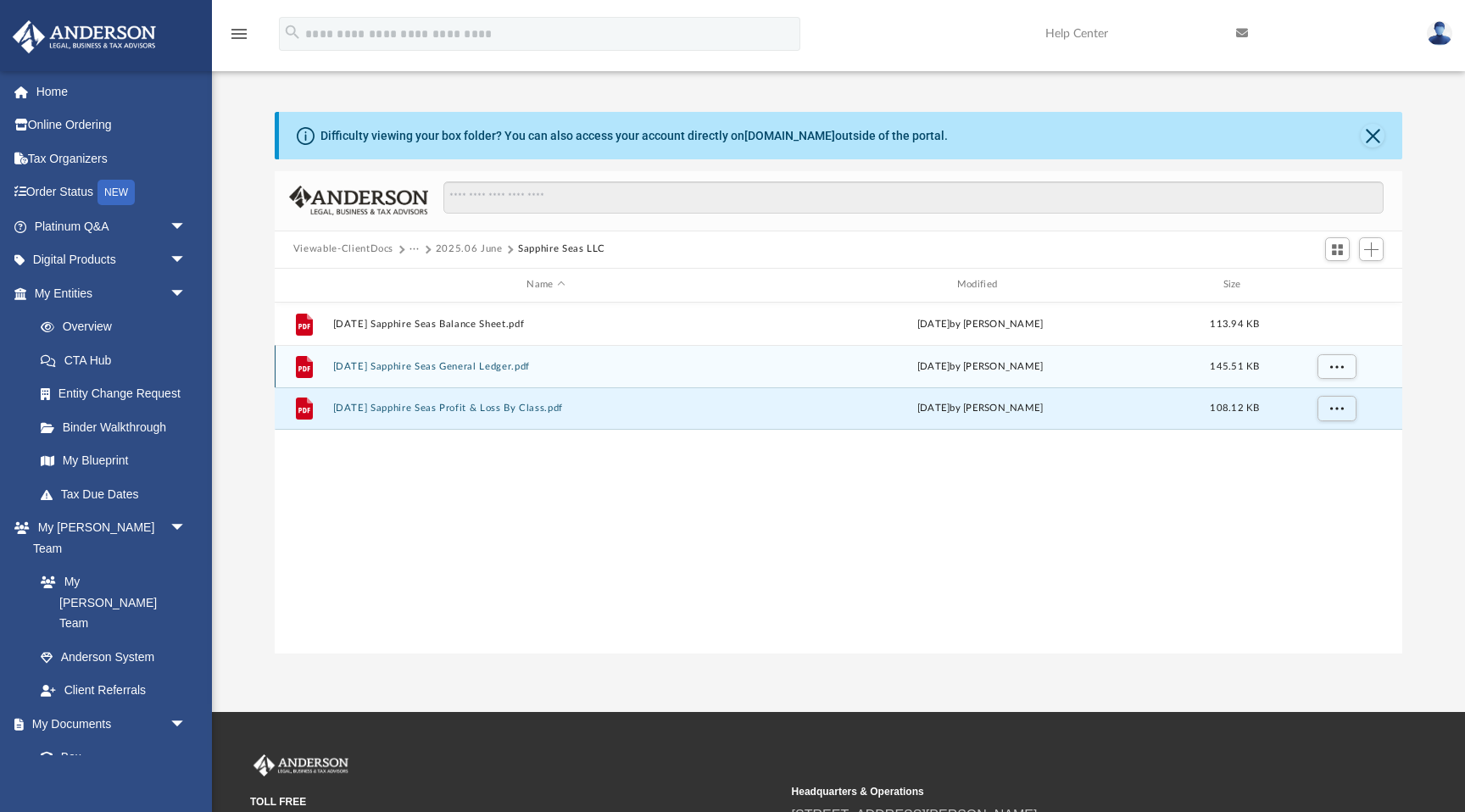
click at [489, 356] on div "File 2025.06.30 Sapphire Seas General Ledger.pdf Mon Jul 28 2025 by Jessica Gar…" at bounding box center [838, 366] width 1127 height 42
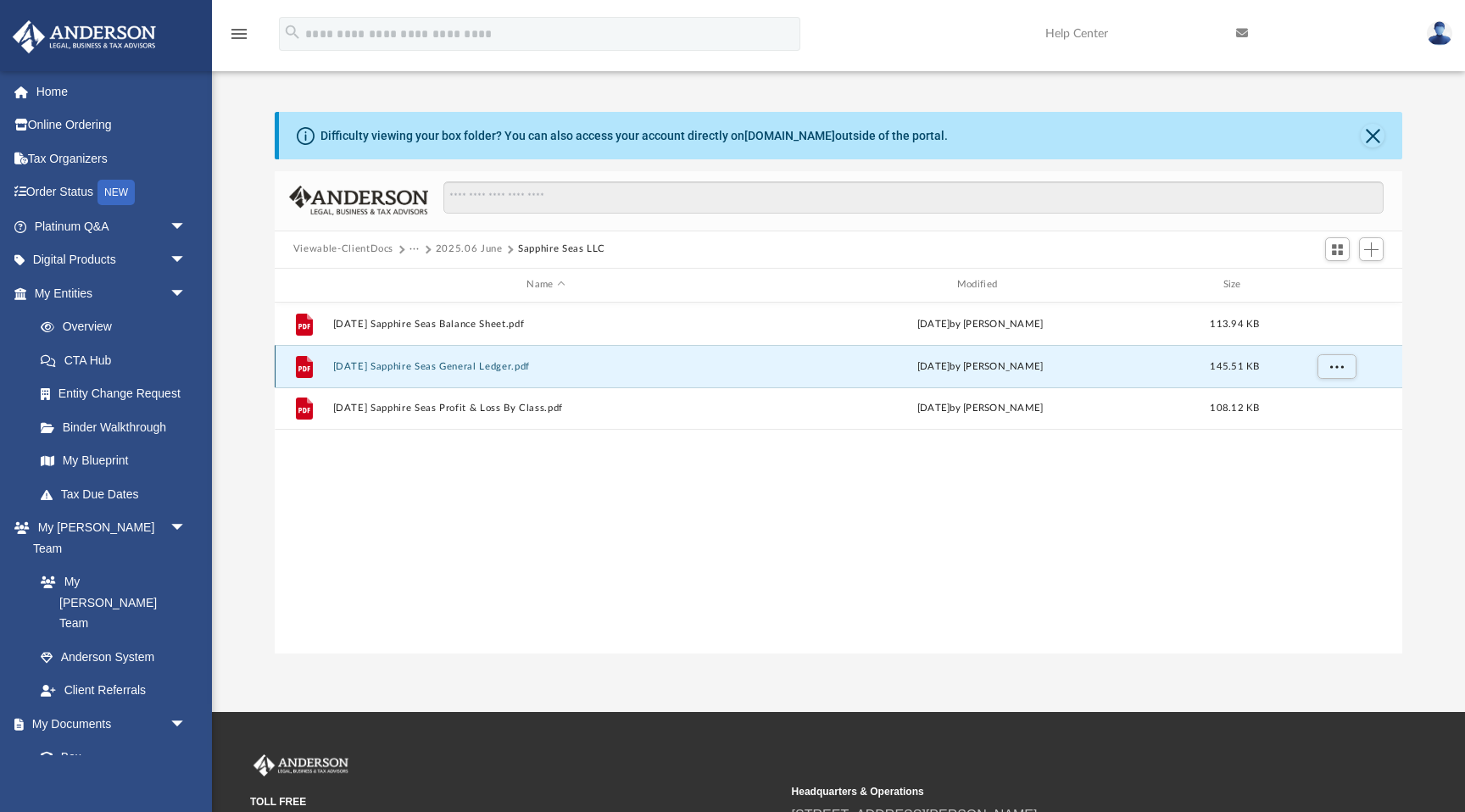
click at [513, 362] on button "[DATE] Sapphire Seas General Ledger.pdf" at bounding box center [545, 367] width 426 height 11
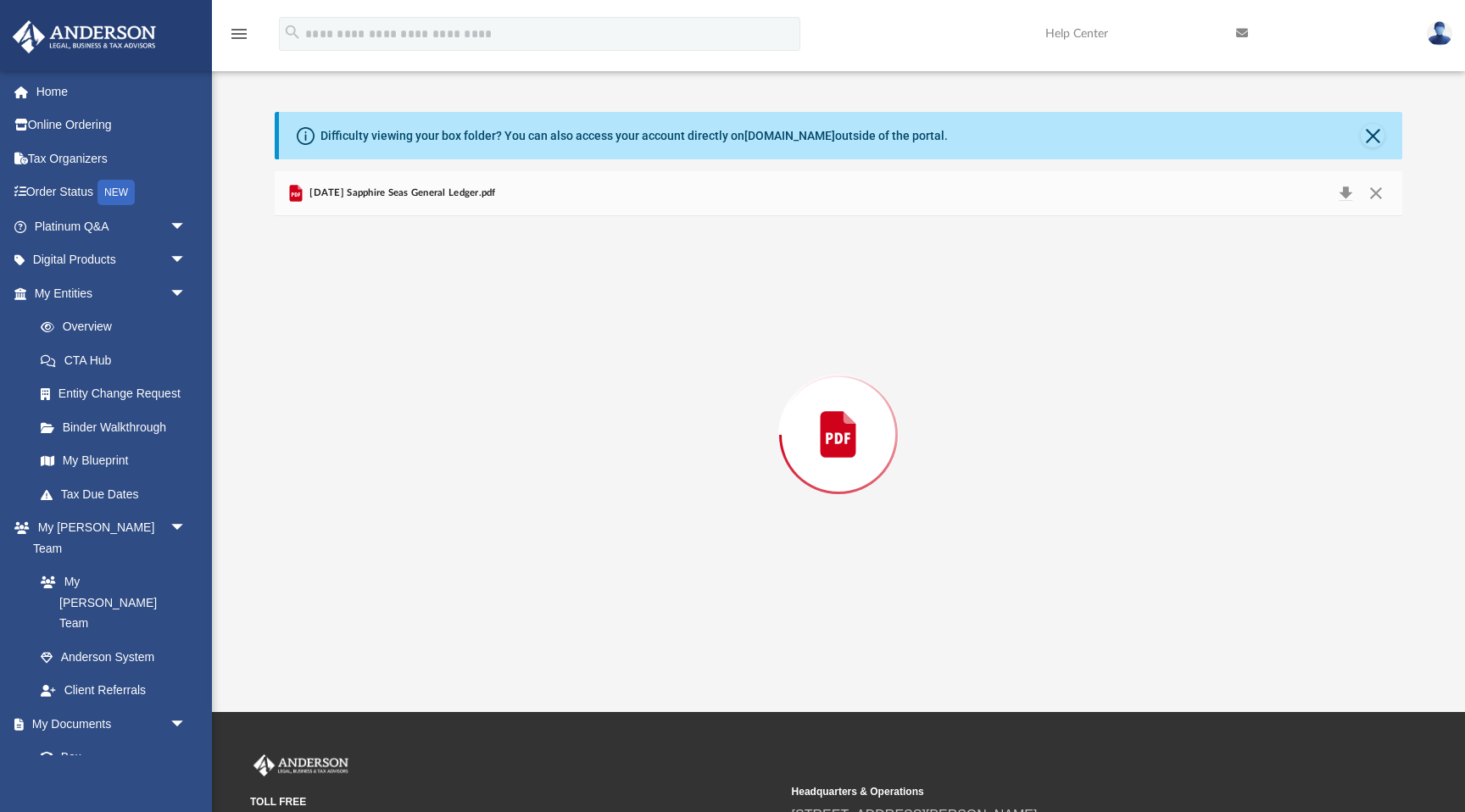
scroll to position [458, 0]
click at [231, 29] on icon "menu" at bounding box center [240, 34] width 21 height 21
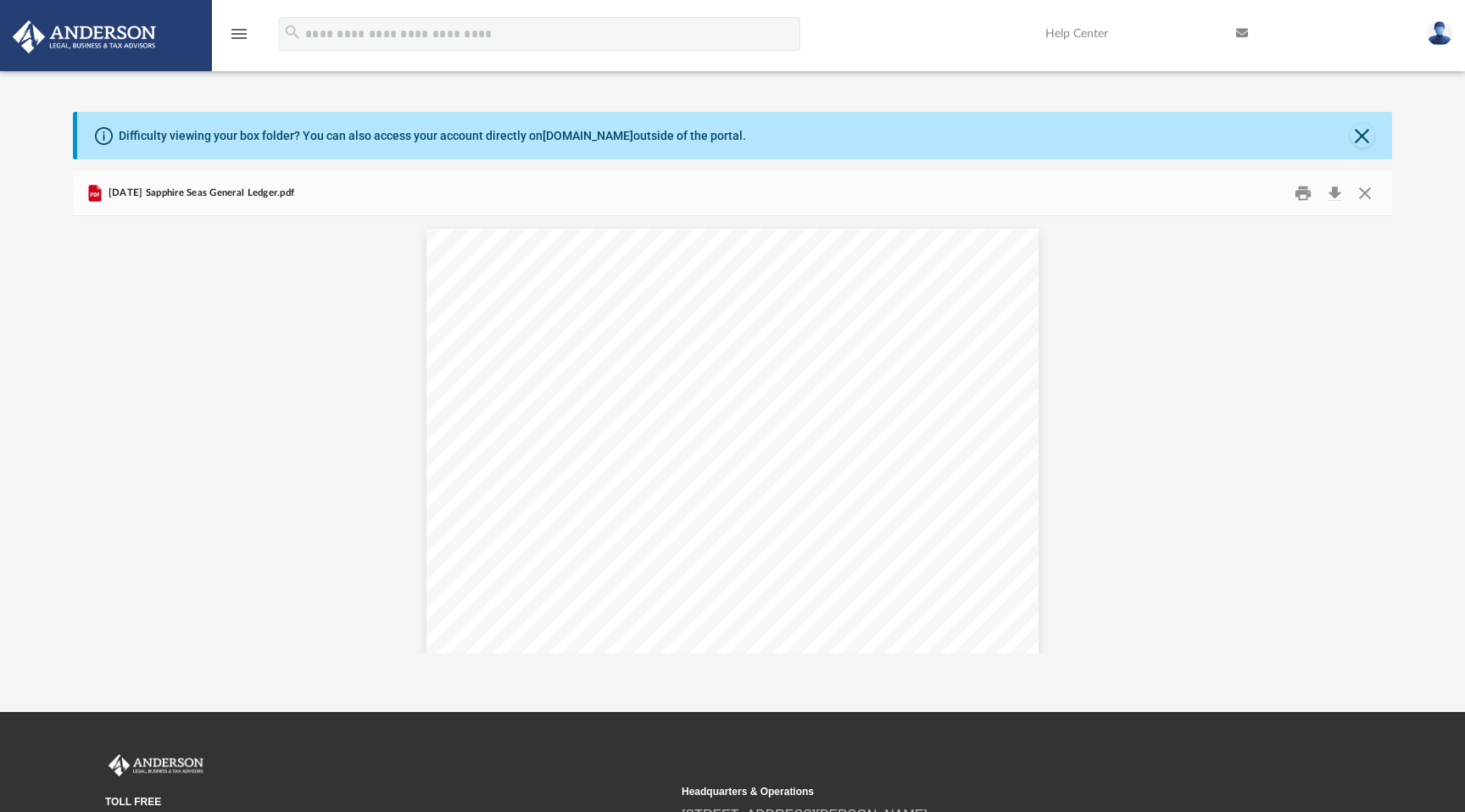
scroll to position [1, 1]
click at [238, 39] on icon "menu" at bounding box center [240, 34] width 21 height 21
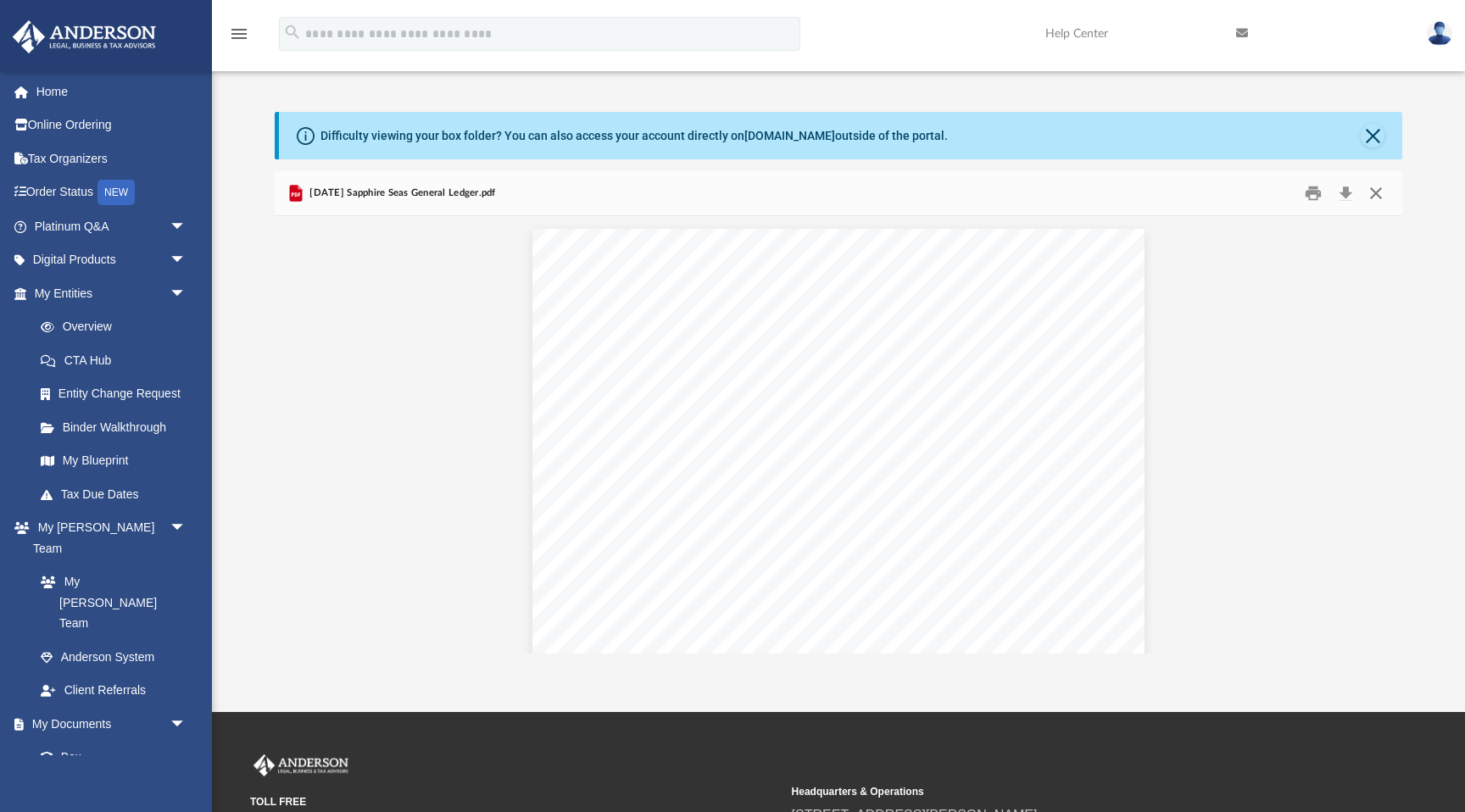
click at [1378, 195] on button "Close" at bounding box center [1375, 192] width 30 height 26
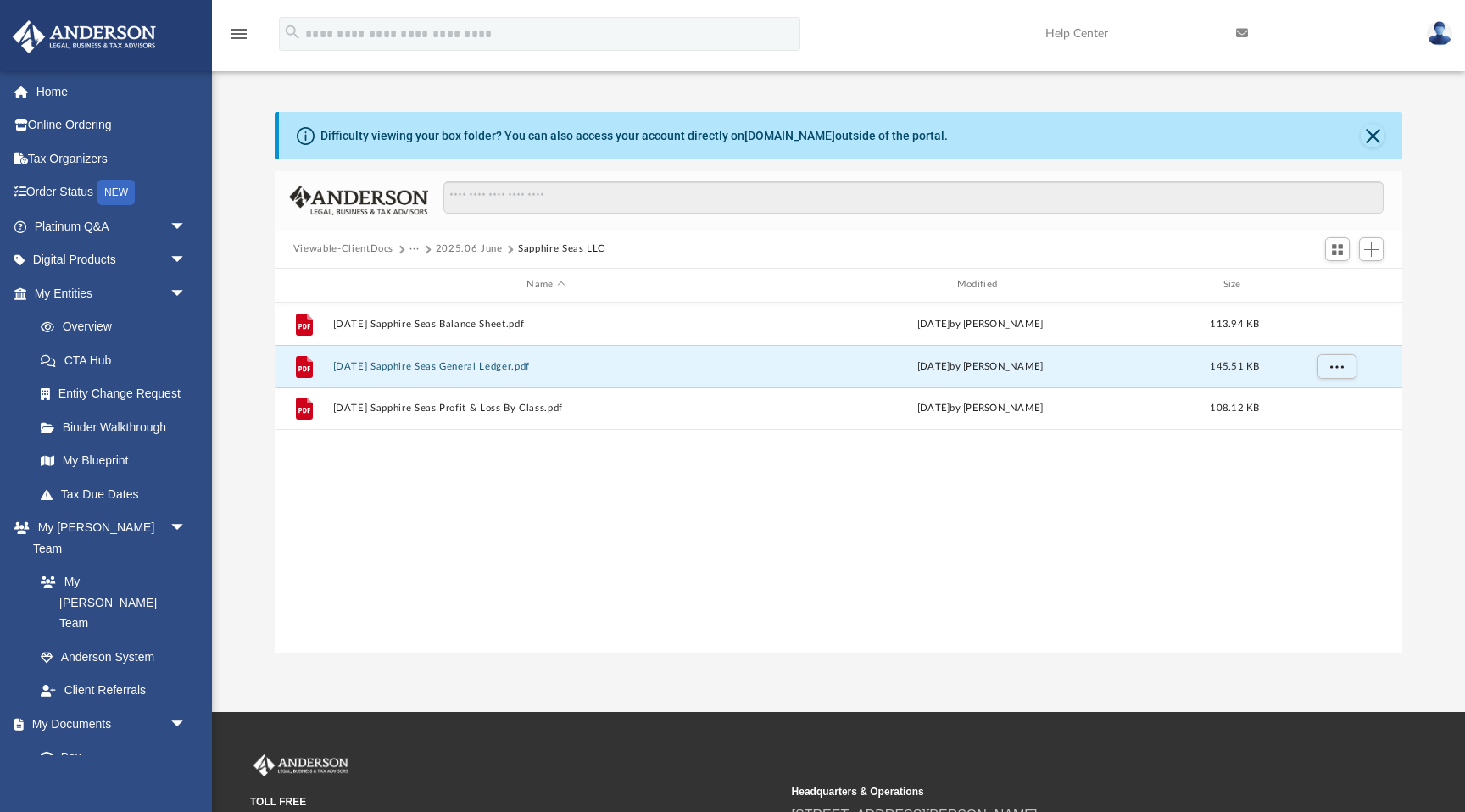
click at [354, 246] on button "Viewable-ClientDocs" at bounding box center [343, 249] width 100 height 15
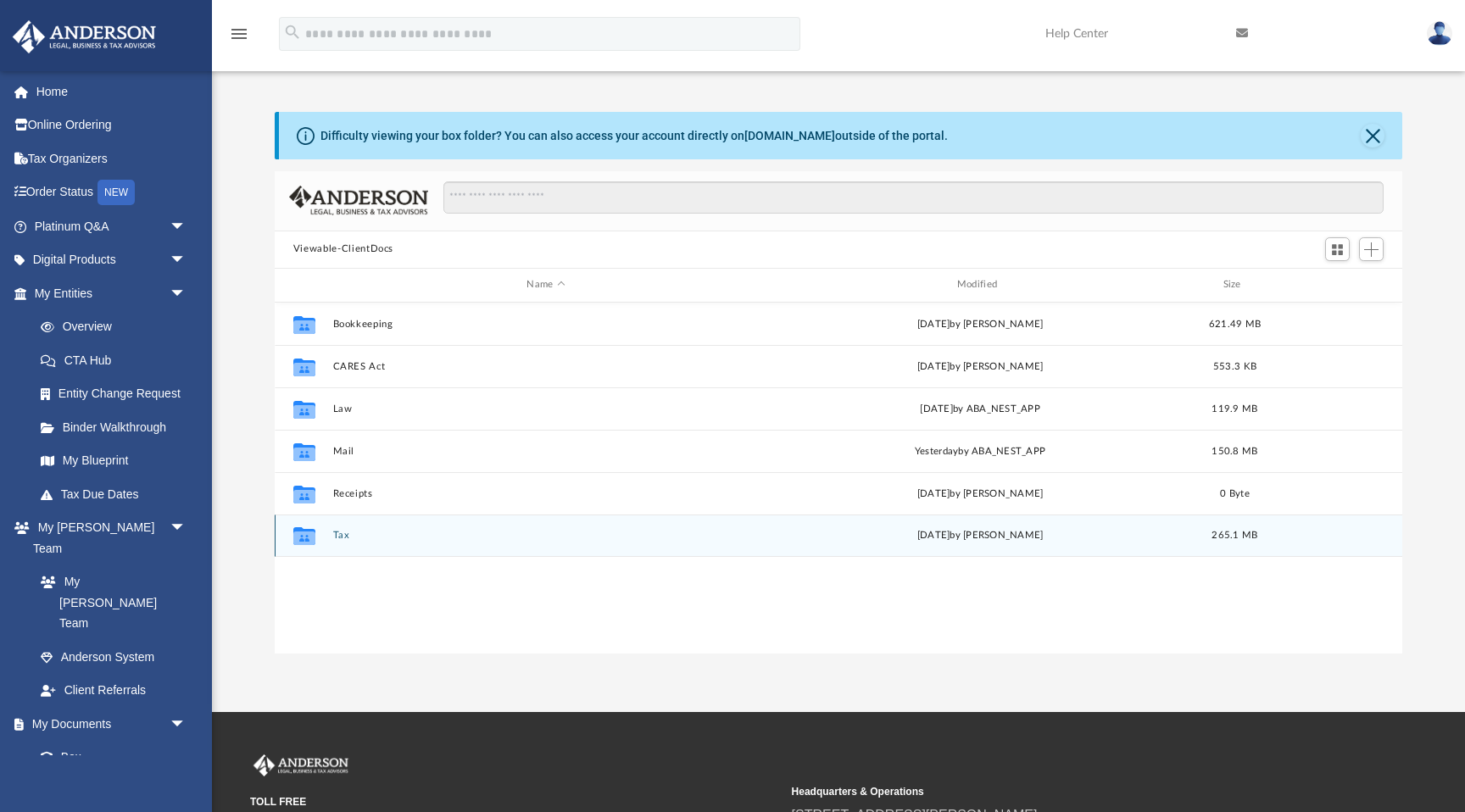
click at [338, 533] on button "Tax" at bounding box center [545, 536] width 426 height 11
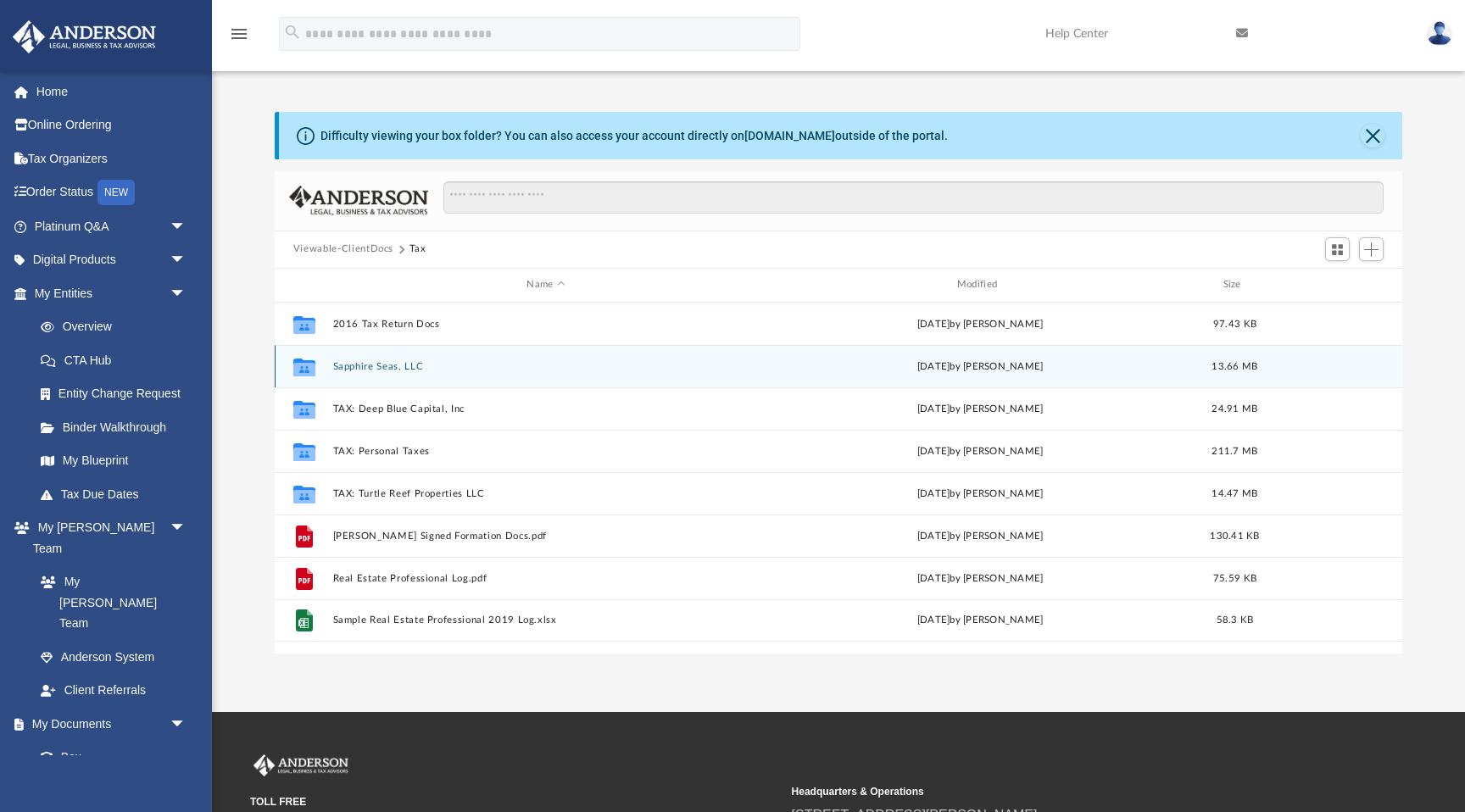
click at [376, 363] on button "Sapphire Seas, LLC" at bounding box center [545, 367] width 426 height 11
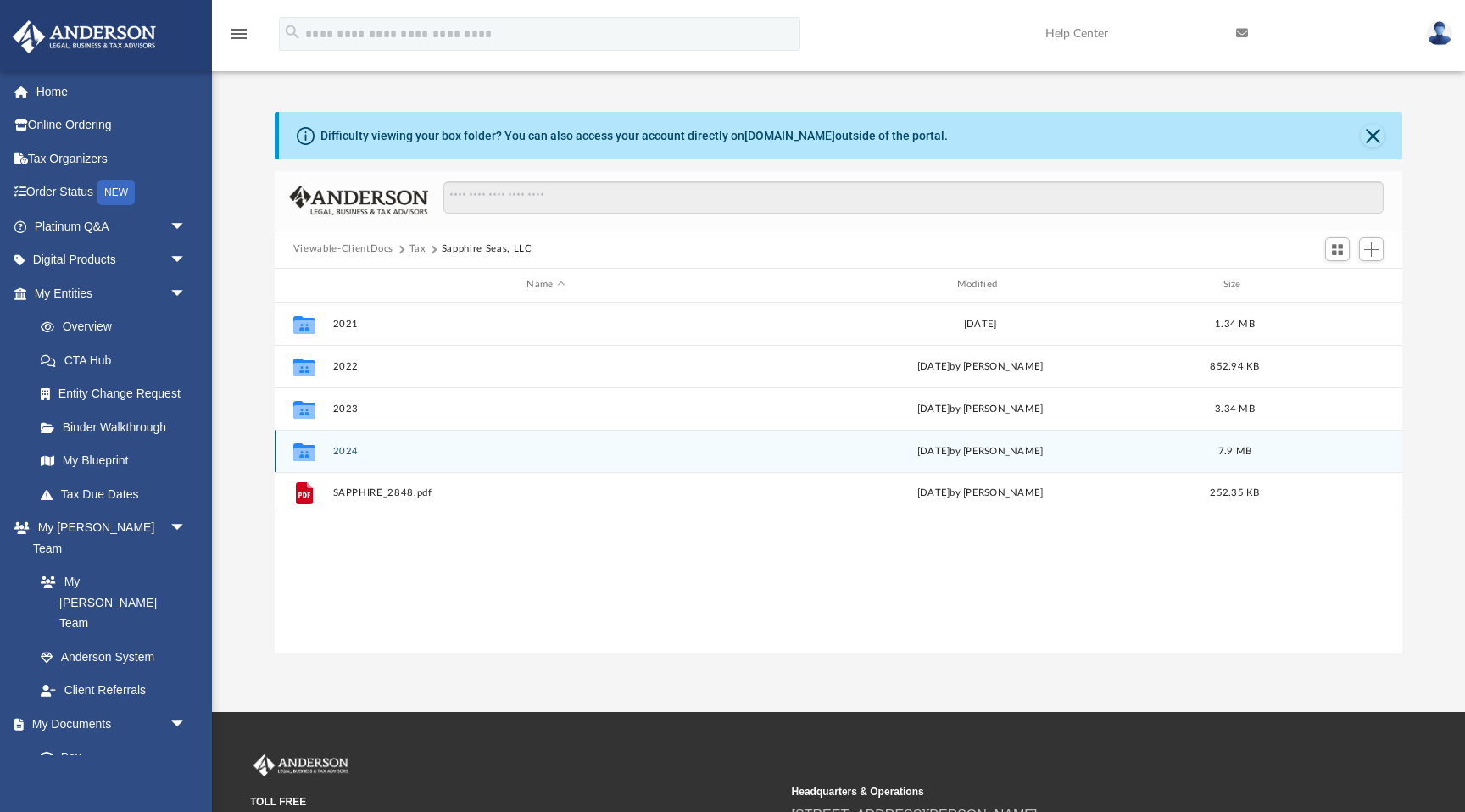
click at [344, 453] on button "2024" at bounding box center [545, 452] width 426 height 11
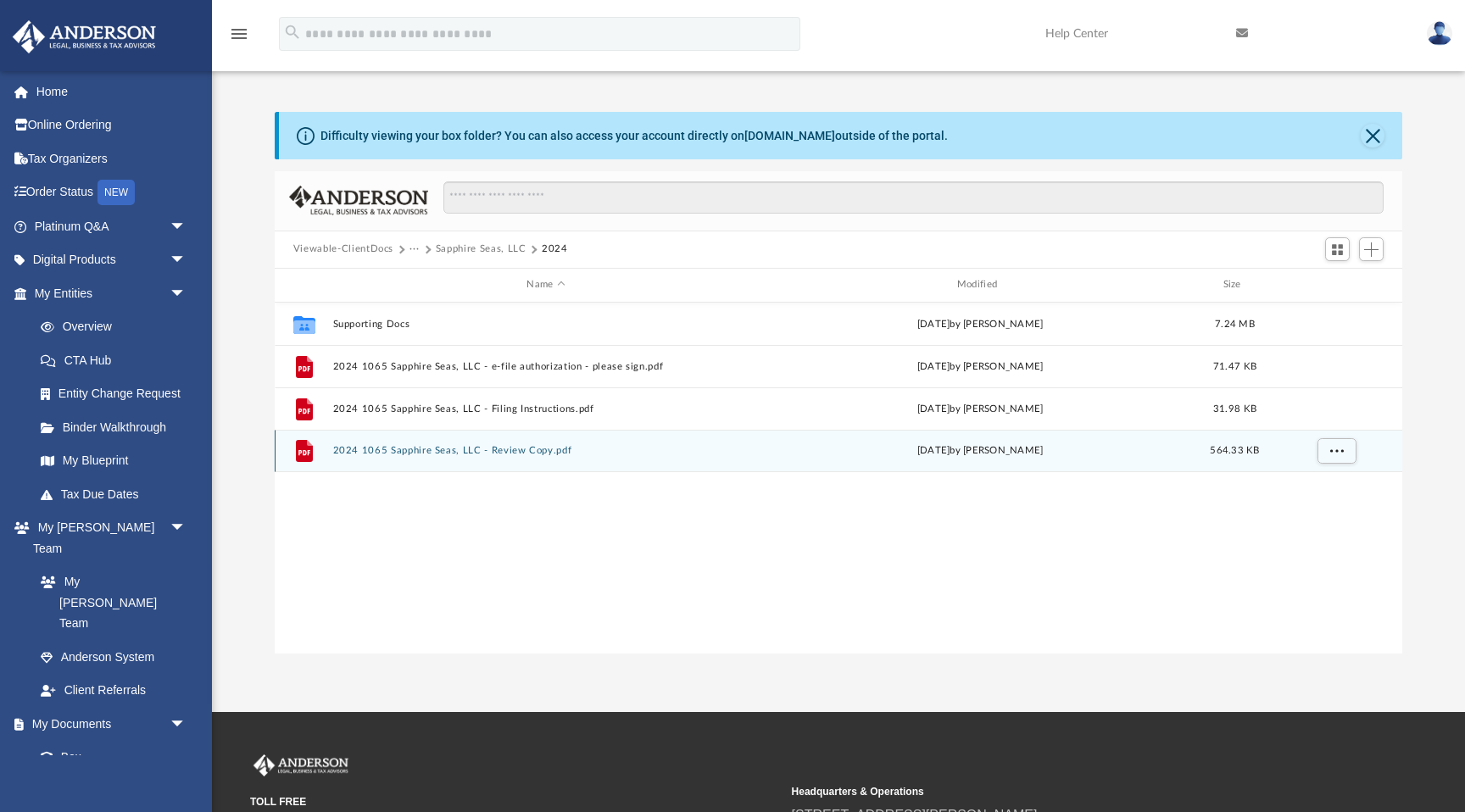
click at [381, 456] on div "File 2024 1065 Sapphire Seas, LLC - Review Copy.pdf Tue Aug 19 2025 by Alex Pri…" at bounding box center [838, 451] width 1127 height 42
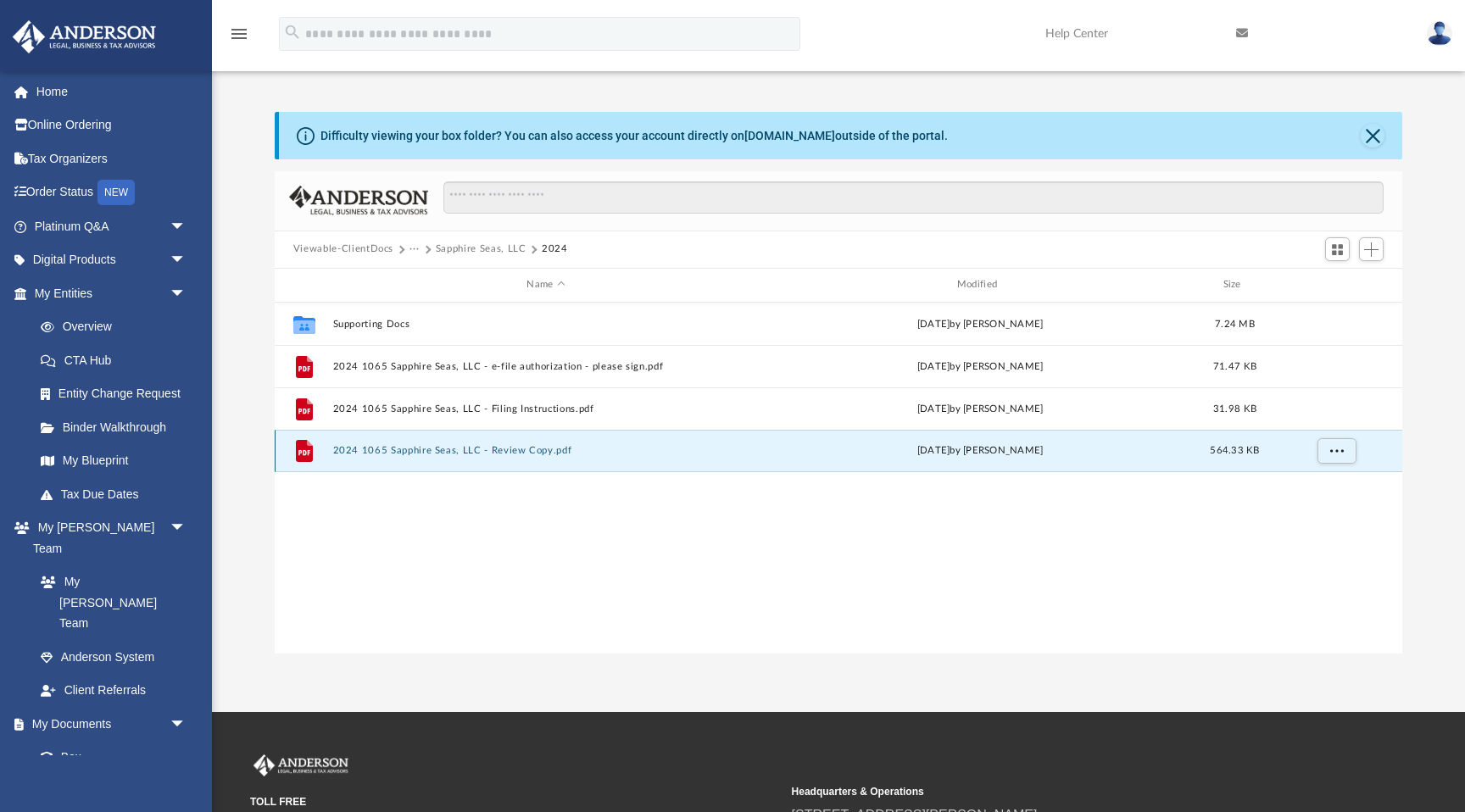
click at [367, 451] on button "2024 1065 Sapphire Seas, LLC - Review Copy.pdf" at bounding box center [545, 451] width 426 height 11
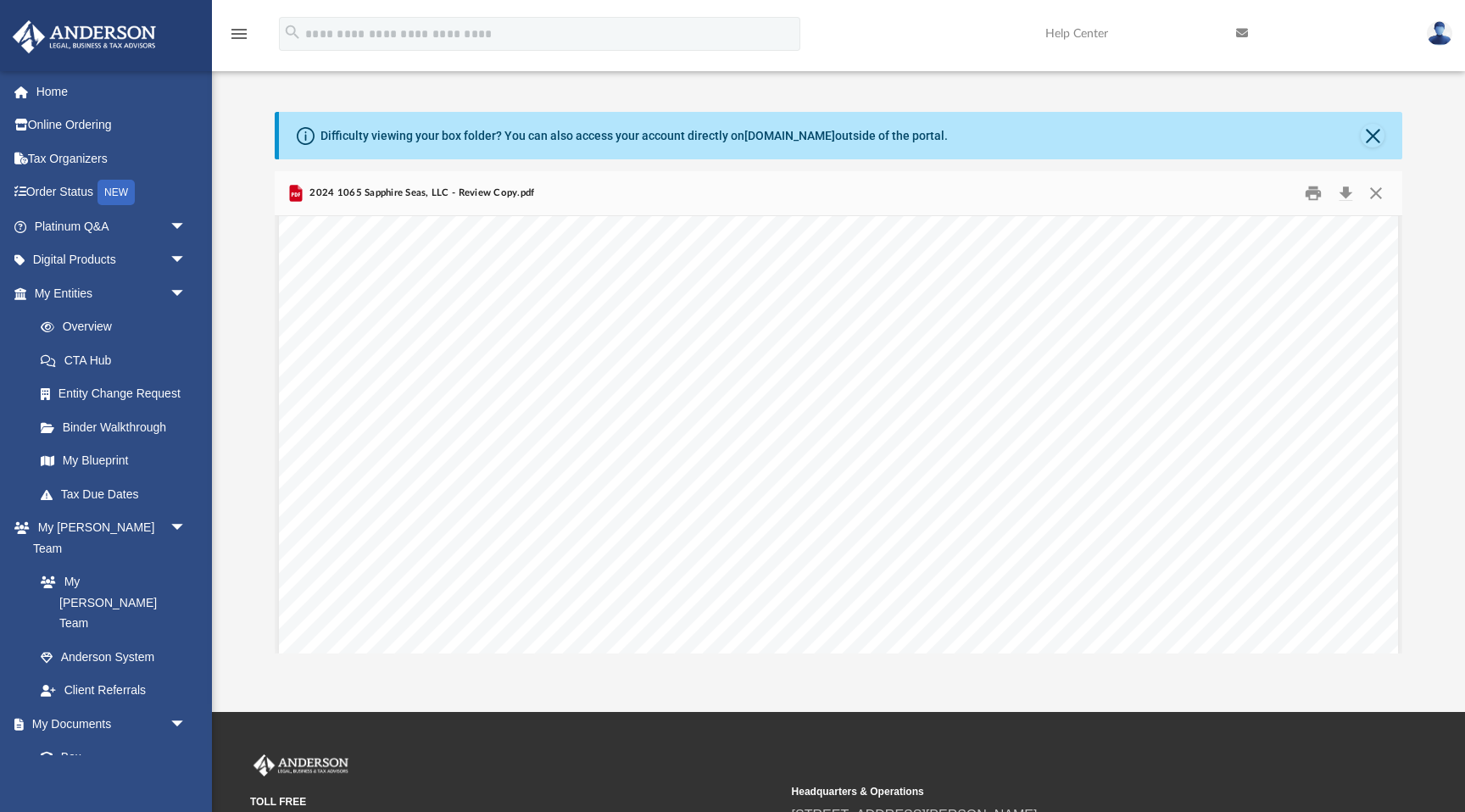
scroll to position [86269, 0]
